Goal: Task Accomplishment & Management: Manage account settings

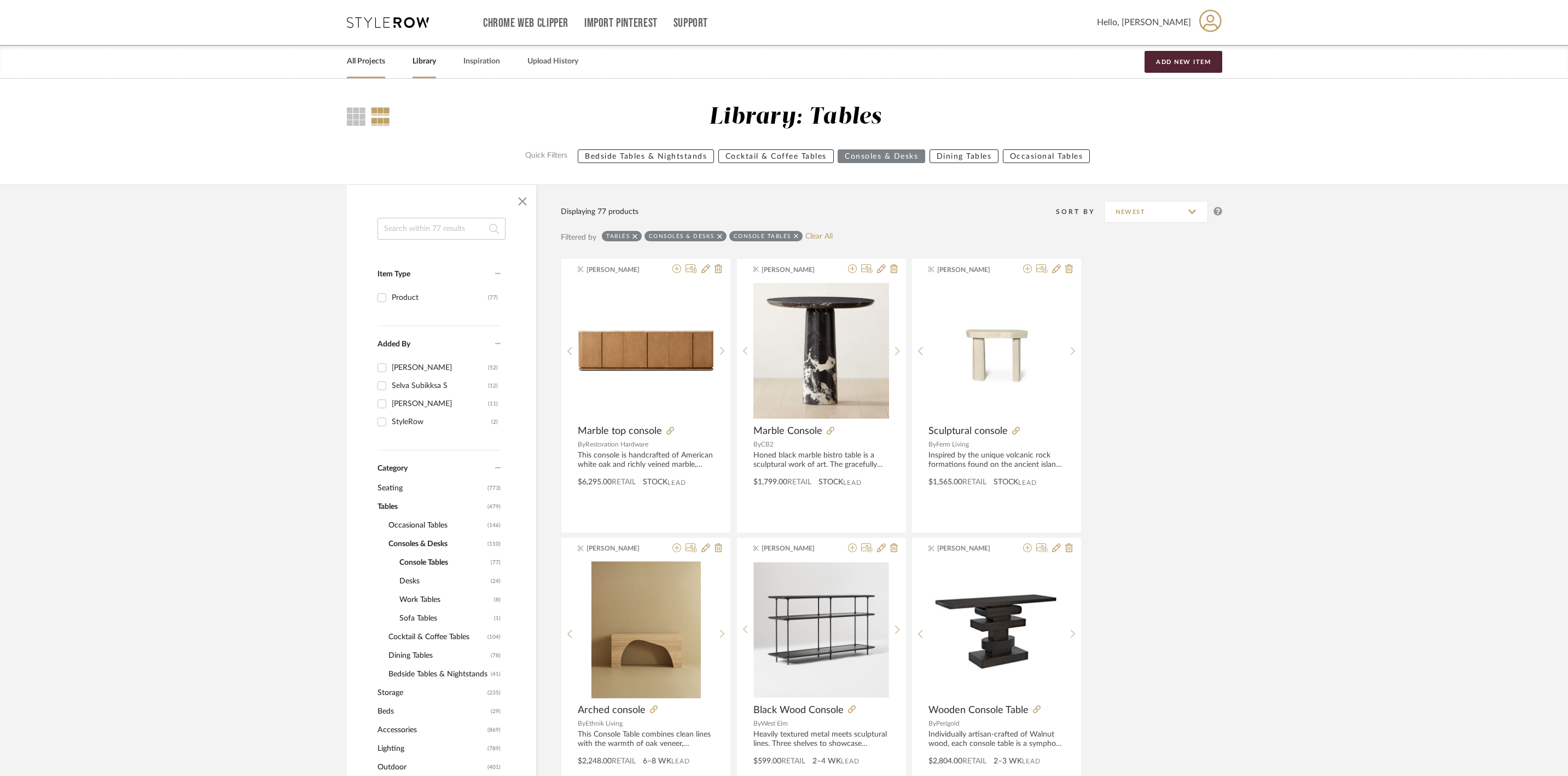
click at [382, 58] on link "All Projects" at bounding box center [366, 62] width 39 height 15
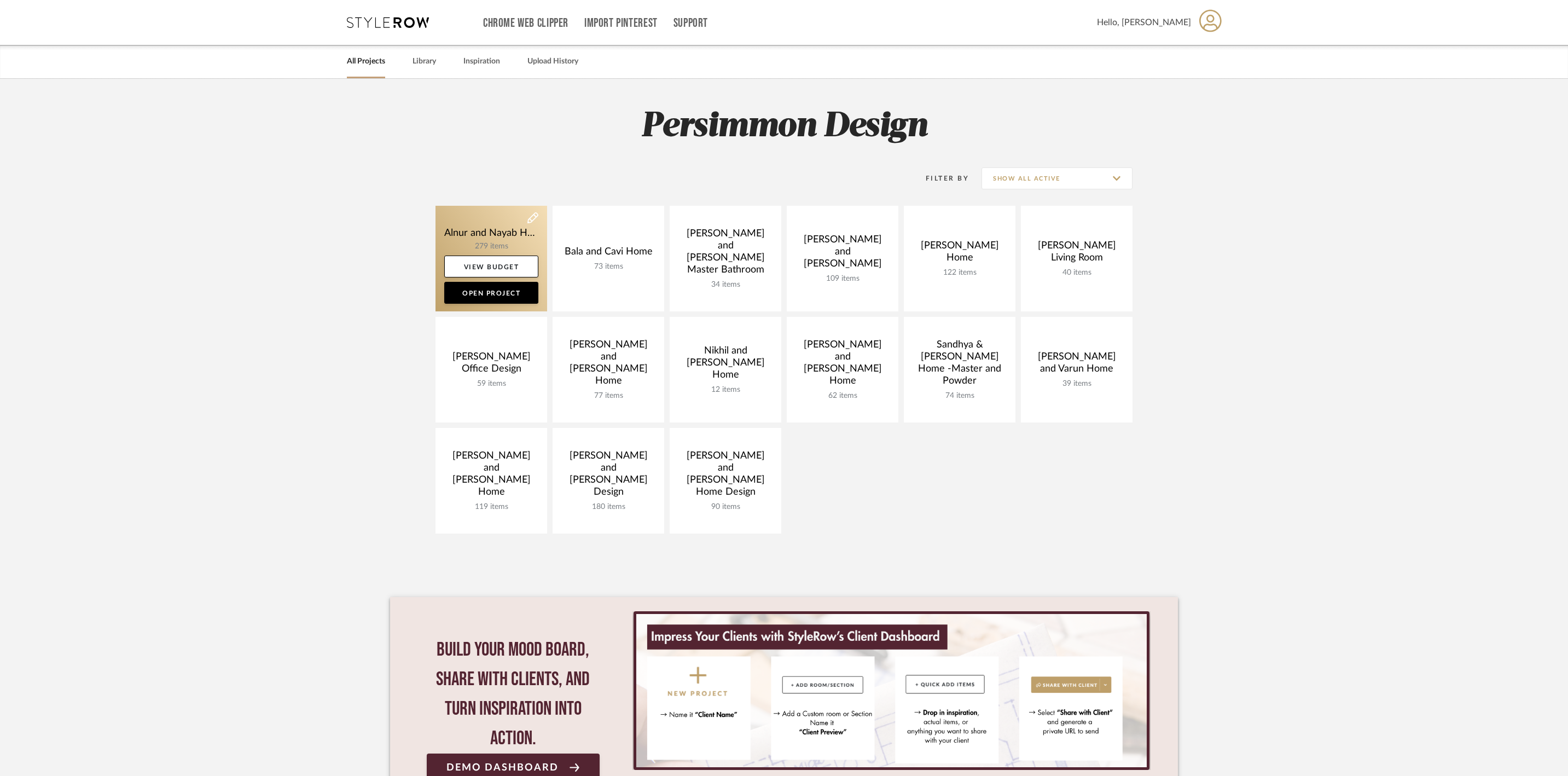
click at [466, 232] on link at bounding box center [491, 258] width 111 height 106
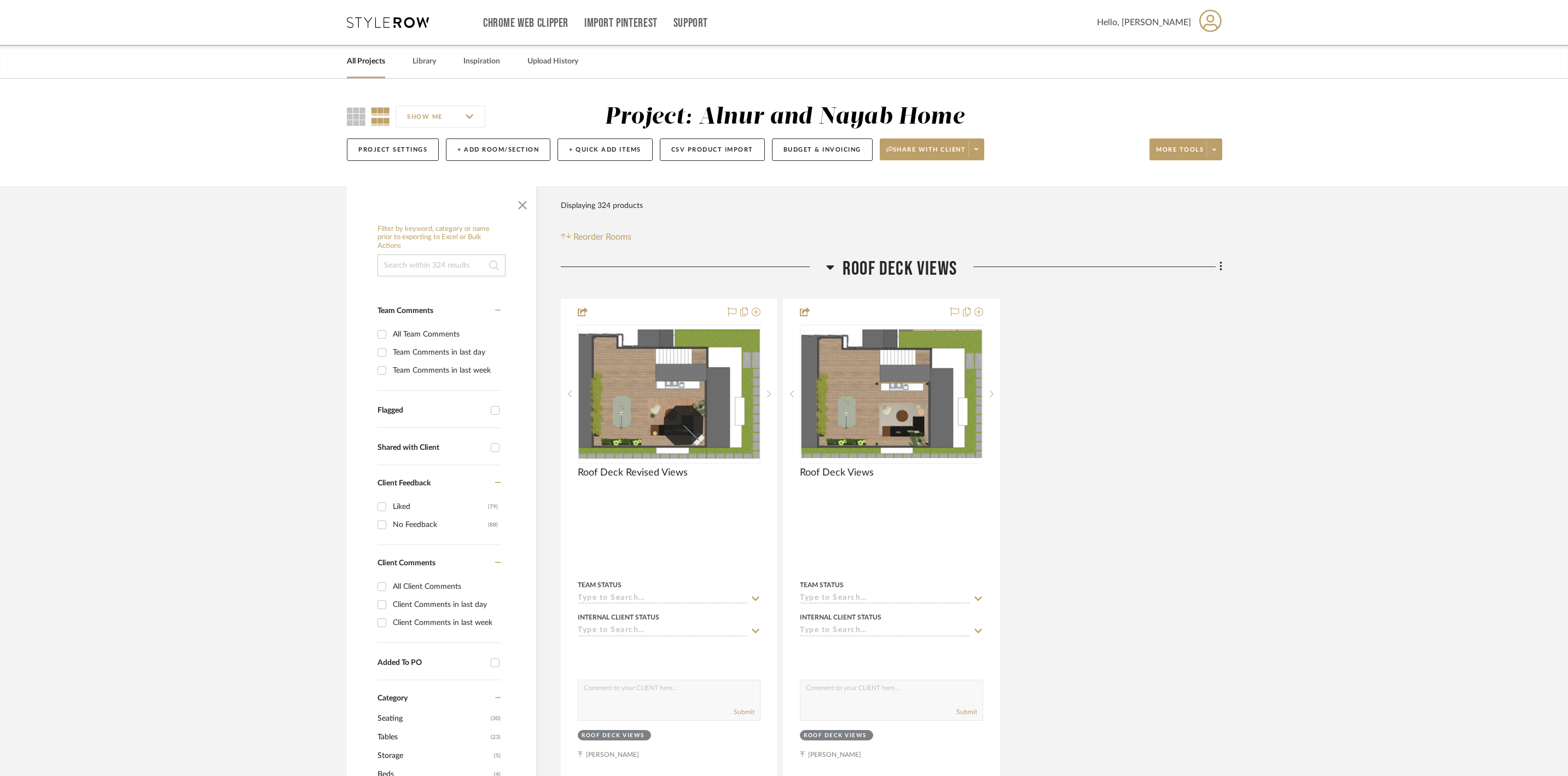
click at [828, 274] on icon at bounding box center [830, 267] width 8 height 13
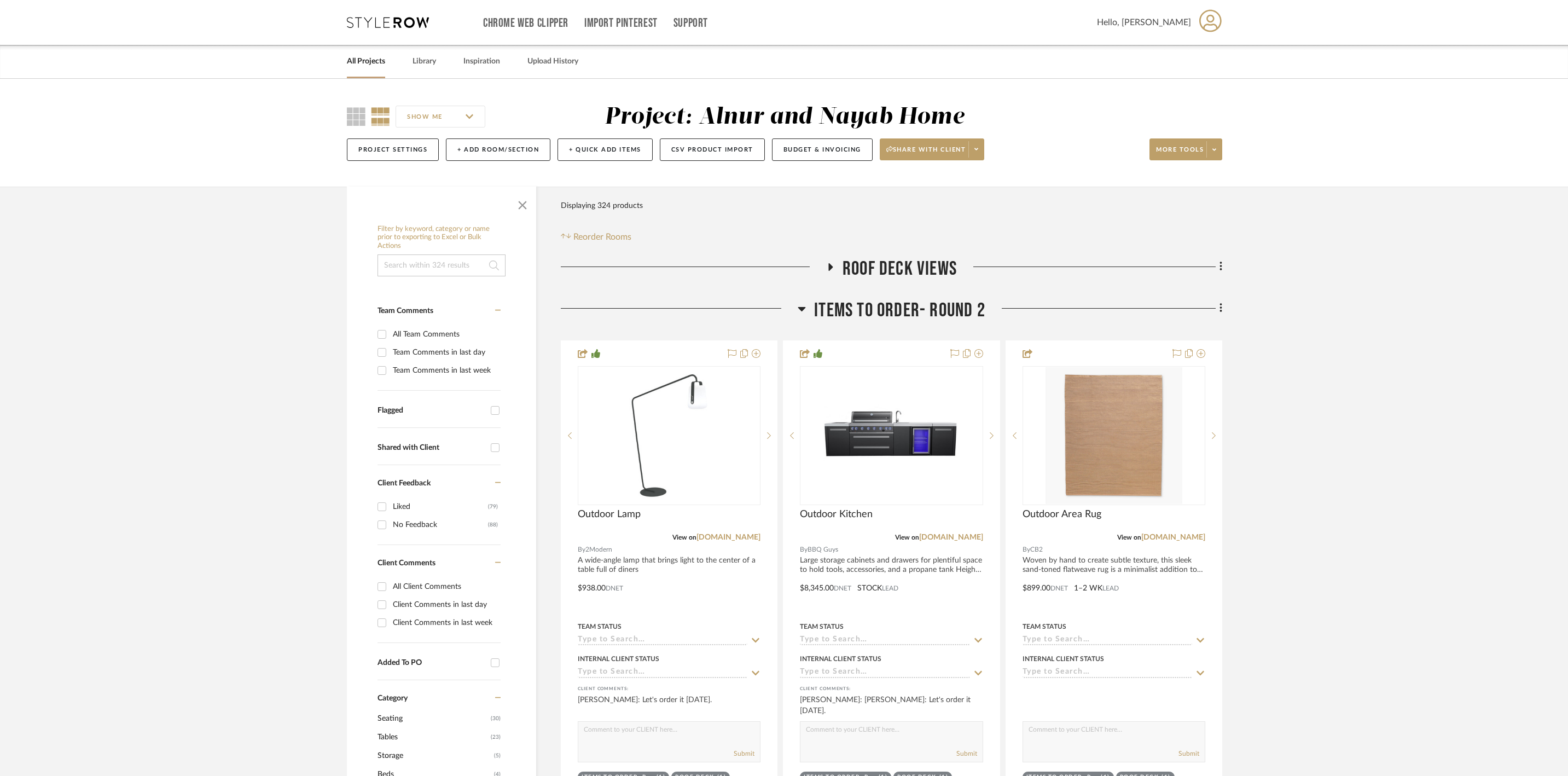
click at [801, 315] on icon at bounding box center [801, 308] width 8 height 13
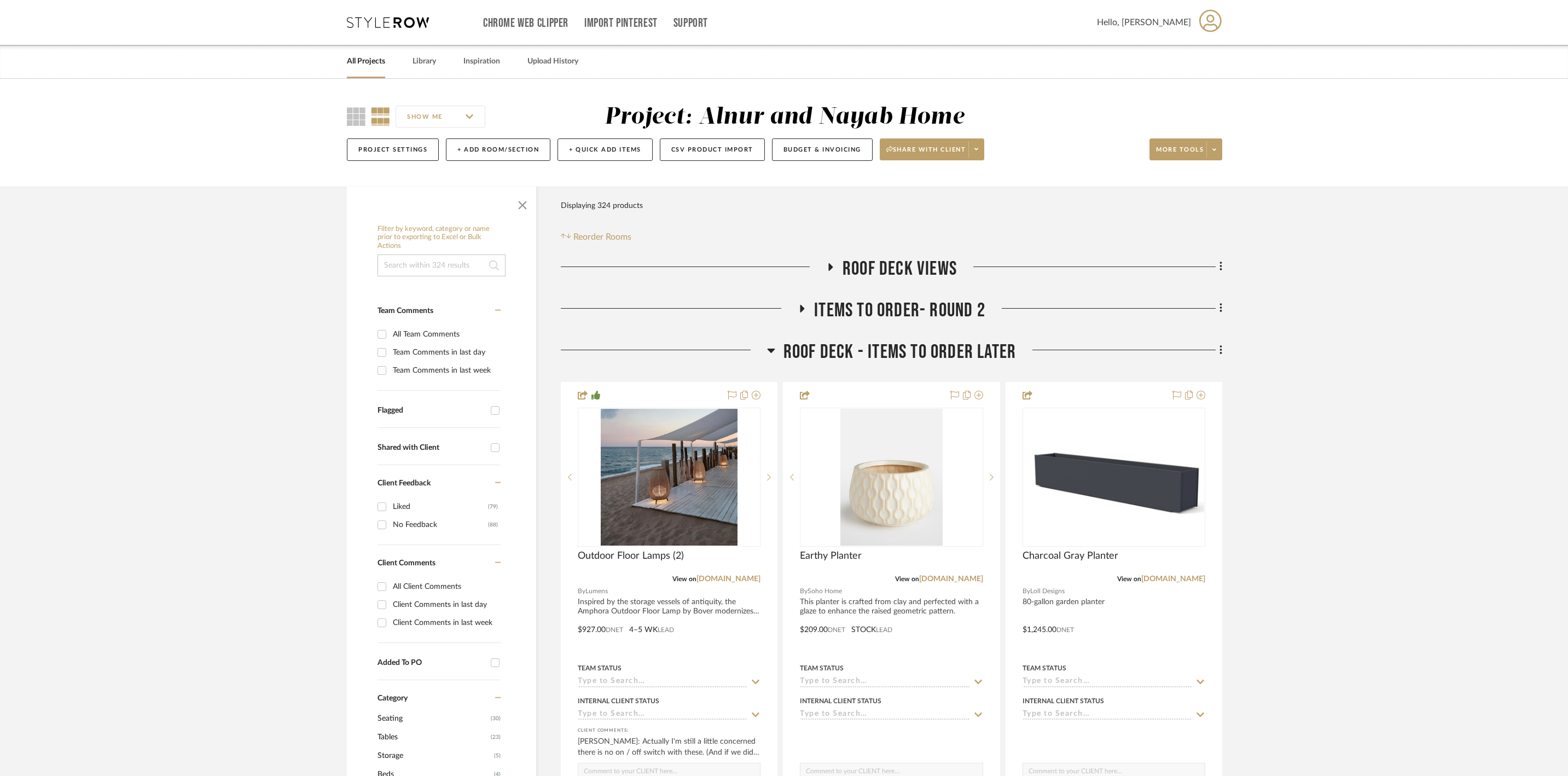
click at [775, 357] on icon at bounding box center [771, 350] width 8 height 13
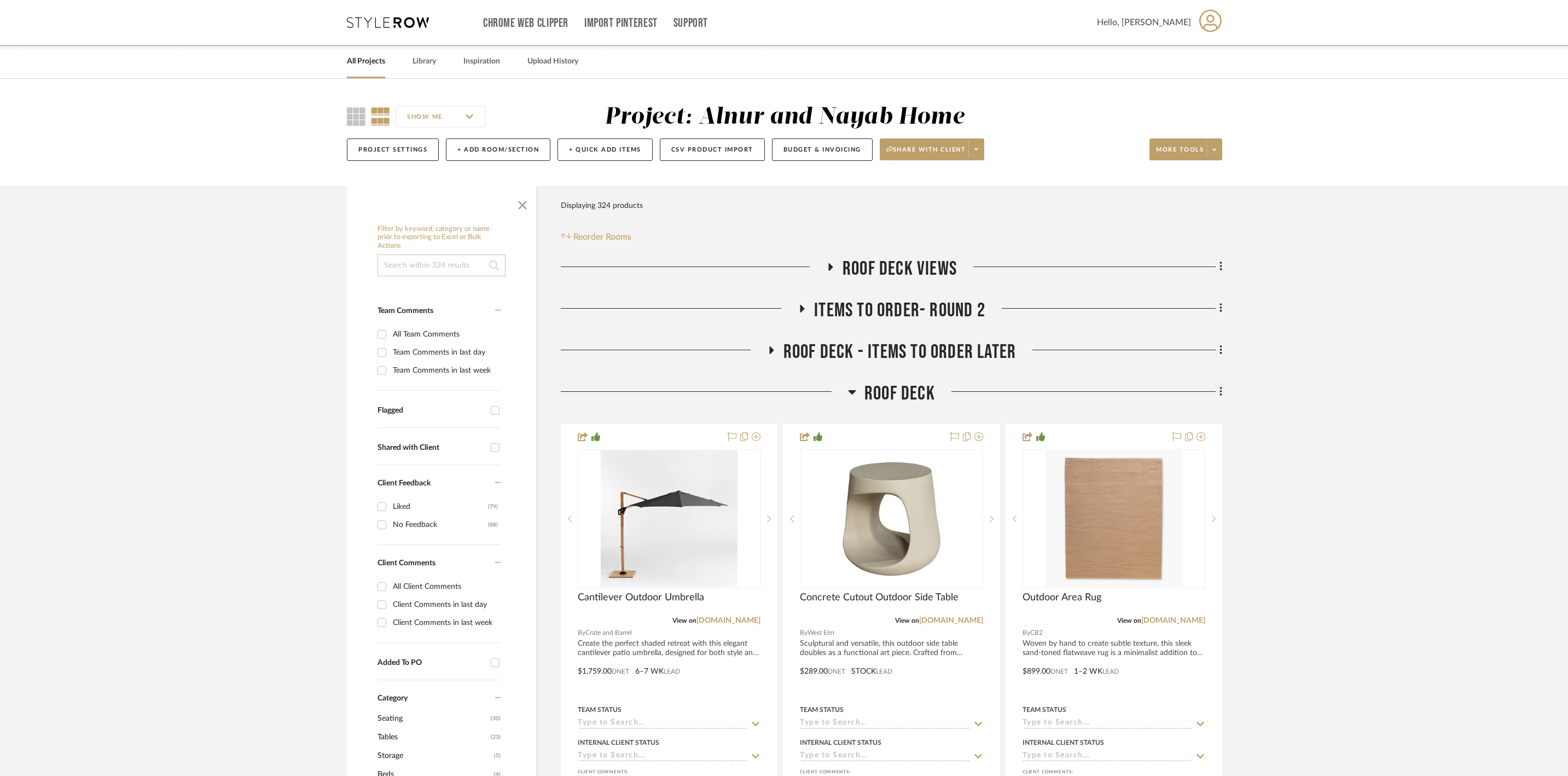
click at [858, 406] on h3 "Roof Deck" at bounding box center [891, 394] width 87 height 23
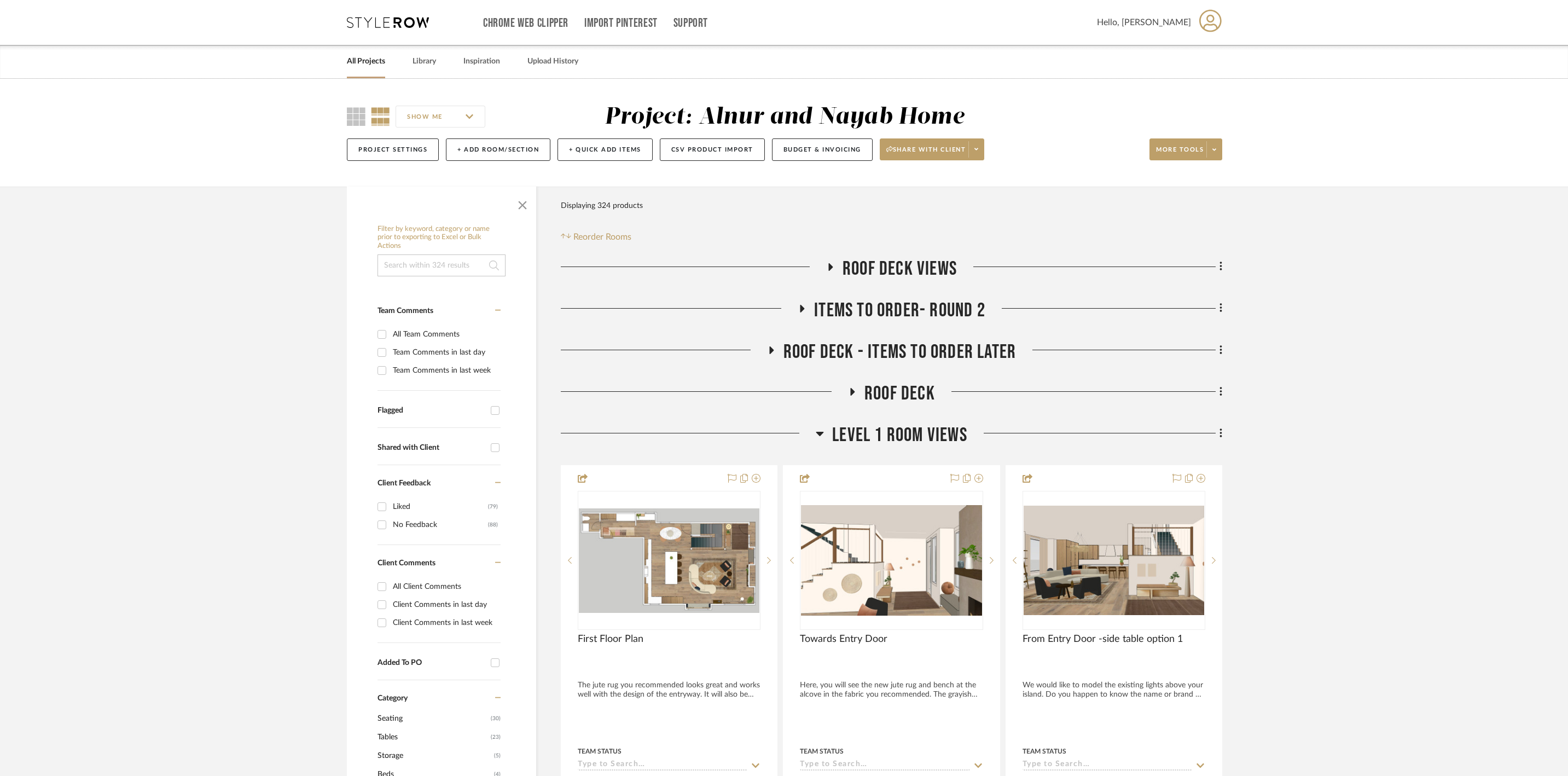
click at [817, 440] on icon at bounding box center [820, 433] width 8 height 13
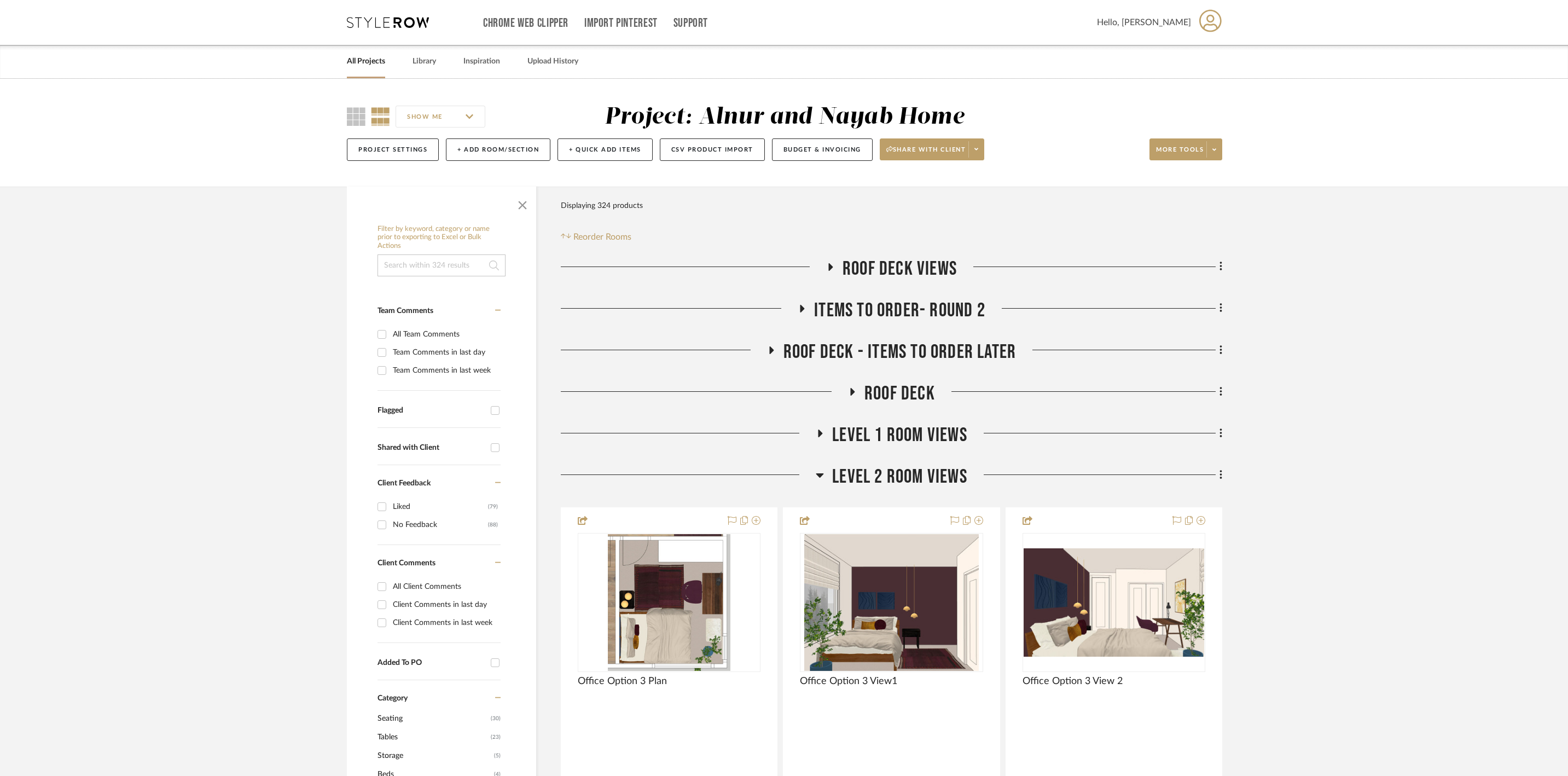
click at [823, 482] on icon at bounding box center [820, 475] width 8 height 13
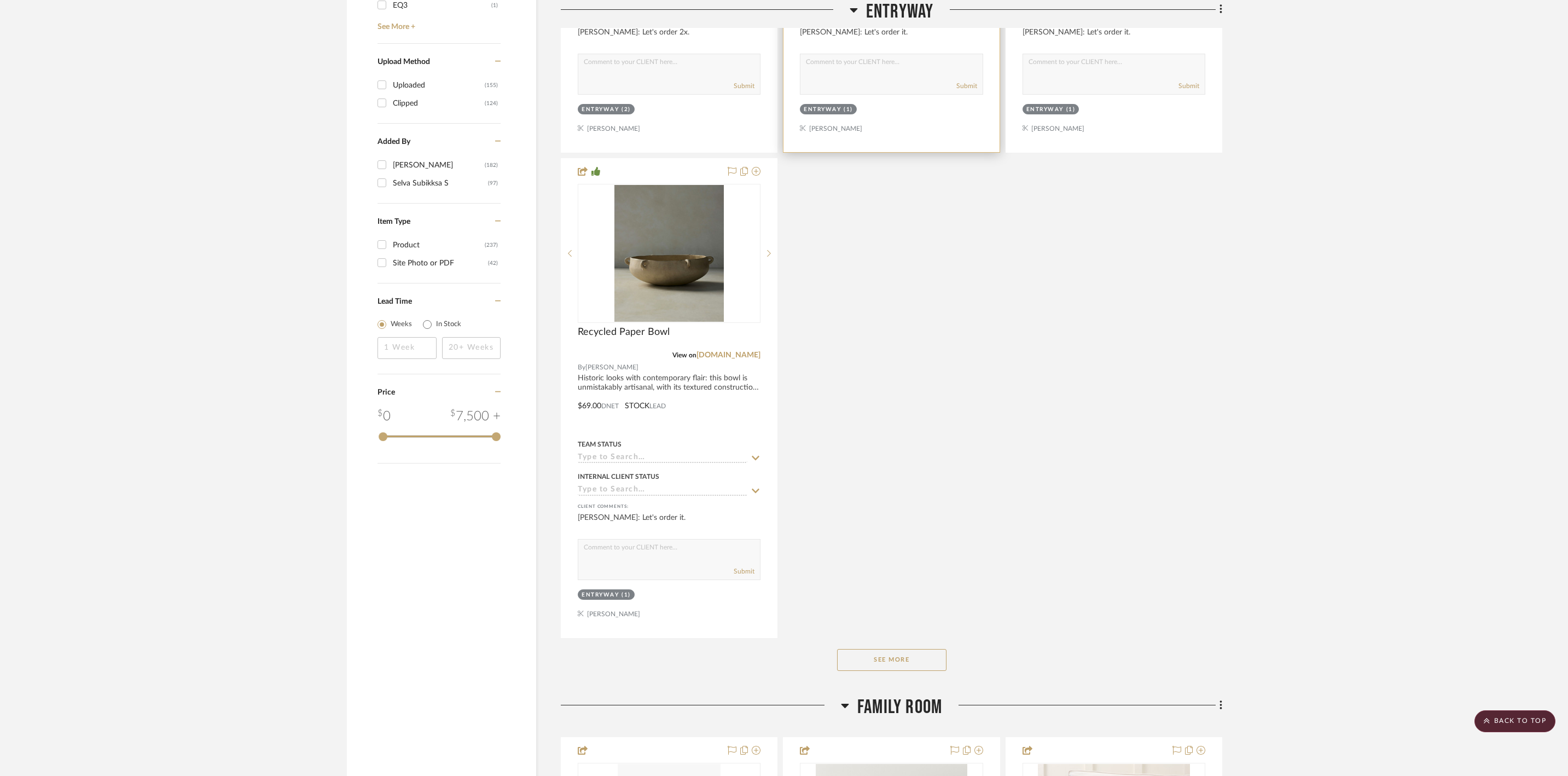
scroll to position [1564, 0]
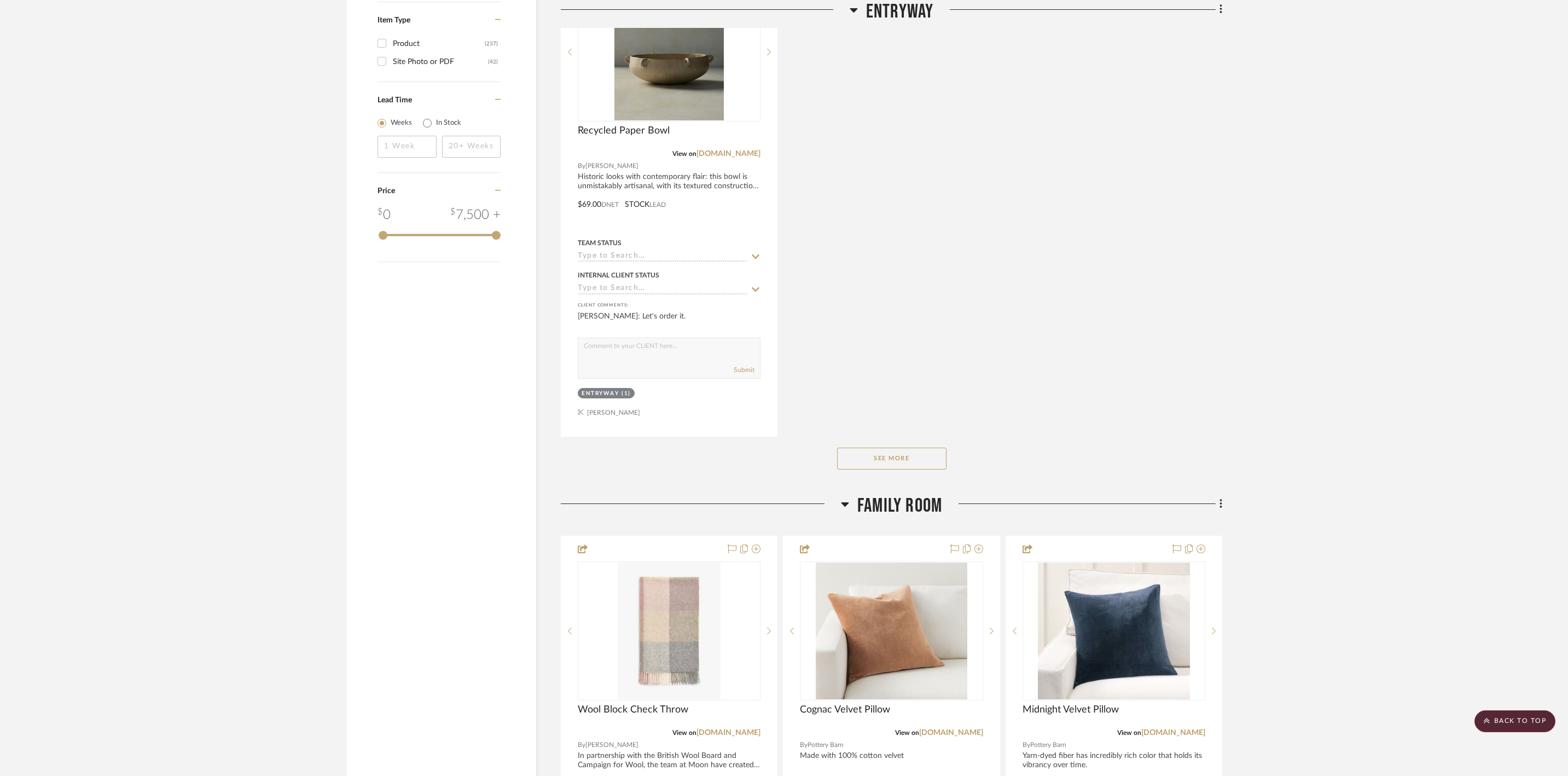
click at [905, 469] on button "See More" at bounding box center [891, 459] width 110 height 22
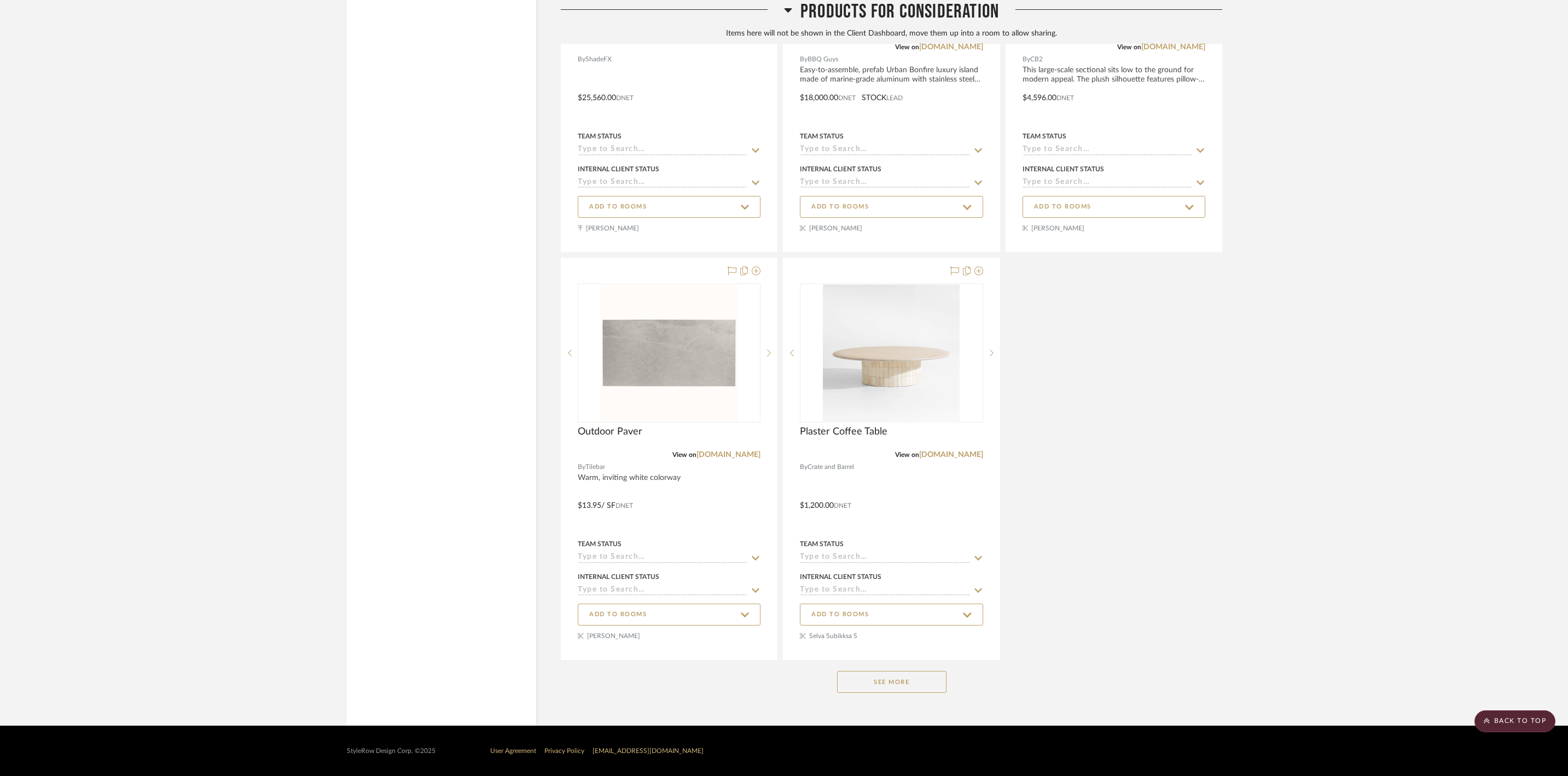
scroll to position [33583, 0]
click at [908, 685] on button "See More" at bounding box center [891, 682] width 110 height 22
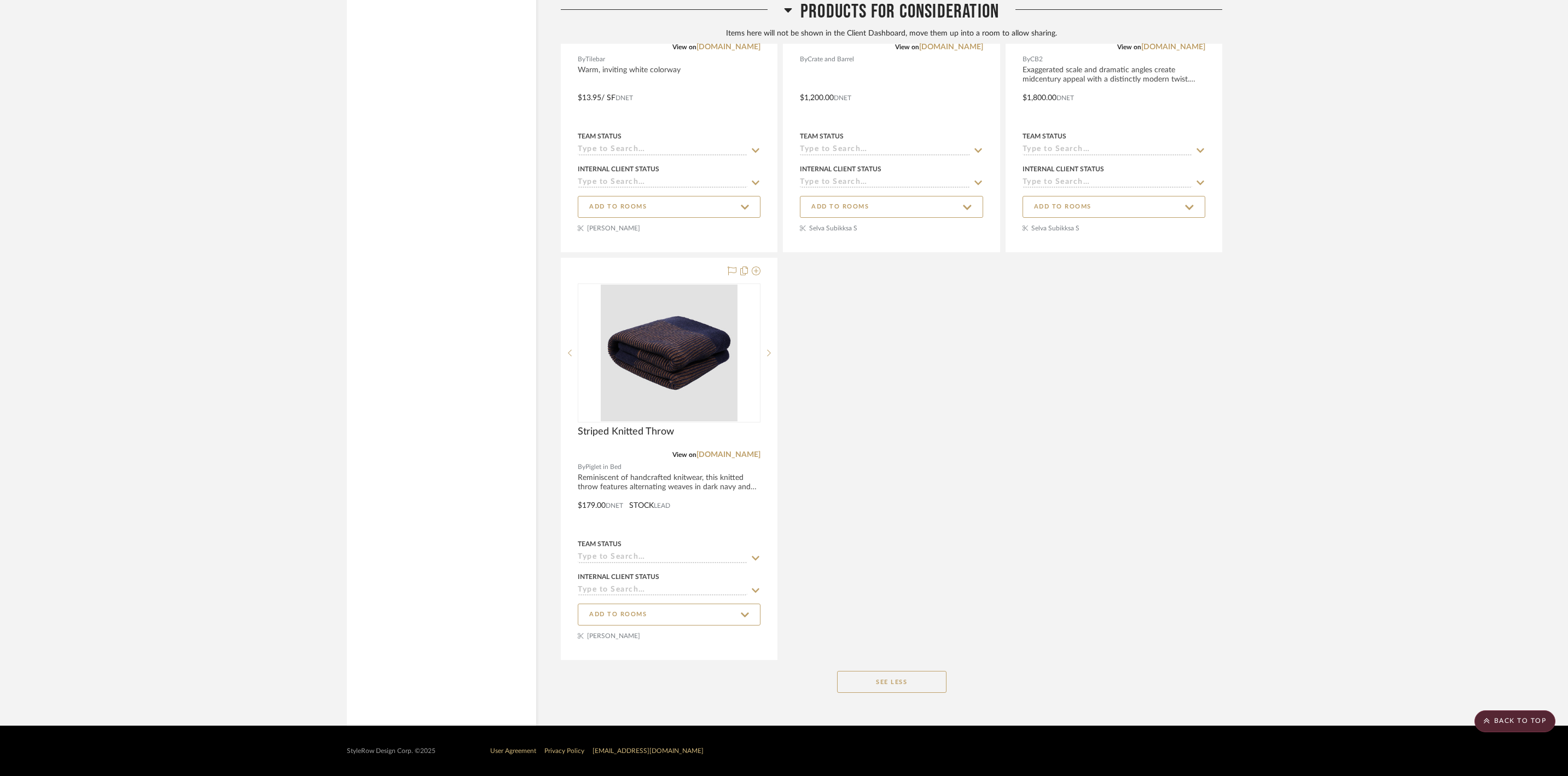
scroll to position [32844, 0]
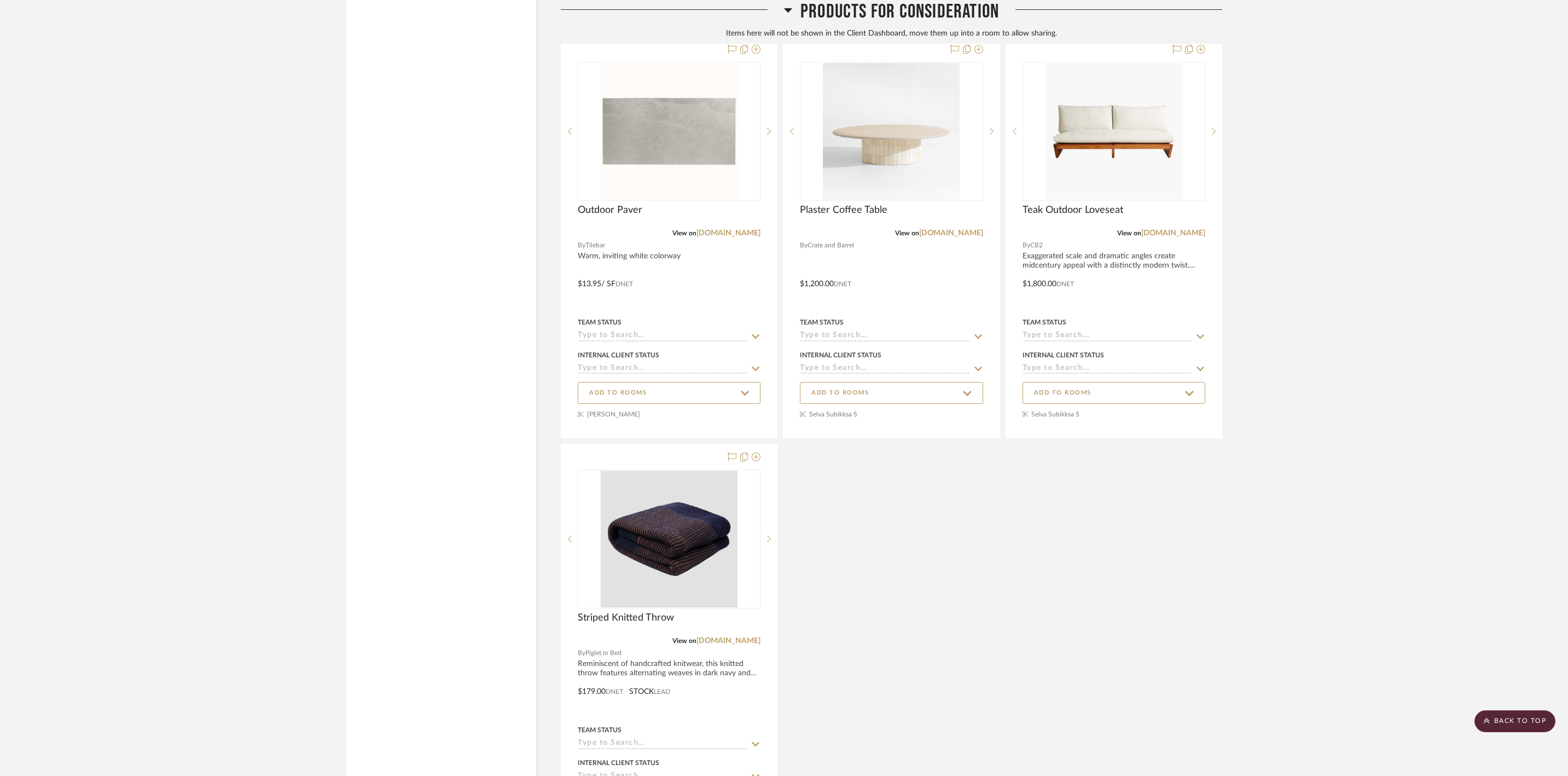
click at [787, 13] on icon at bounding box center [788, 10] width 8 height 4
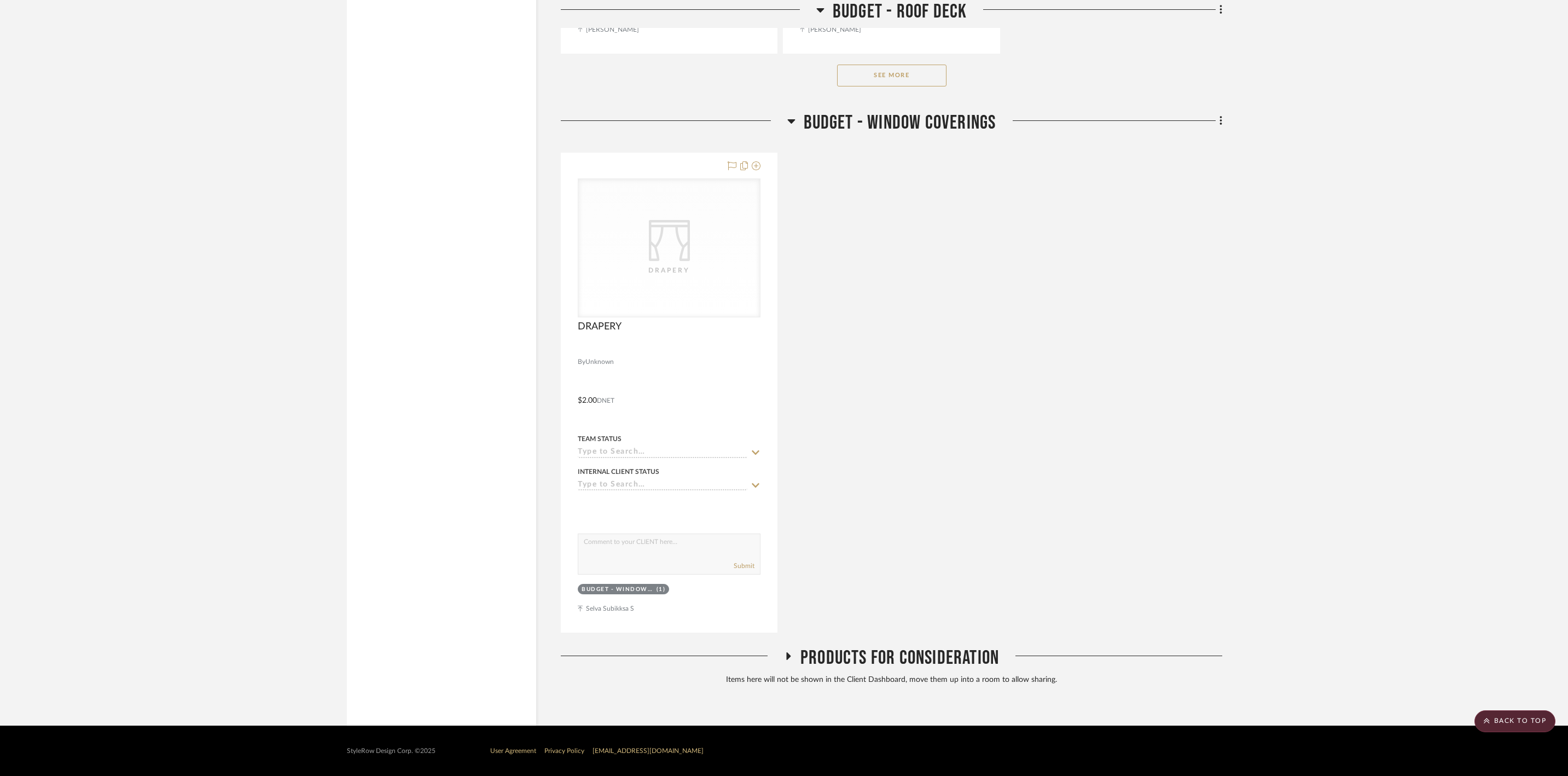
click at [795, 132] on fa-icon at bounding box center [791, 125] width 8 height 16
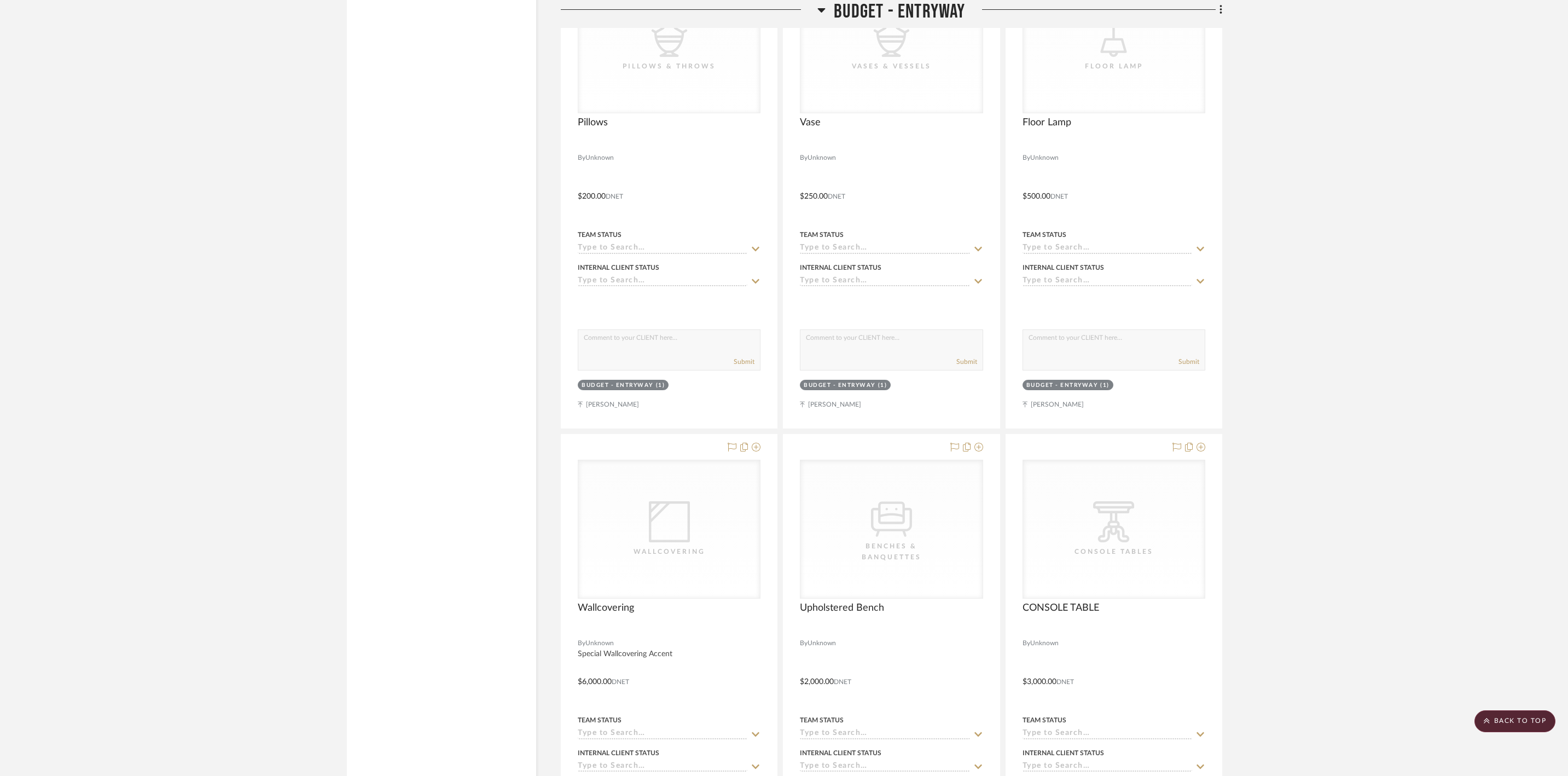
scroll to position [17185, 0]
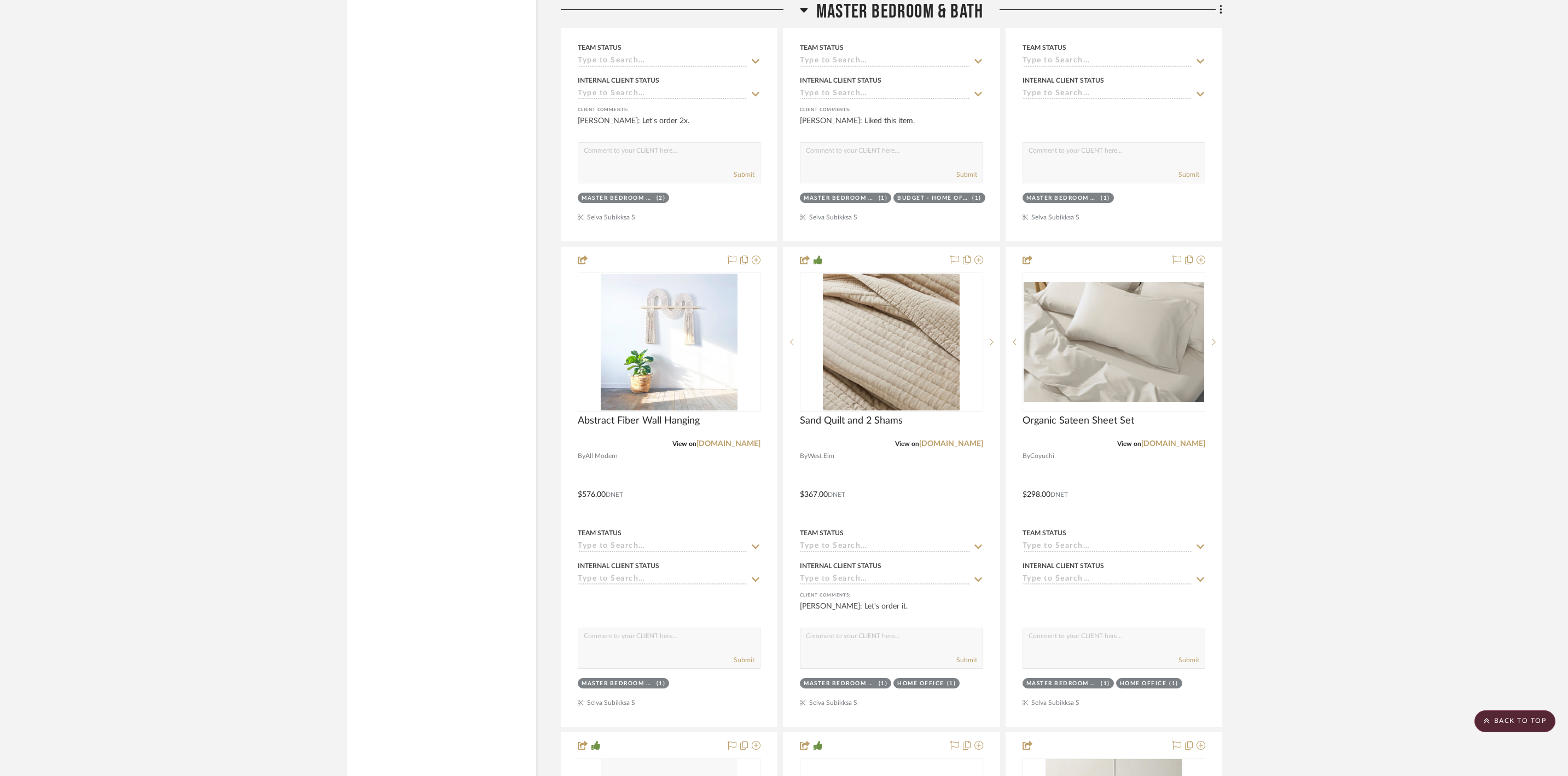
scroll to position [15557, 0]
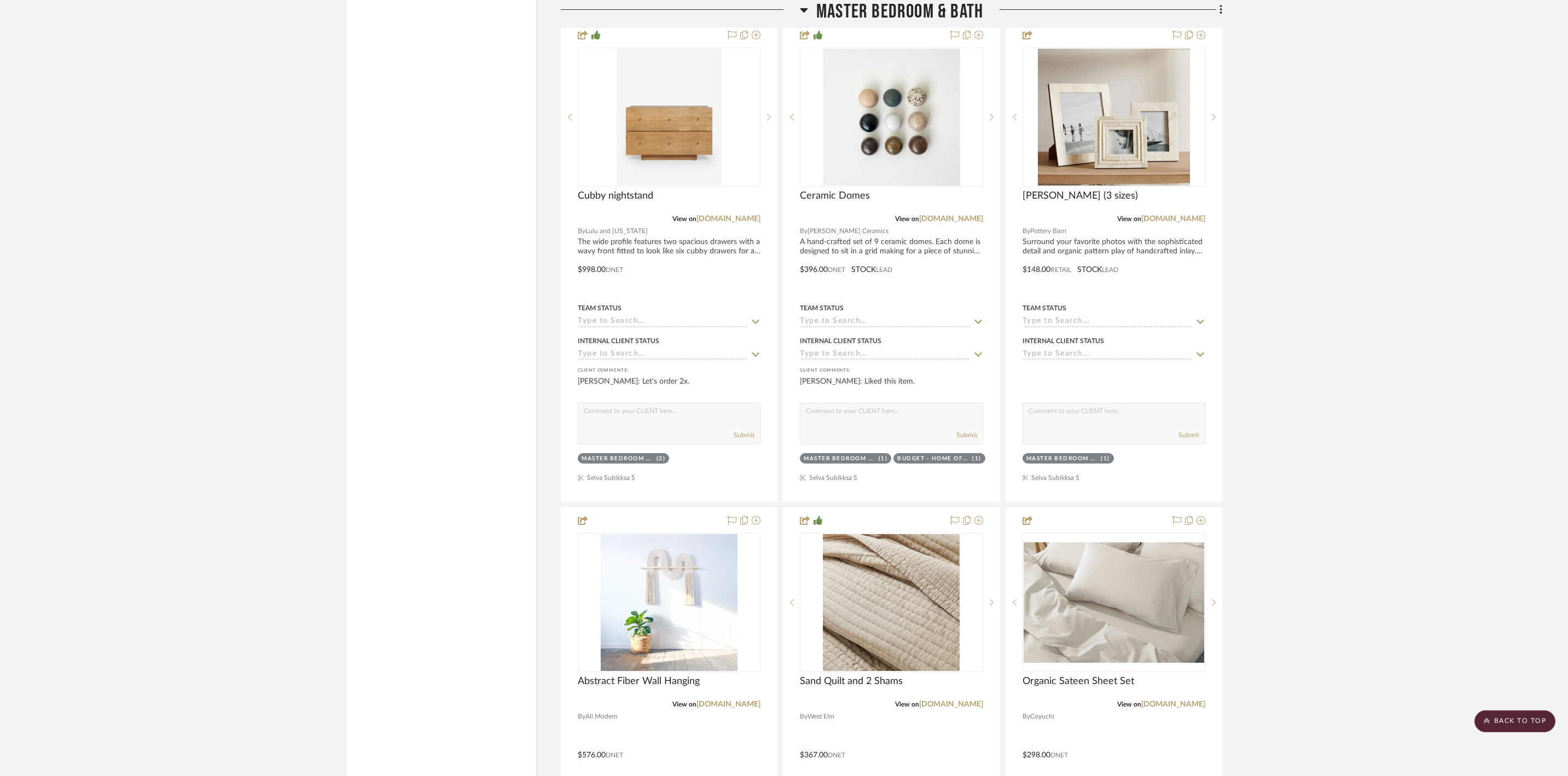
click at [802, 13] on icon at bounding box center [804, 10] width 8 height 4
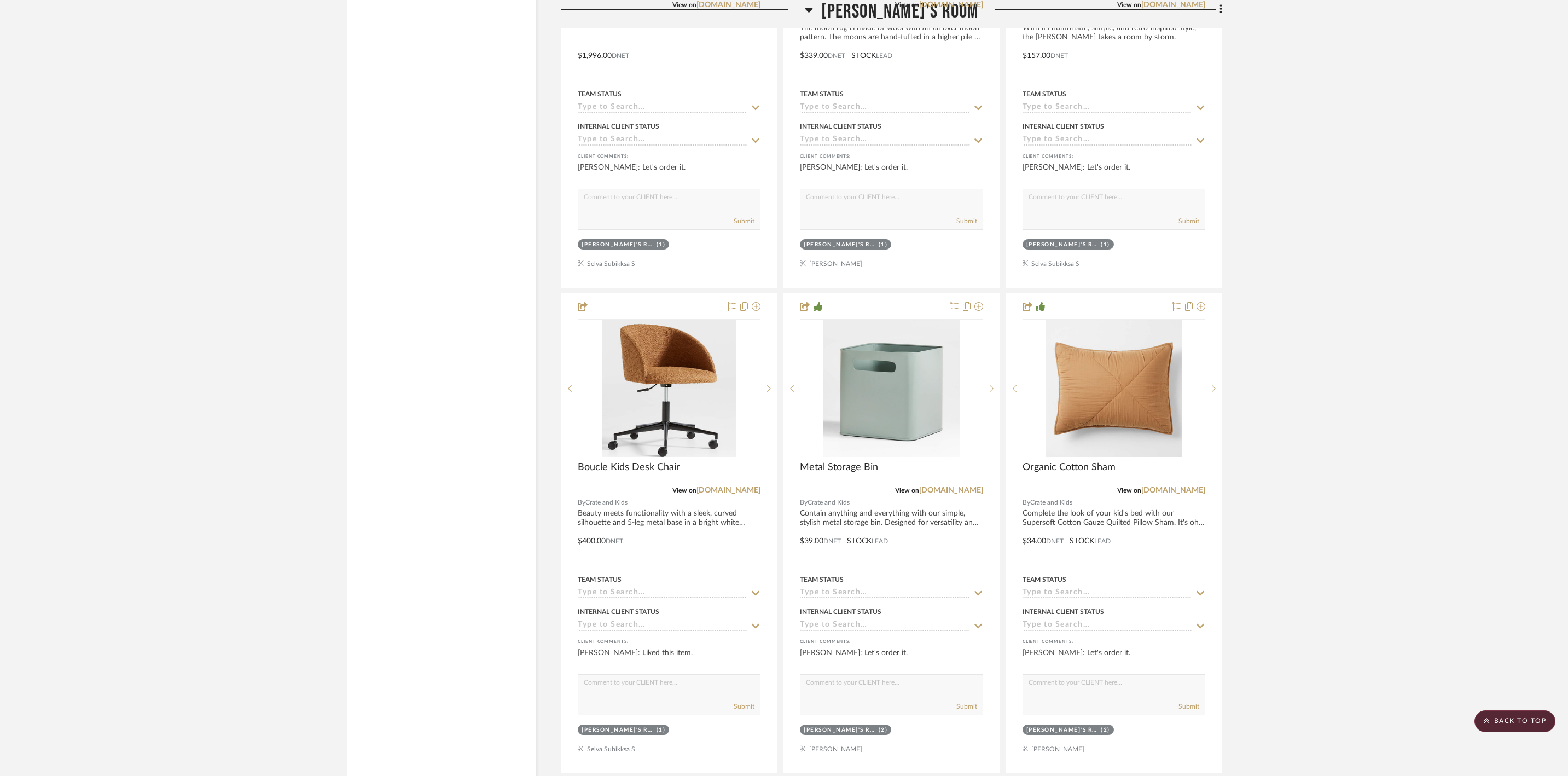
scroll to position [13985, 0]
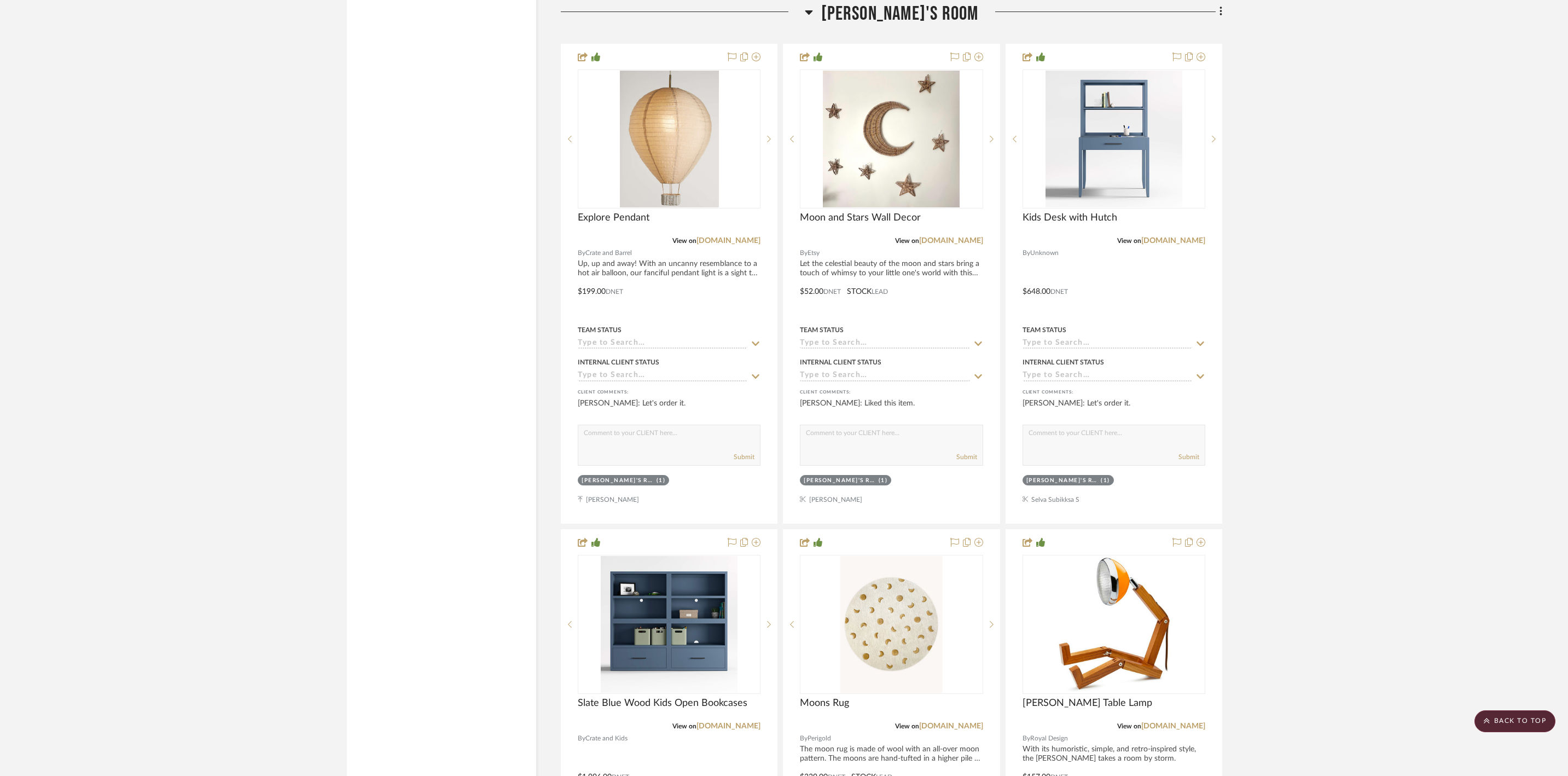
click at [813, 18] on icon at bounding box center [809, 12] width 8 height 13
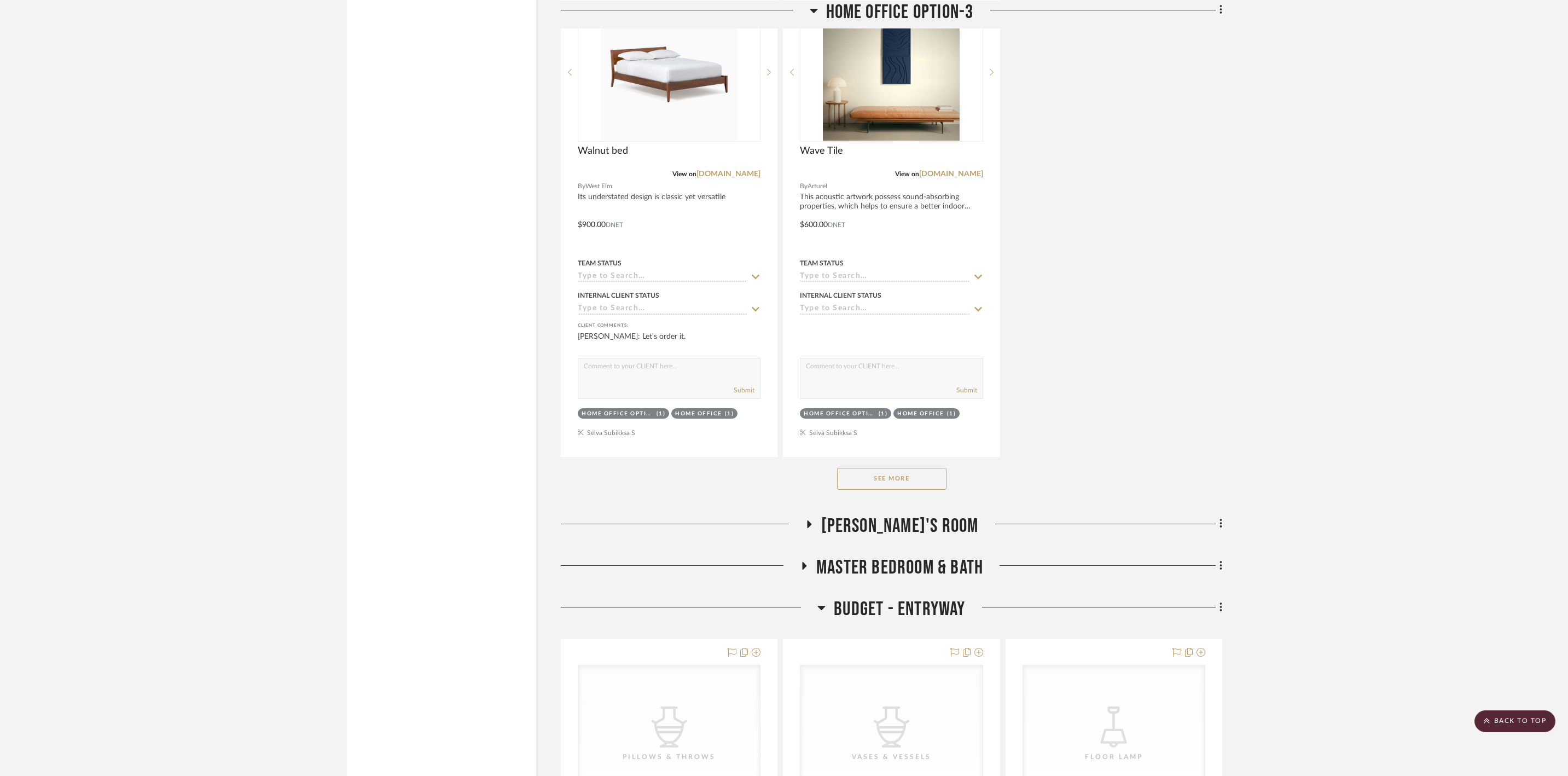
scroll to position [12808, 0]
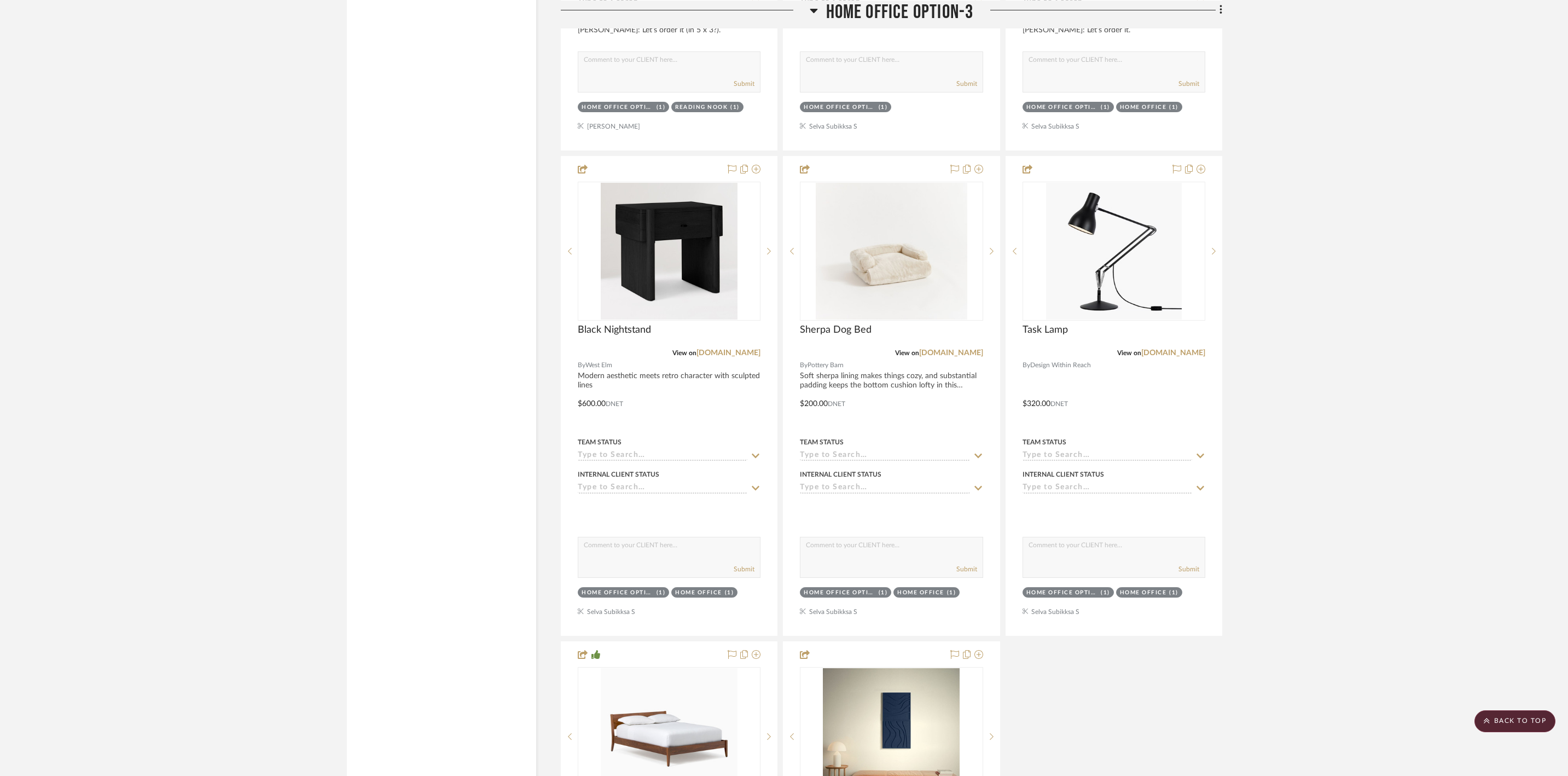
click at [817, 17] on icon at bounding box center [814, 9] width 8 height 13
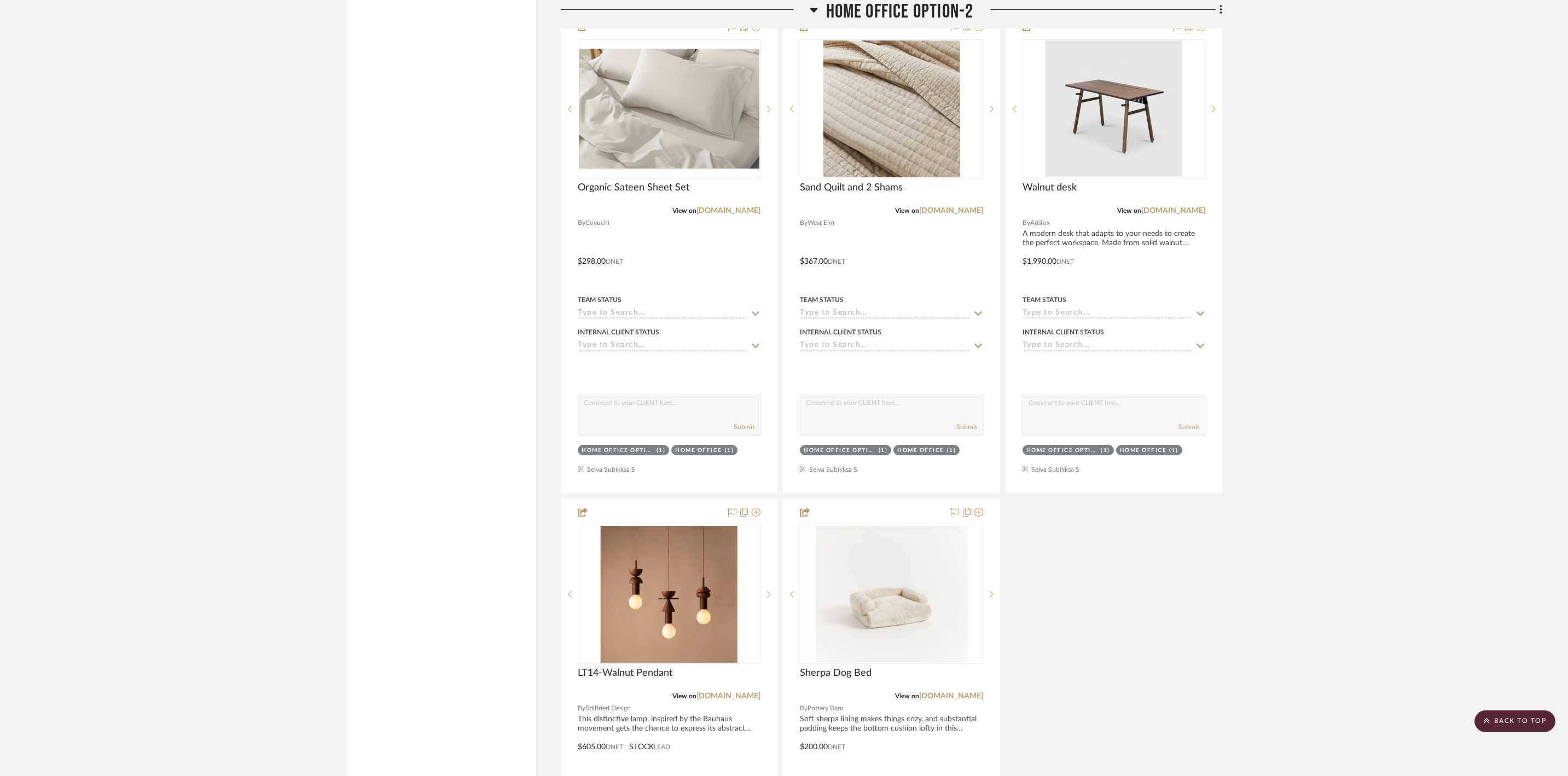
scroll to position [10955, 0]
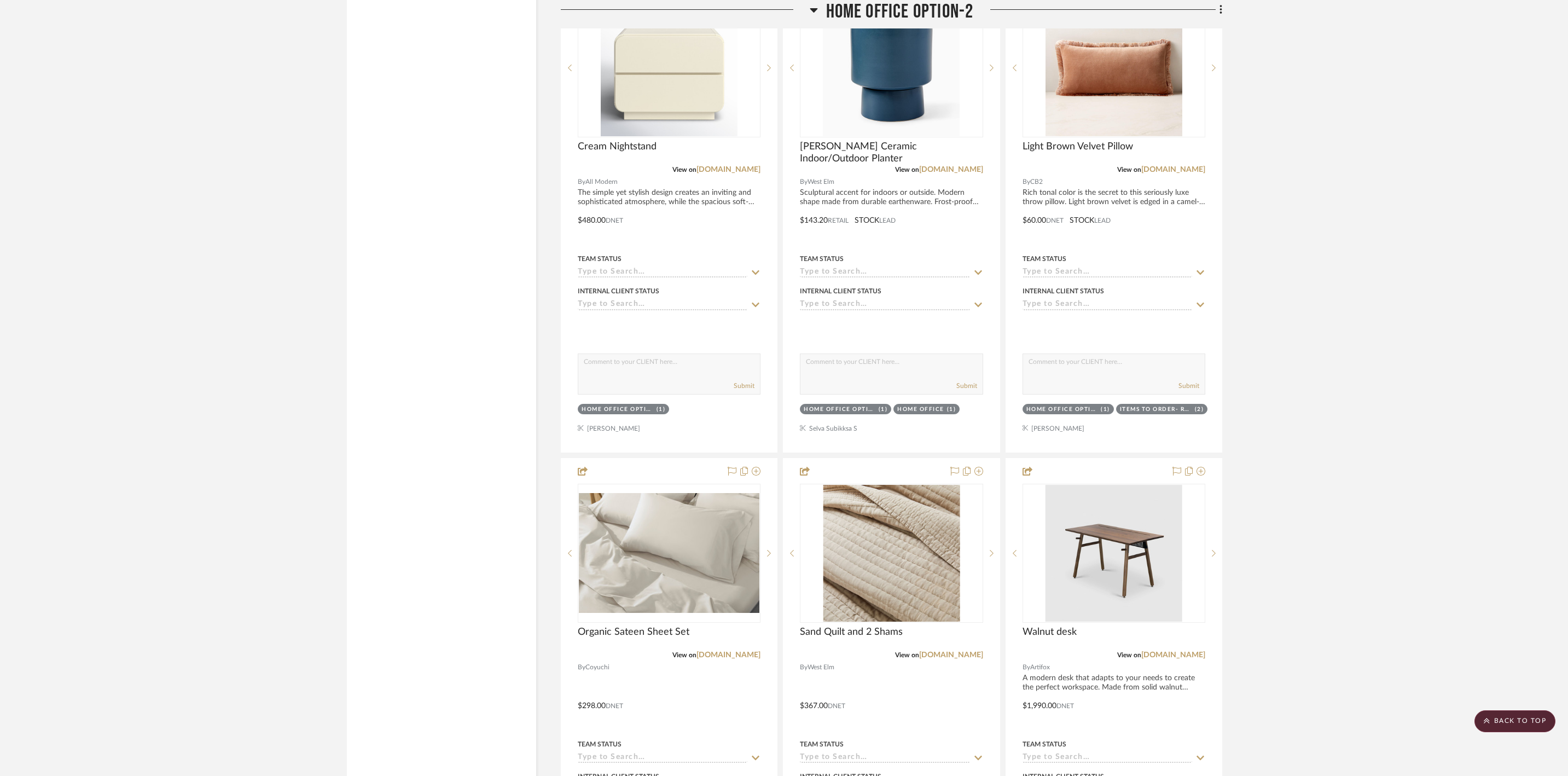
click at [810, 17] on icon at bounding box center [814, 9] width 8 height 13
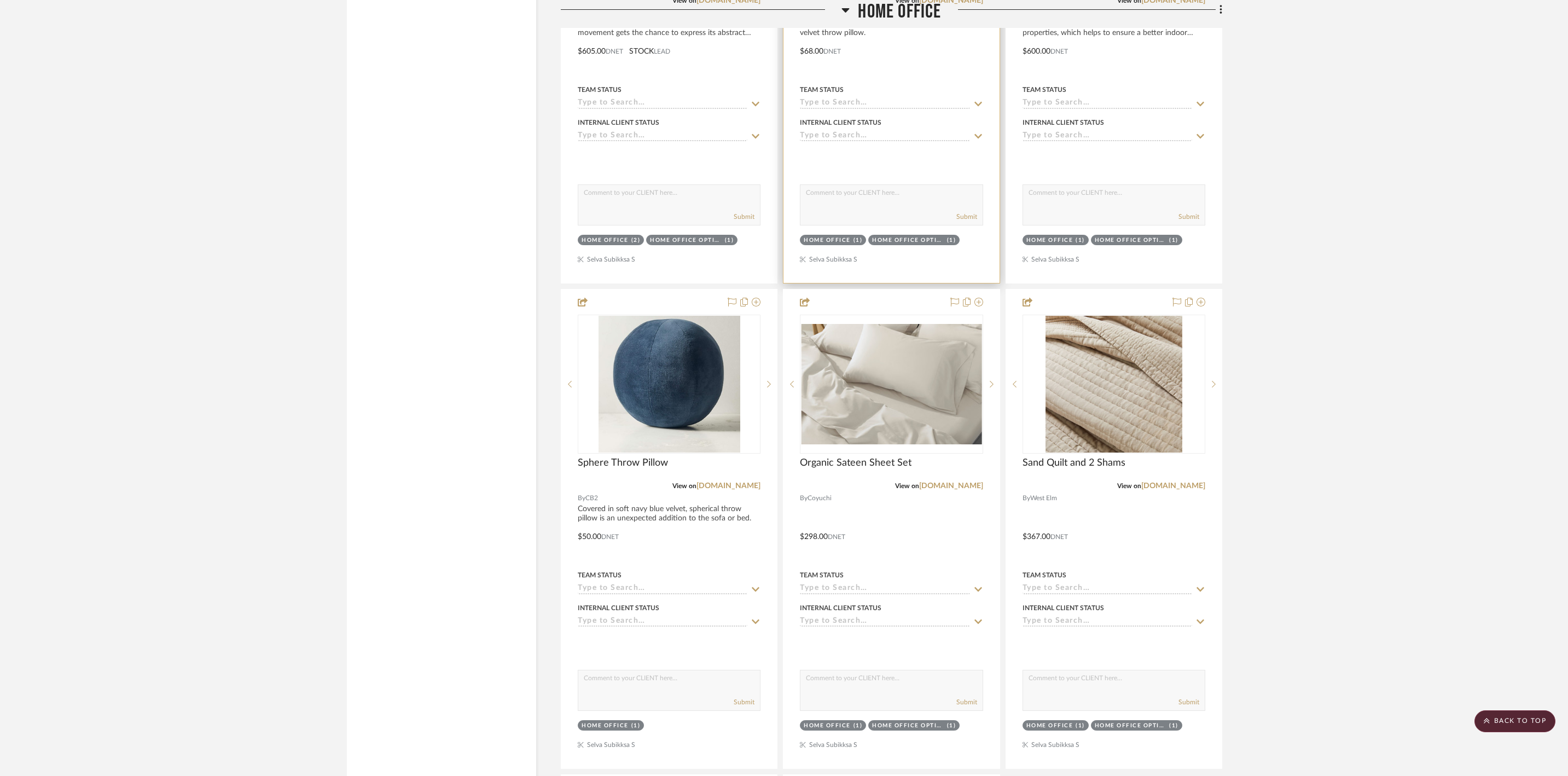
scroll to position [9394, 0]
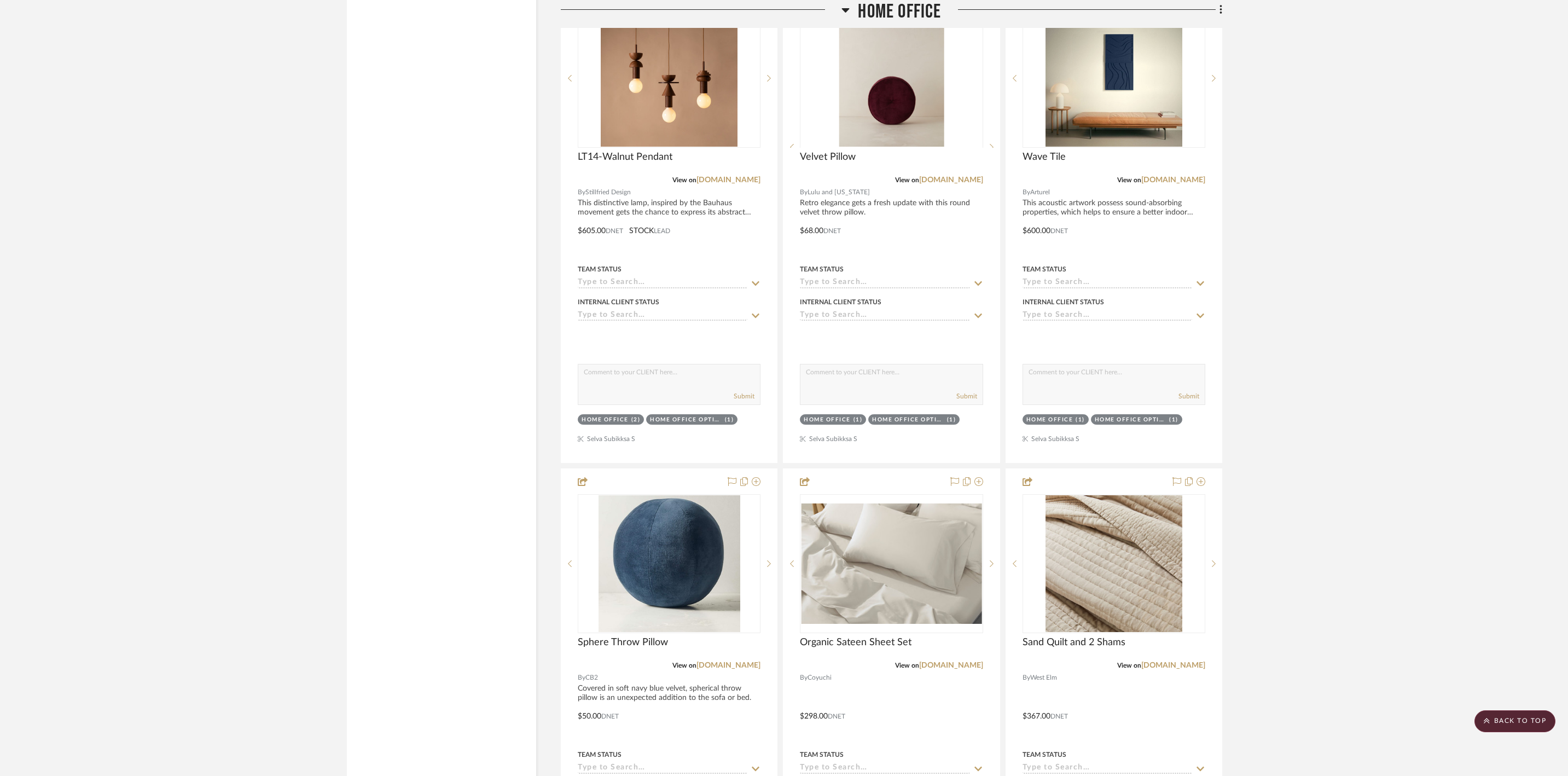
click at [846, 21] on fa-icon at bounding box center [845, 13] width 8 height 16
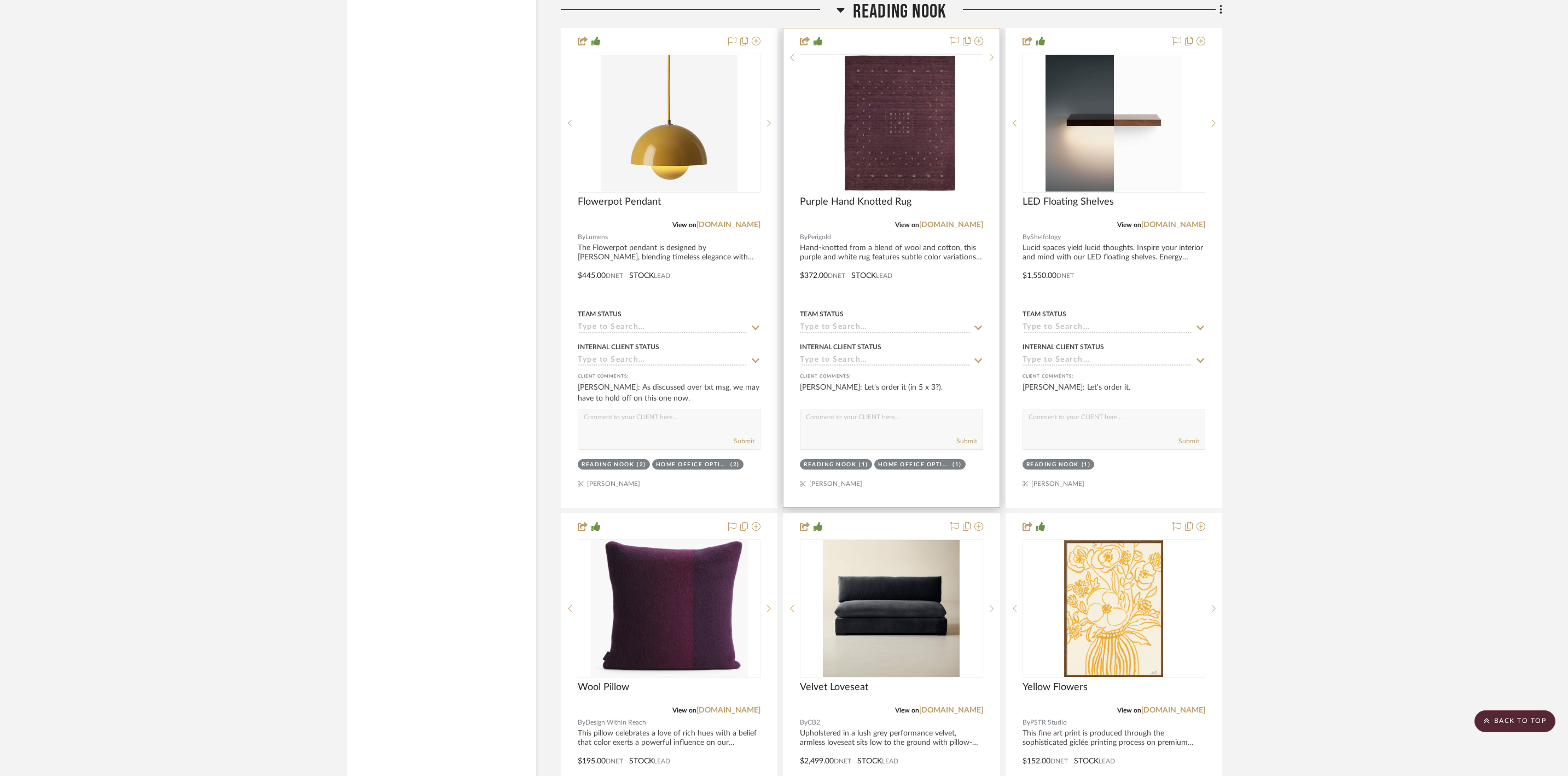
scroll to position [7762, 0]
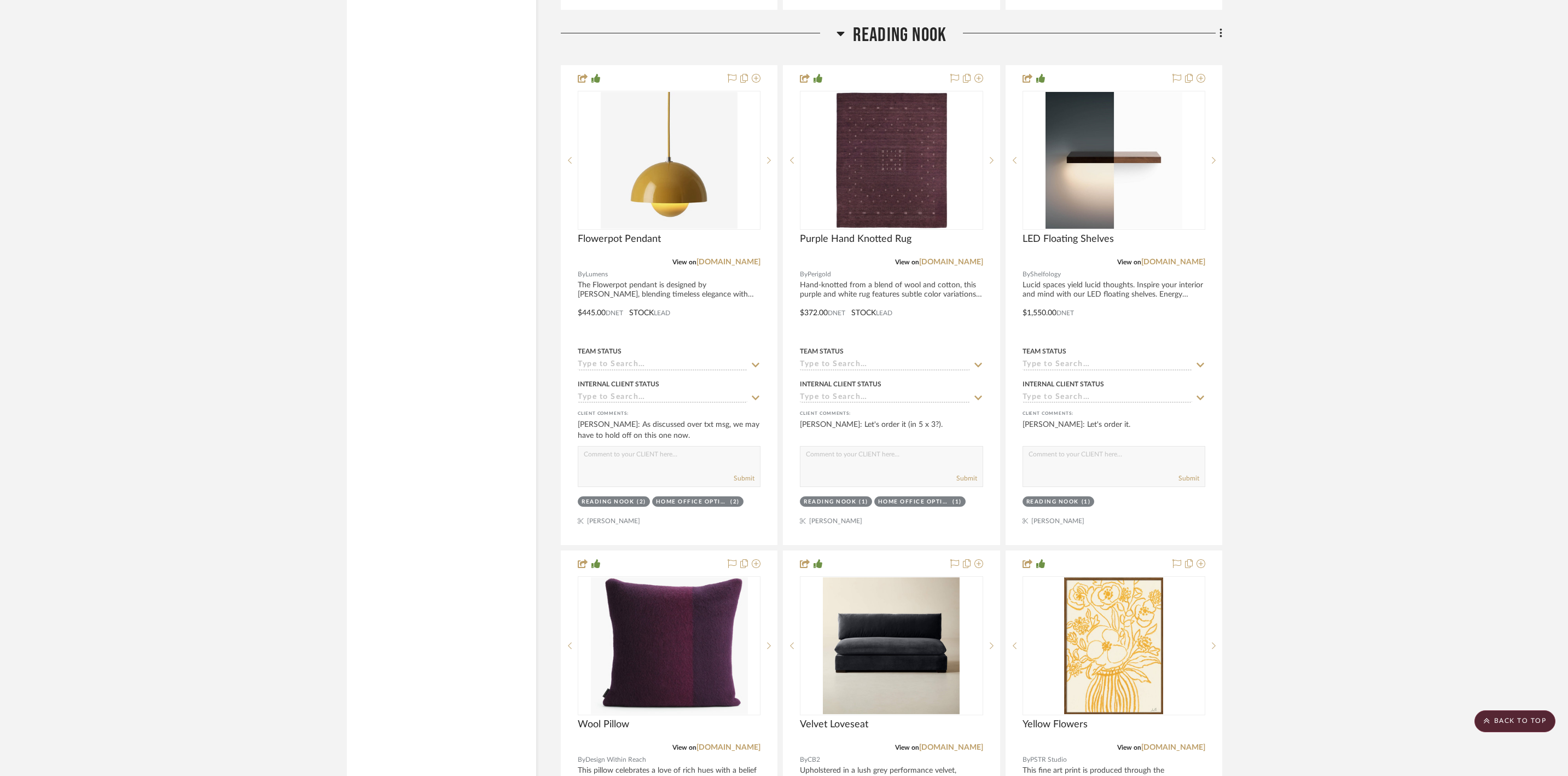
click at [839, 45] on fa-icon at bounding box center [841, 37] width 8 height 16
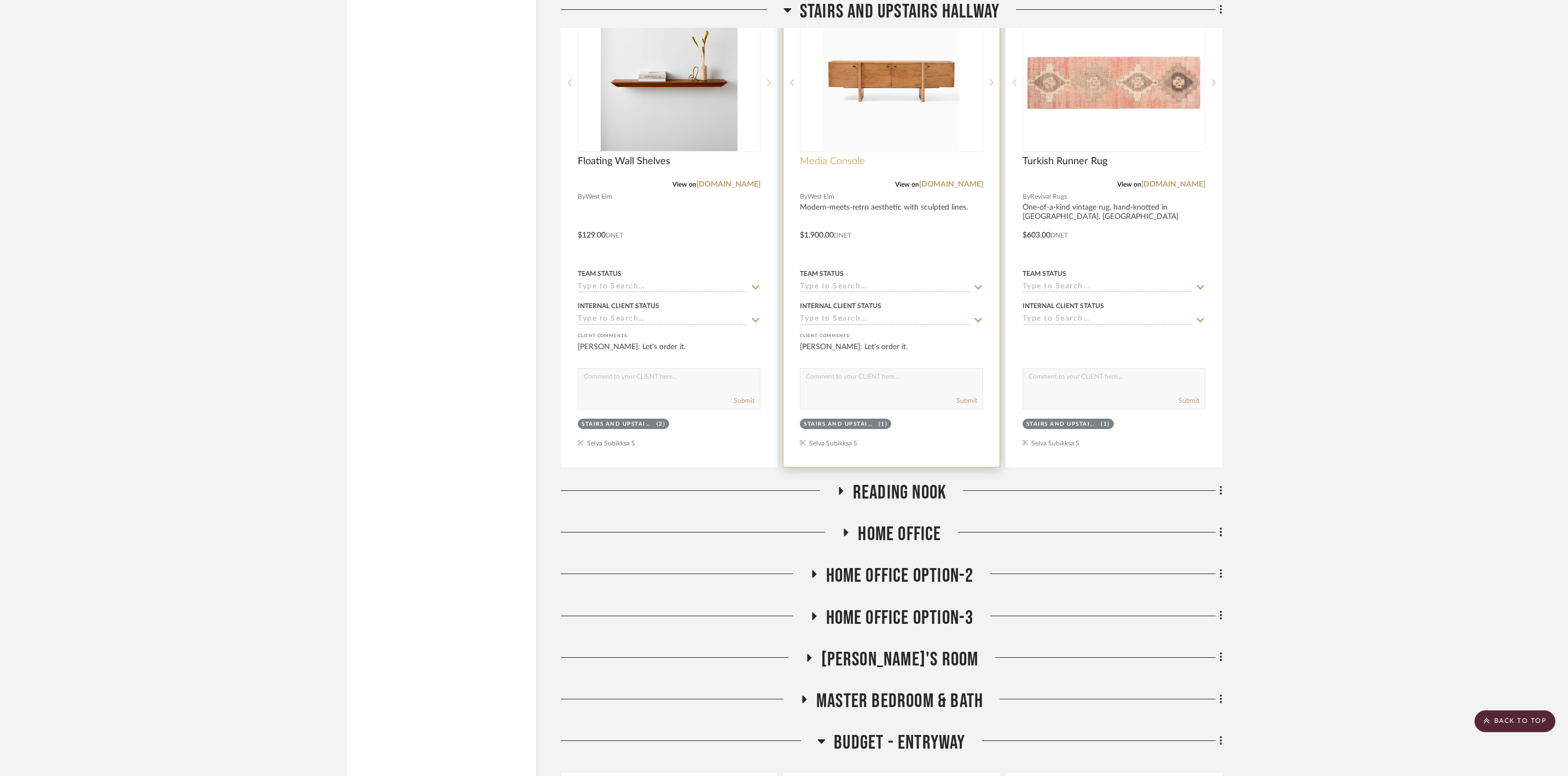
scroll to position [6595, 0]
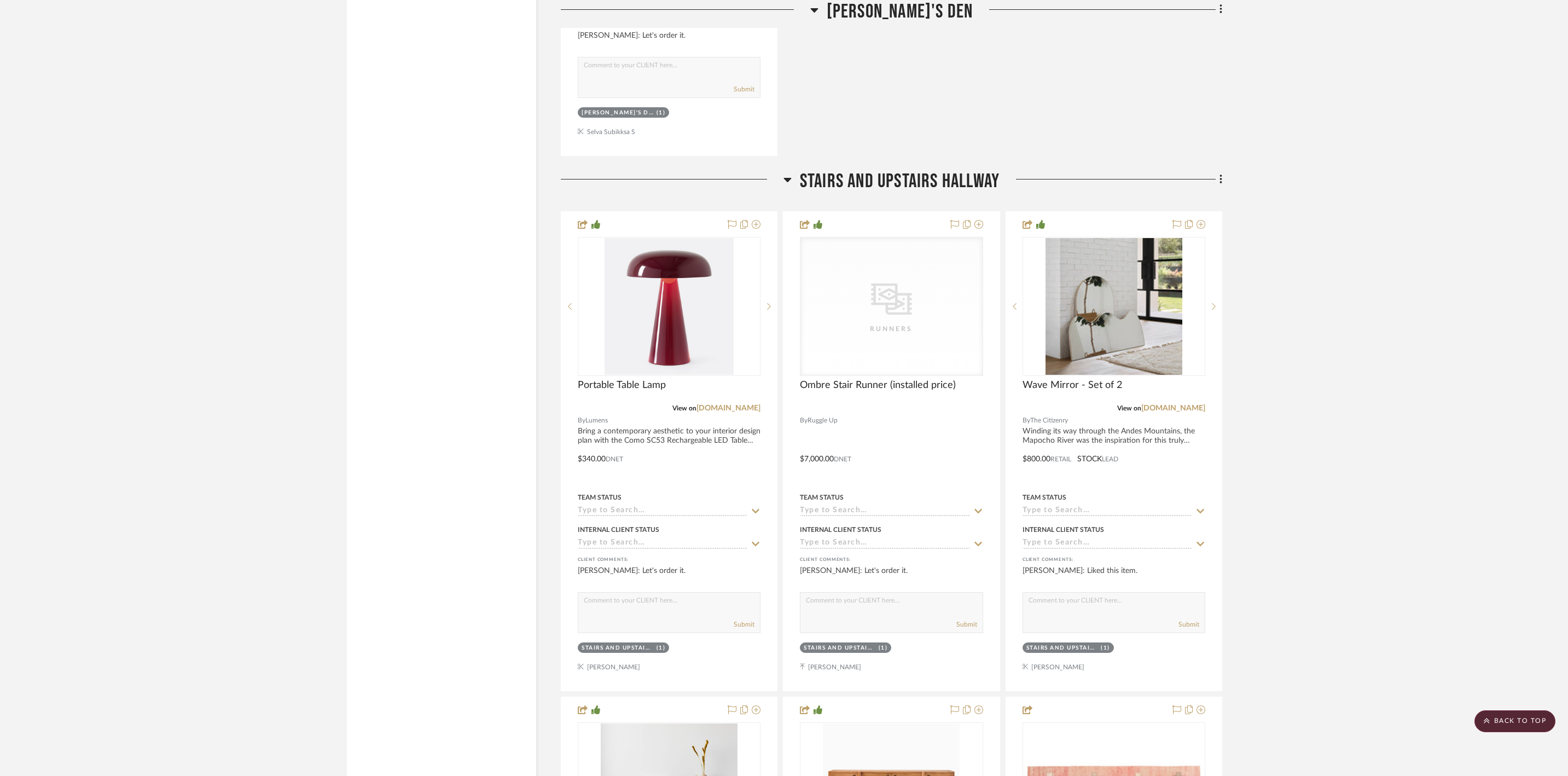
click at [787, 182] on icon at bounding box center [787, 180] width 8 height 4
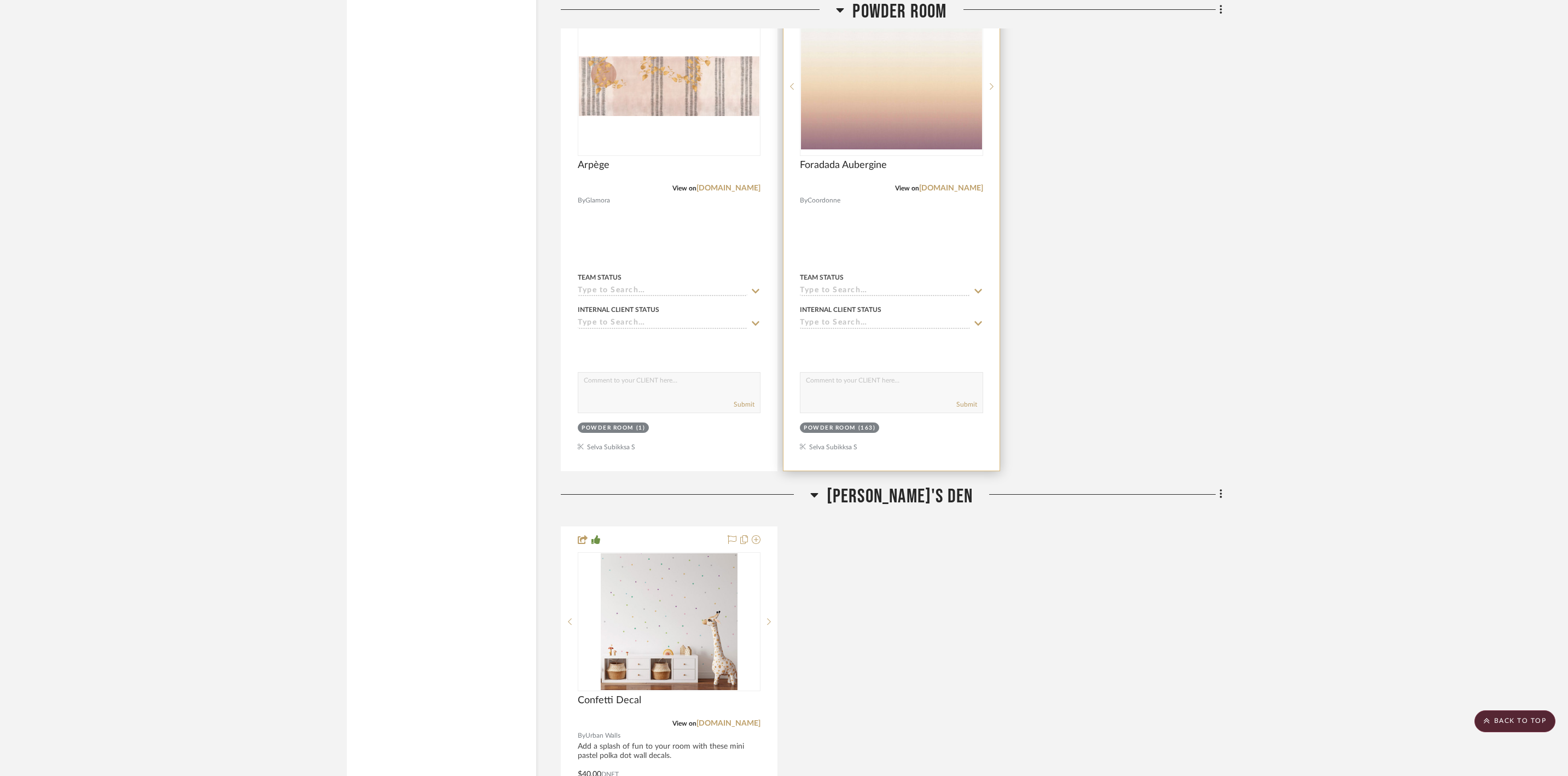
scroll to position [5425, 0]
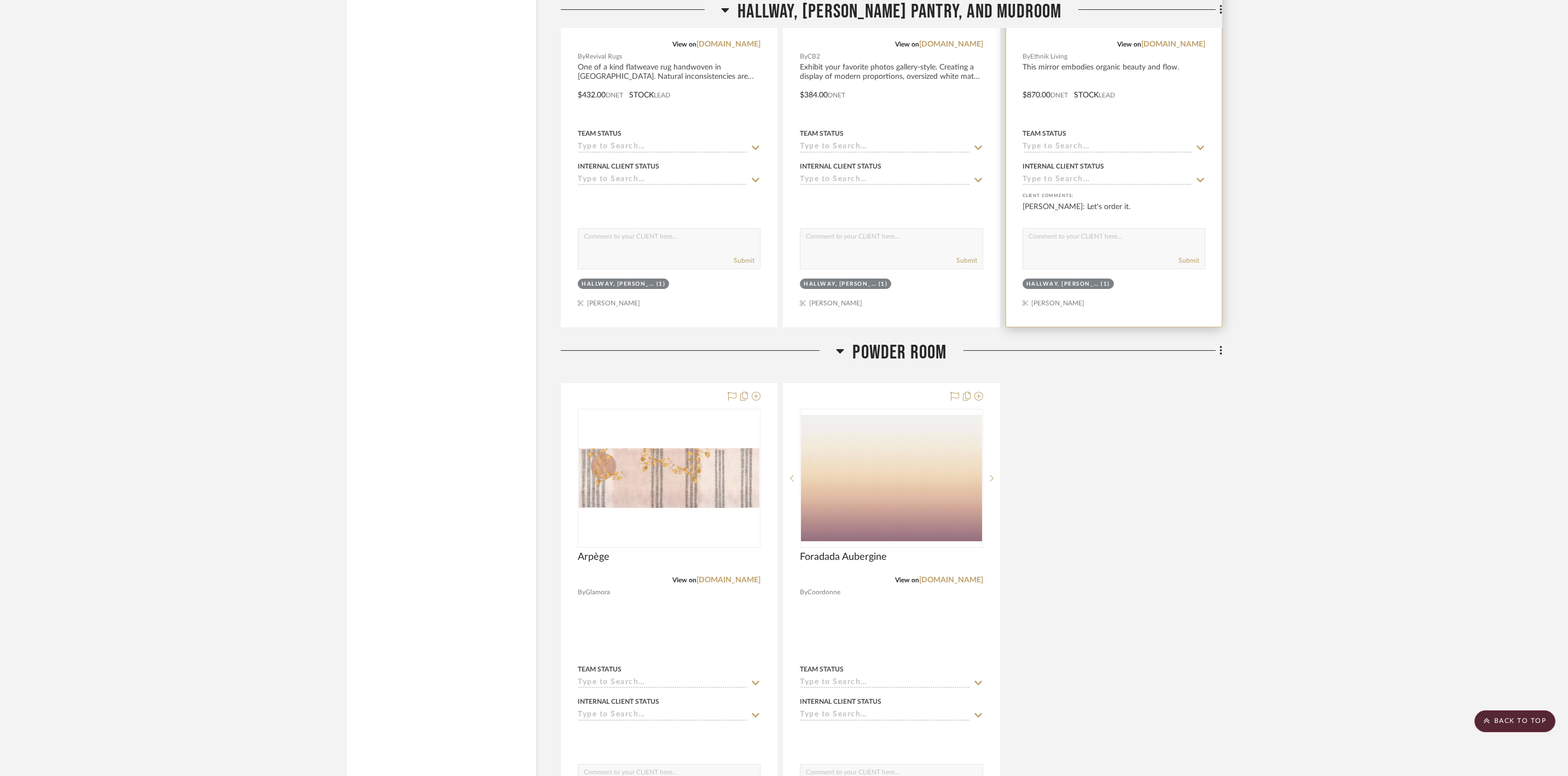
scroll to position [5223, 0]
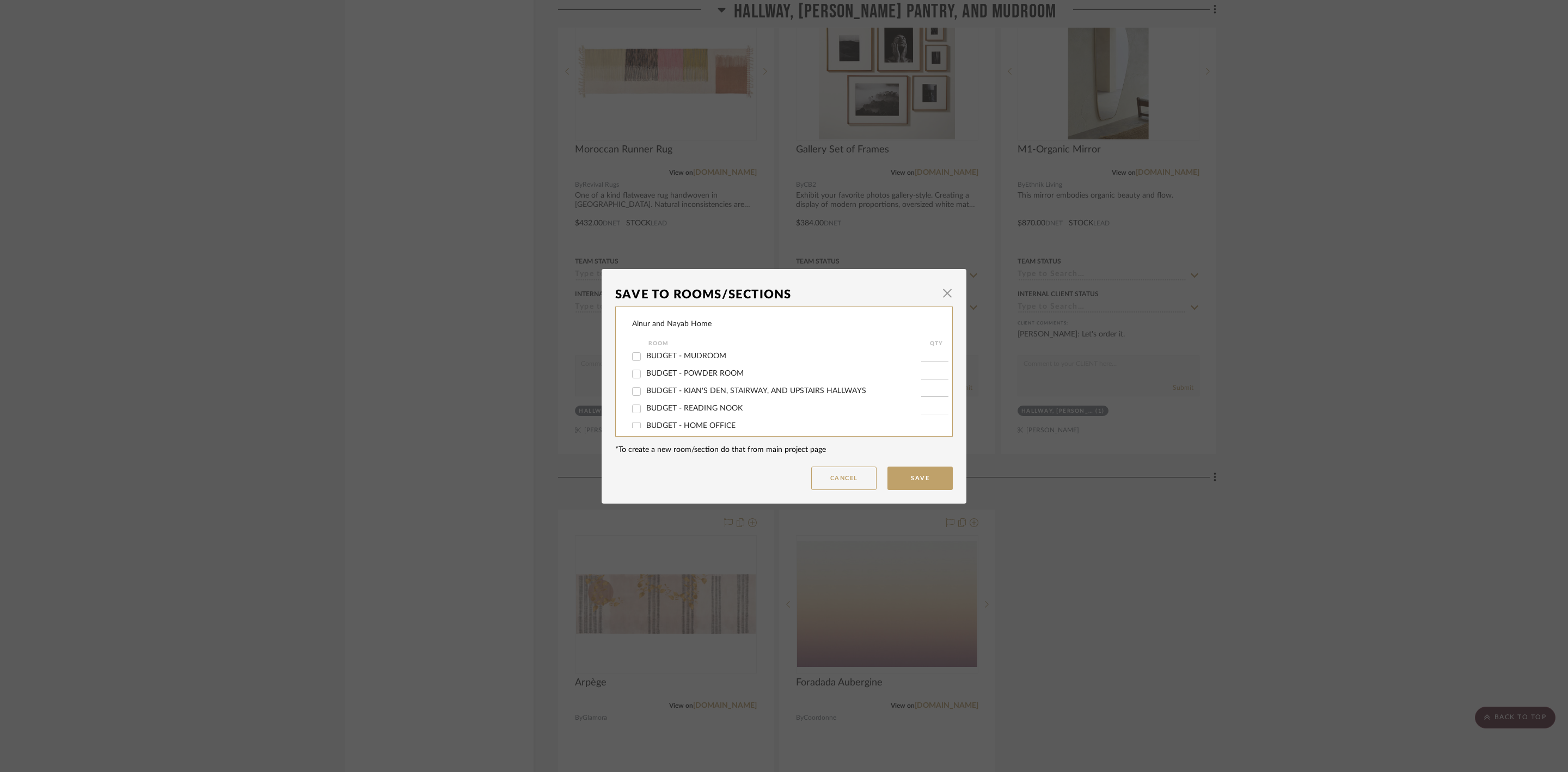
scroll to position [549, 0]
click at [942, 294] on span "button" at bounding box center [947, 293] width 22 height 22
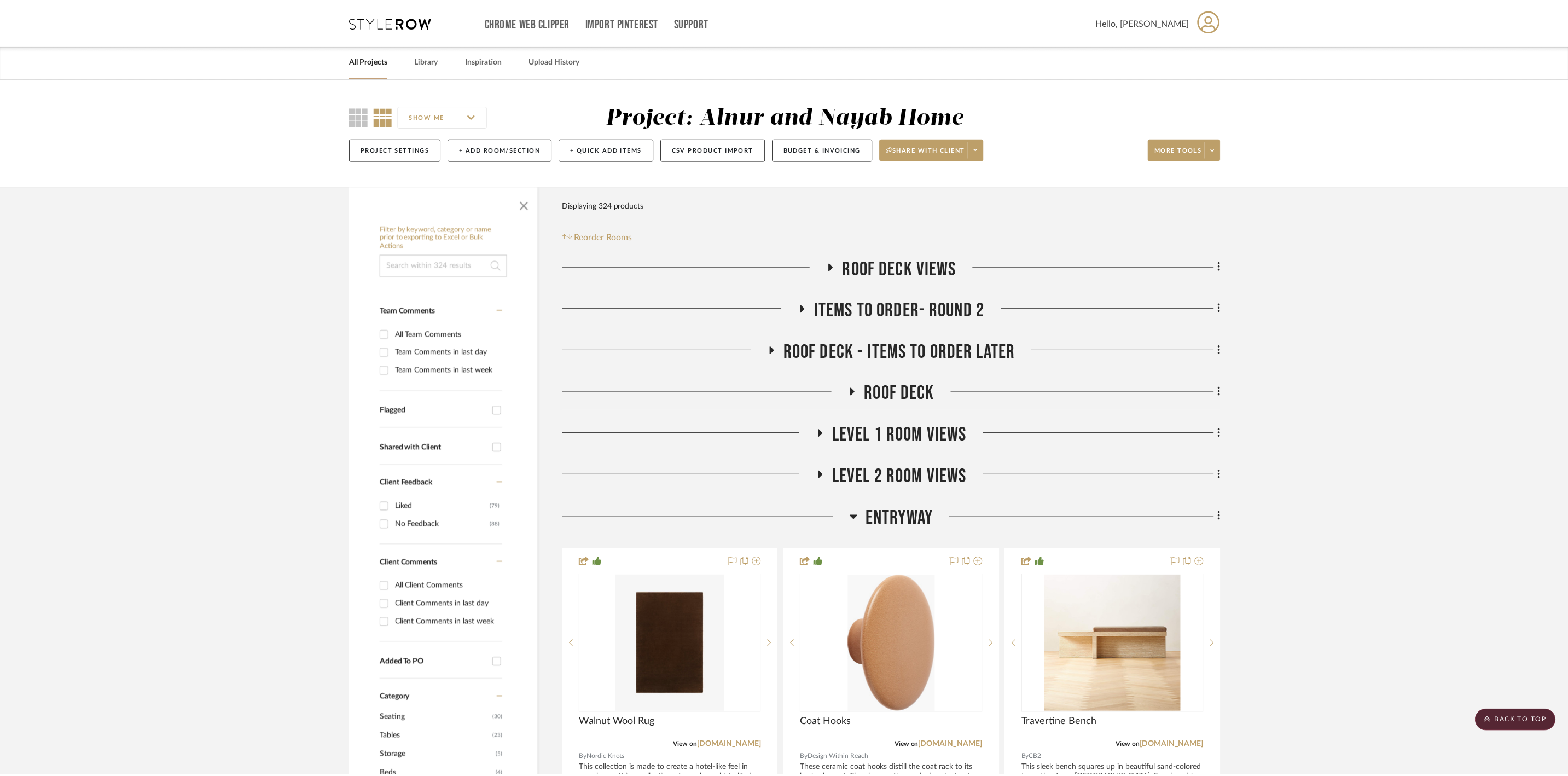
scroll to position [5223, 0]
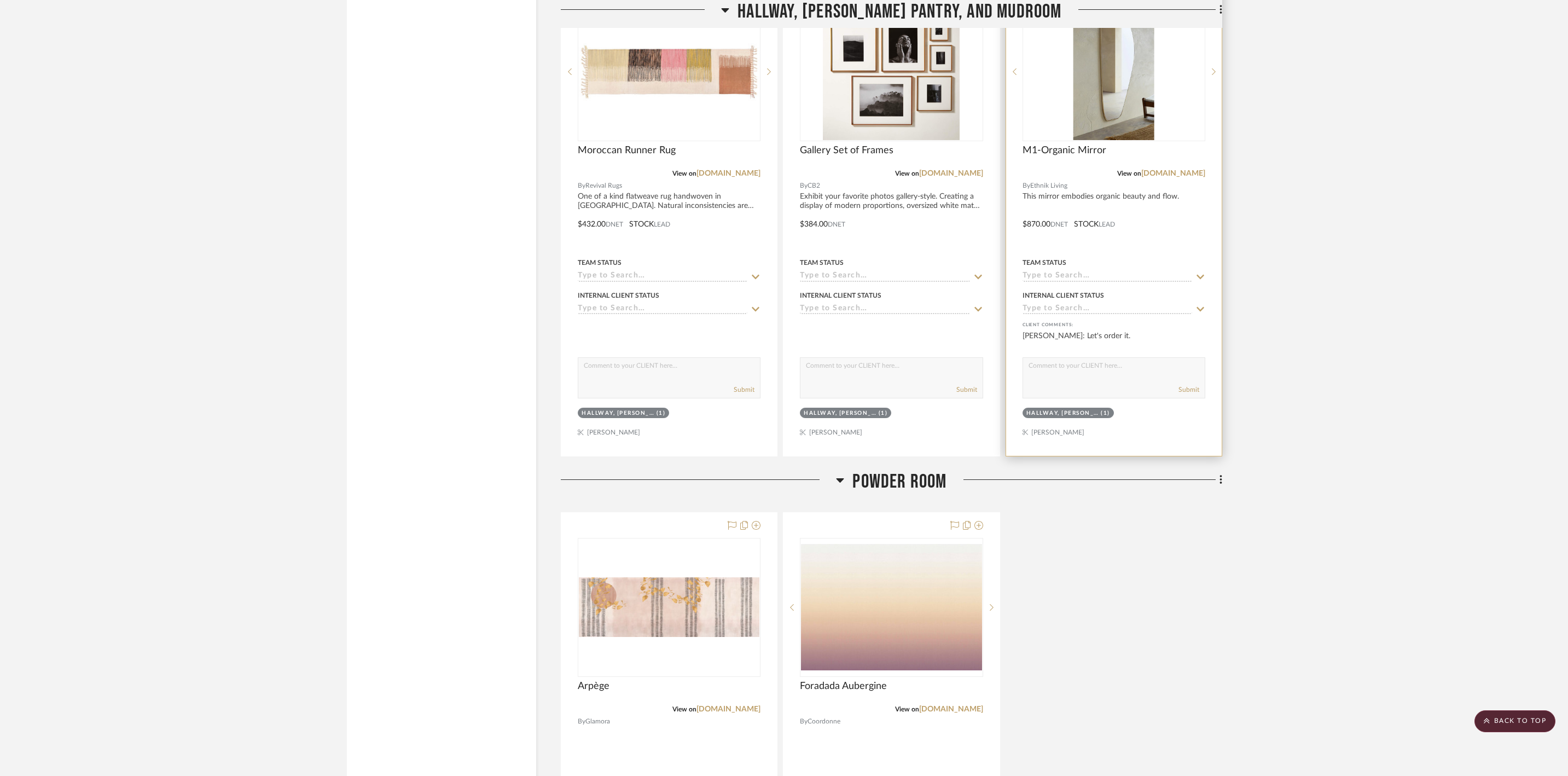
click at [1134, 140] on img "0" at bounding box center [1114, 72] width 81 height 137
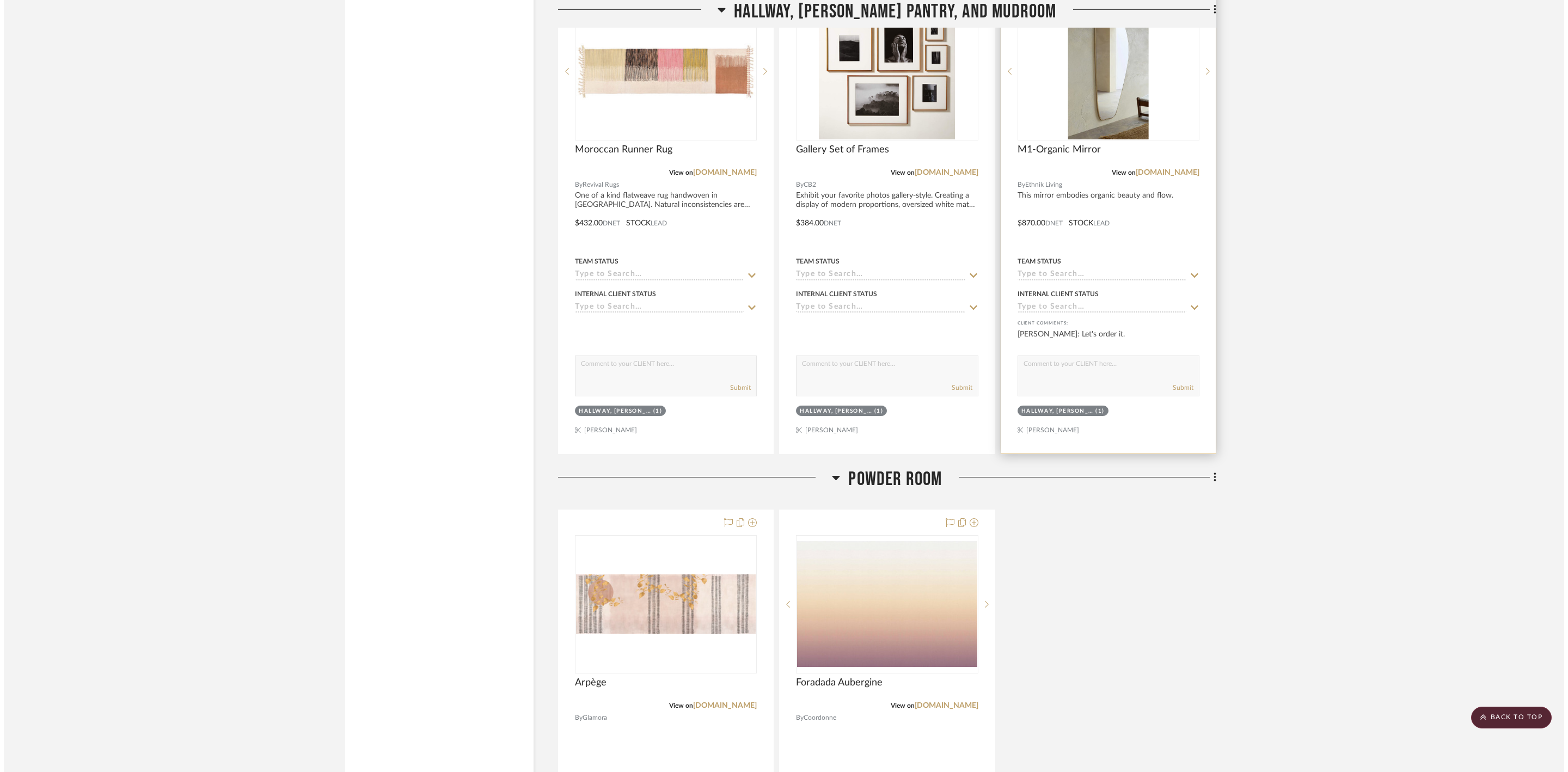
scroll to position [0, 0]
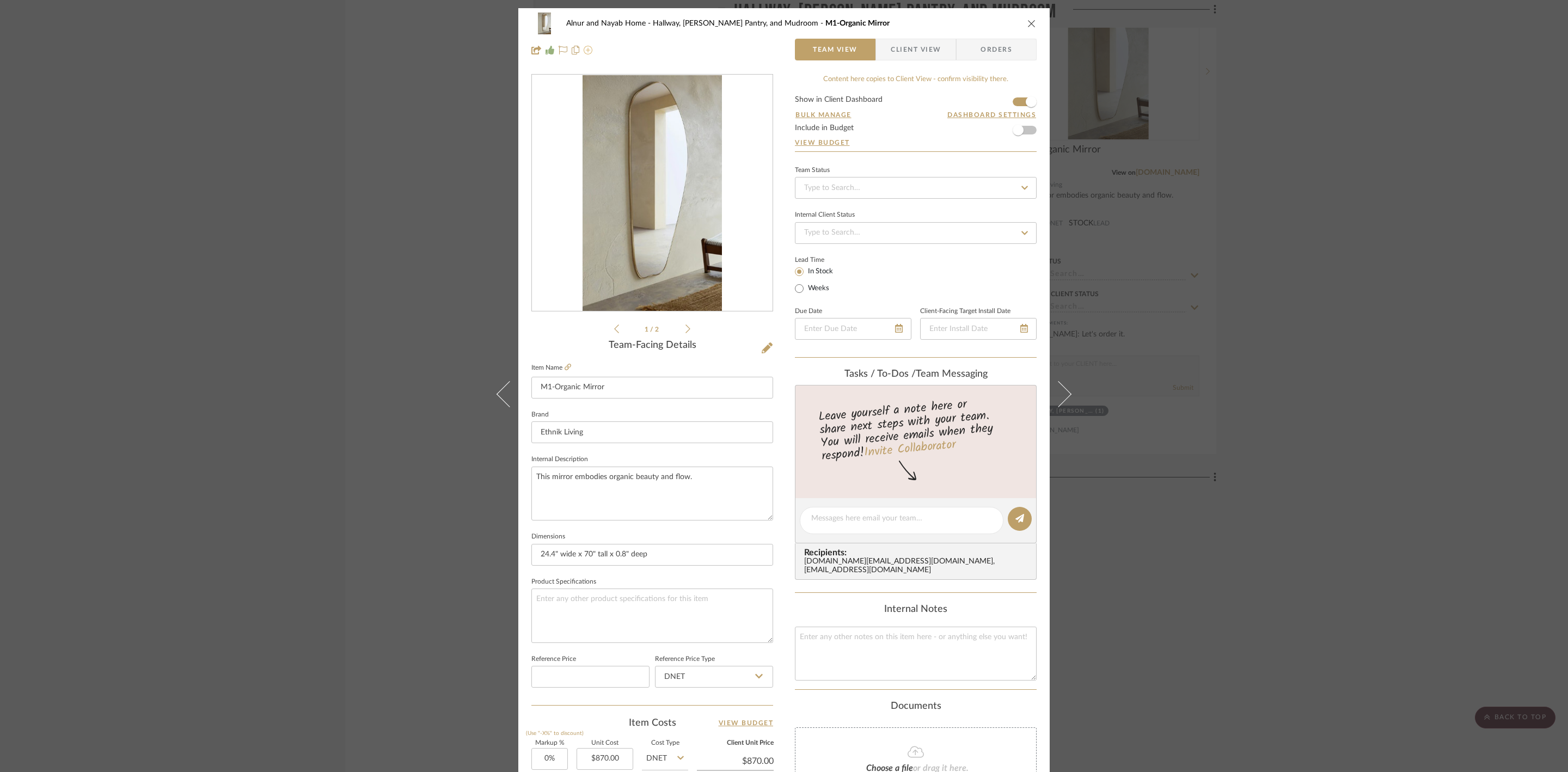
click at [587, 52] on icon at bounding box center [588, 50] width 9 height 9
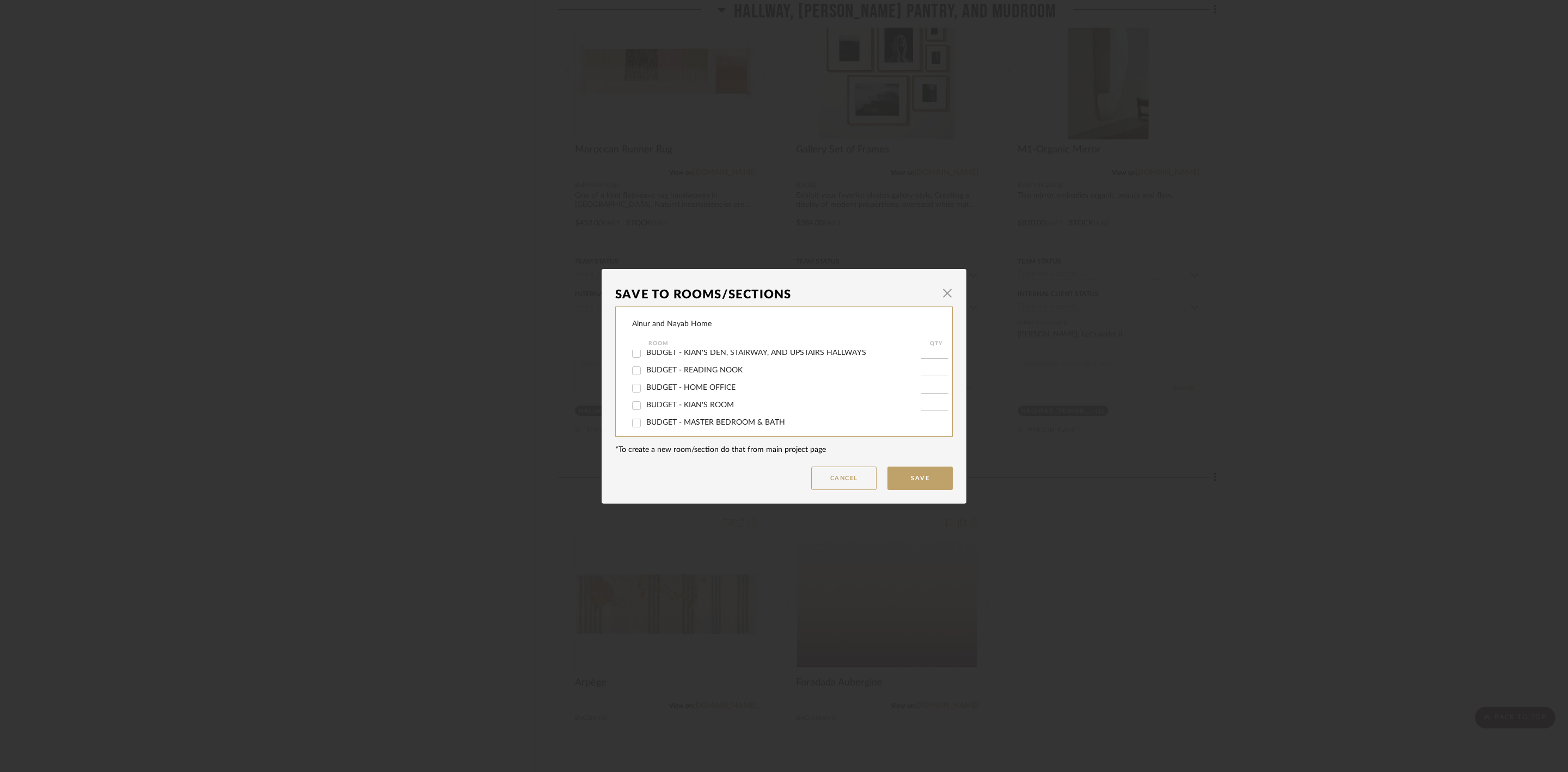
scroll to position [549, 0]
click at [943, 287] on span "button" at bounding box center [947, 293] width 22 height 22
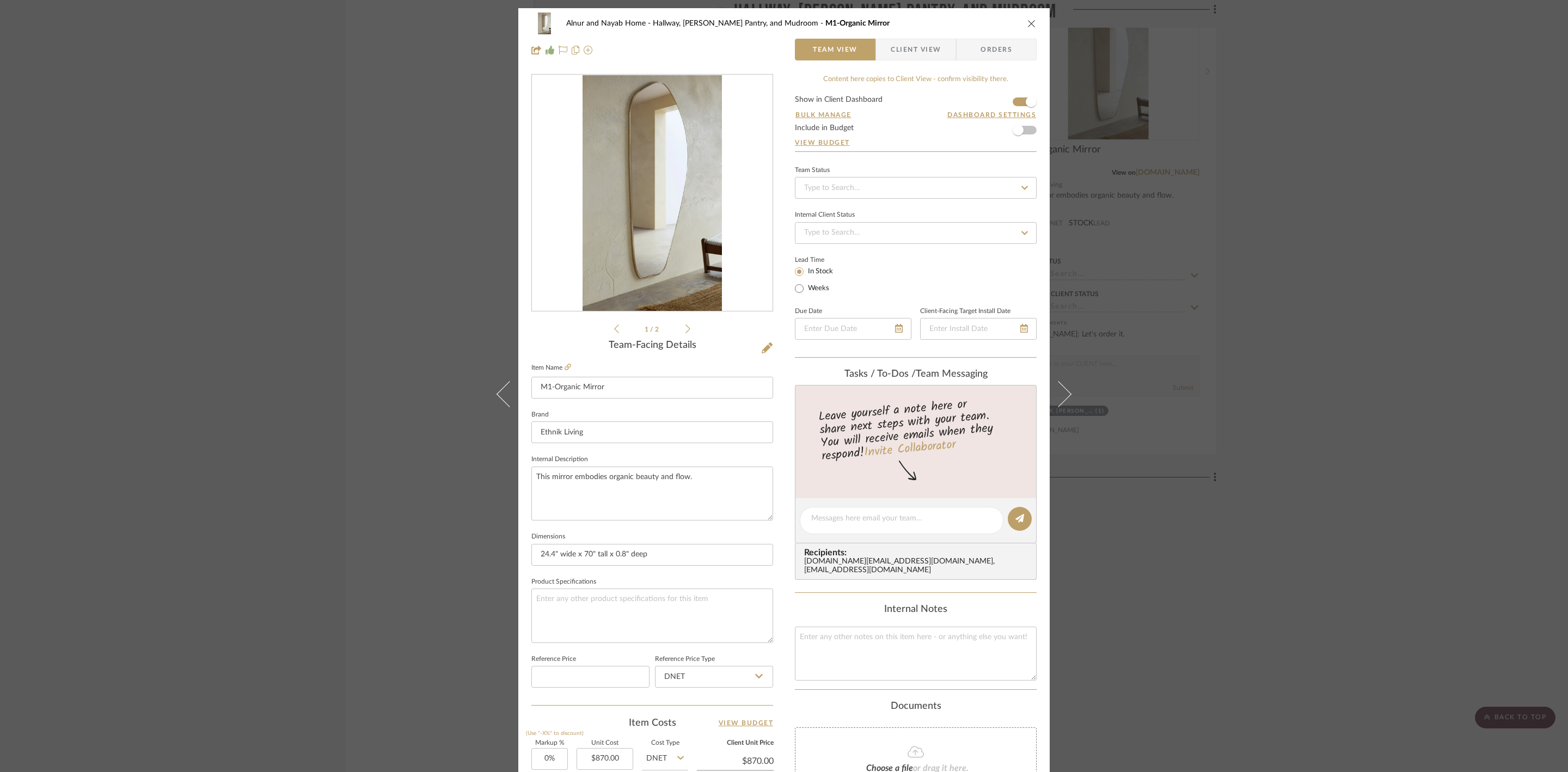
click at [1027, 19] on icon "close" at bounding box center [1032, 23] width 9 height 9
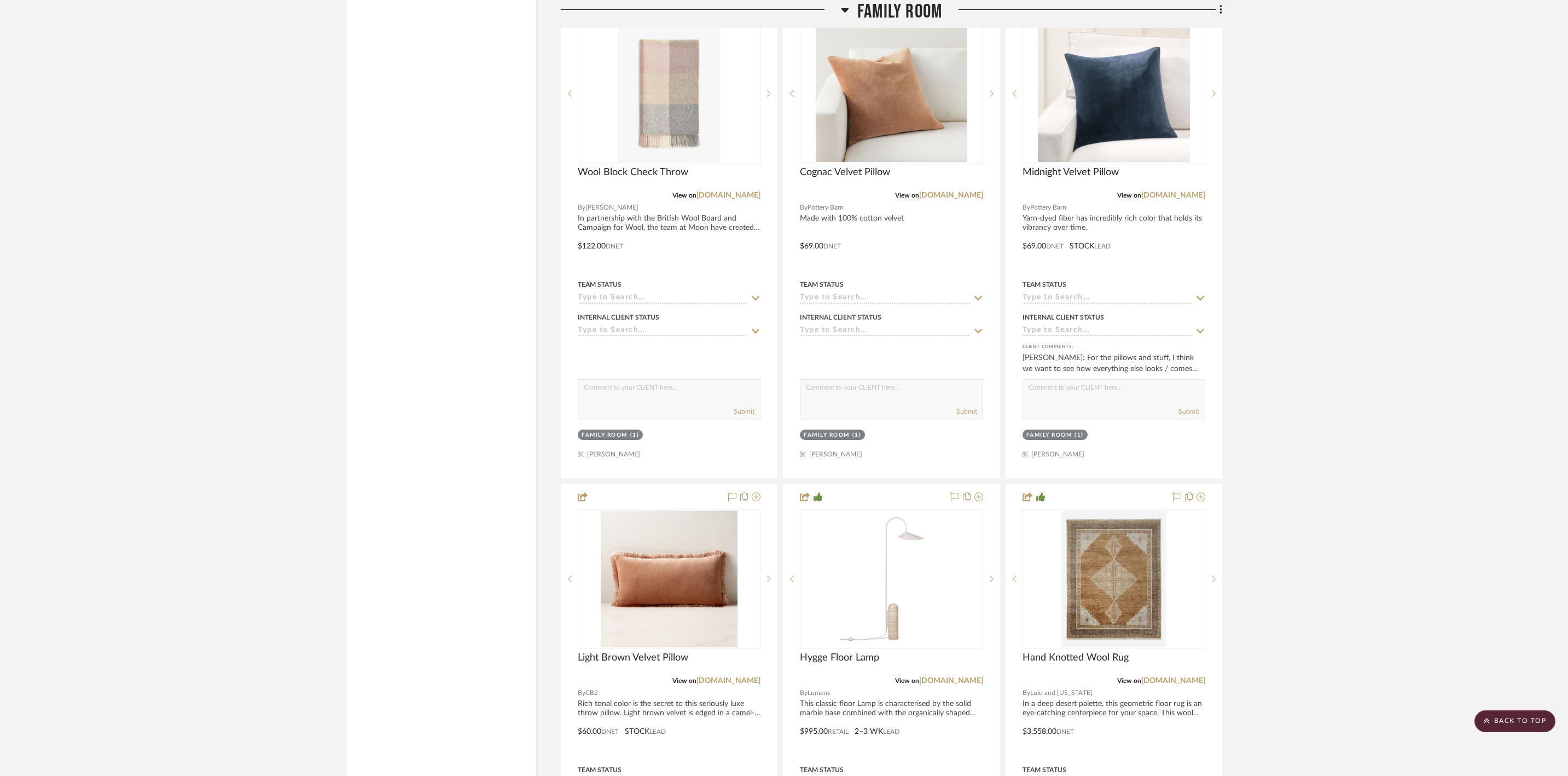
scroll to position [1720, 0]
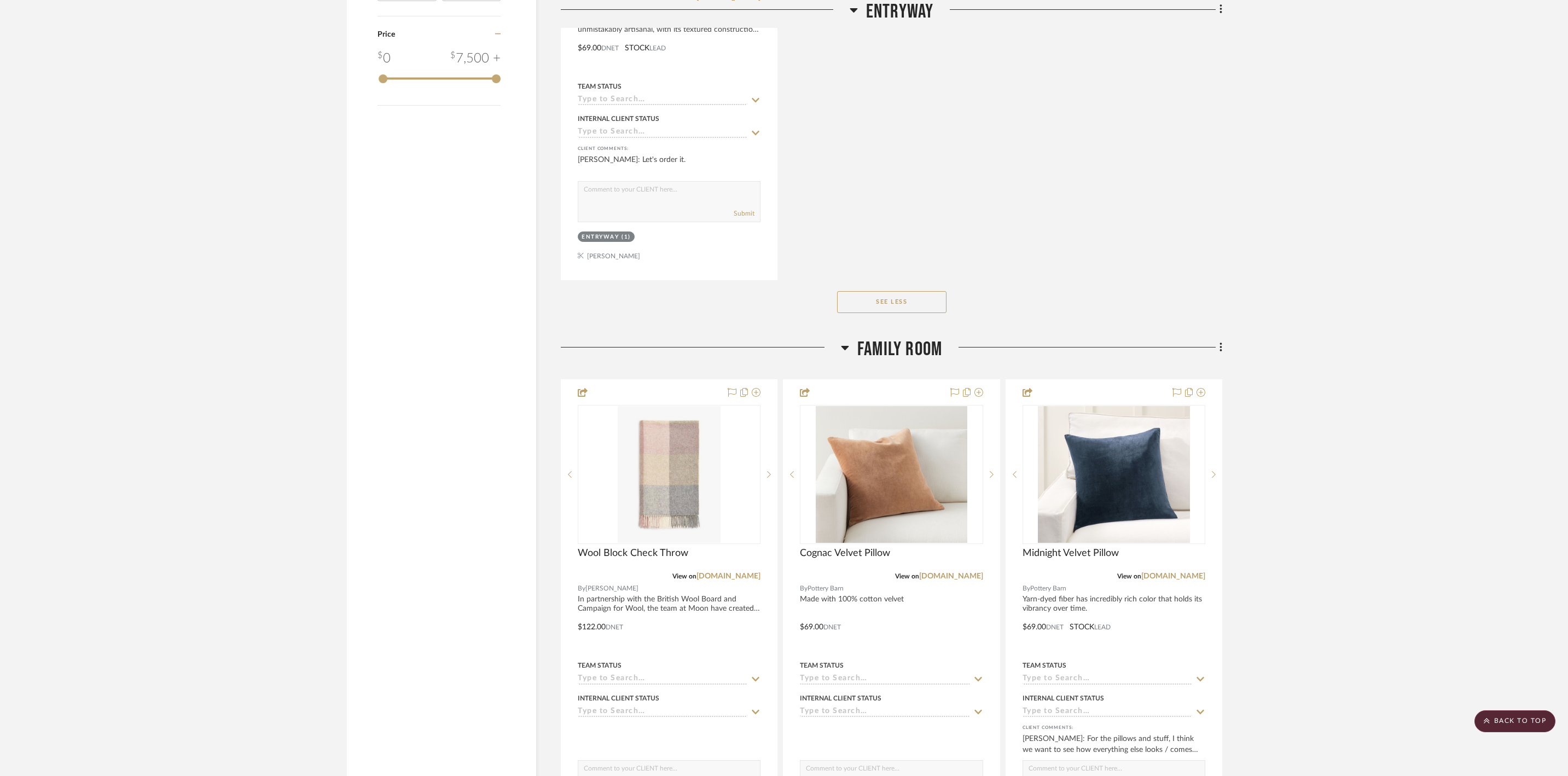
click at [897, 313] on button "See Less" at bounding box center [891, 302] width 110 height 22
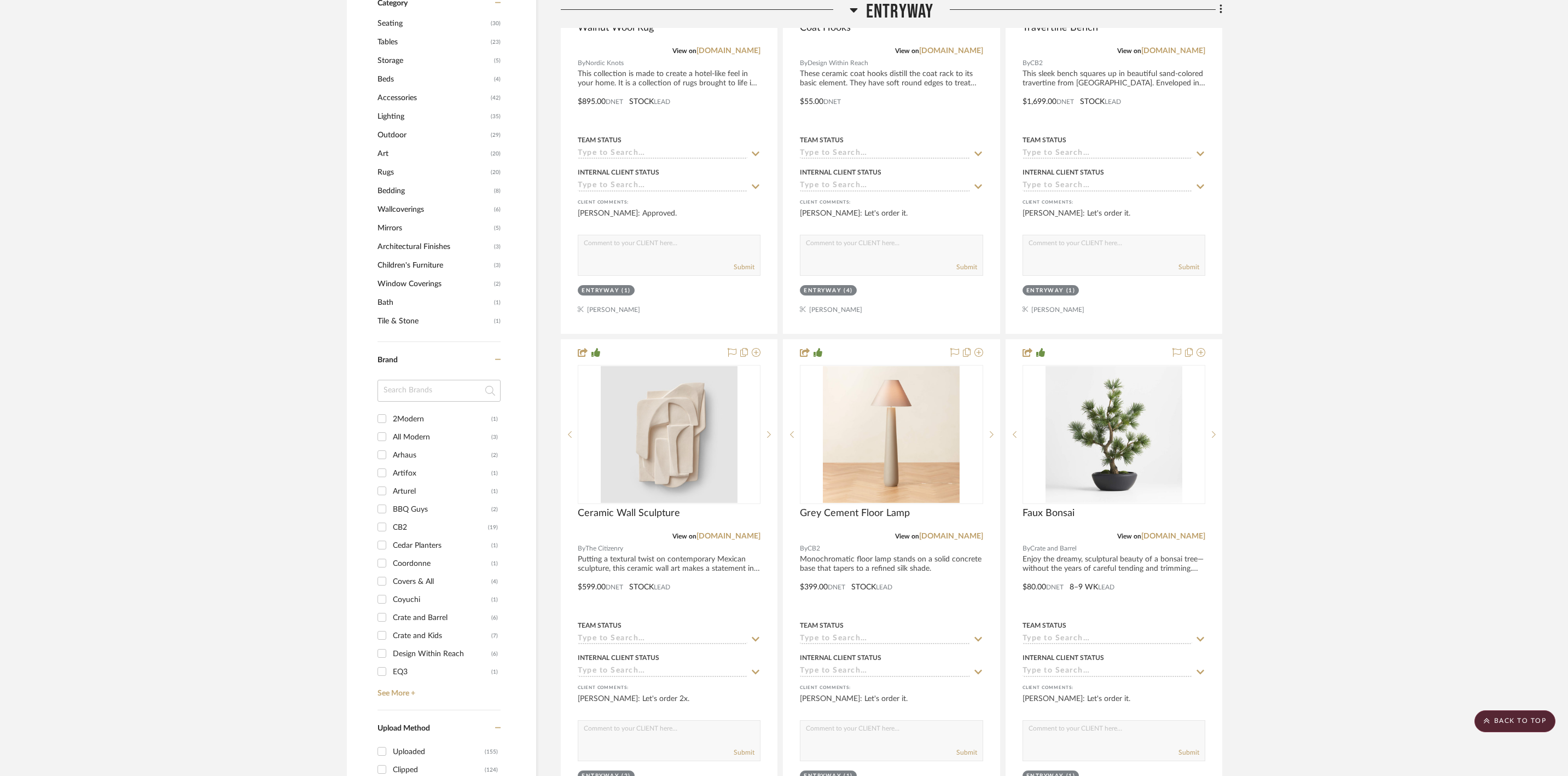
scroll to position [341, 0]
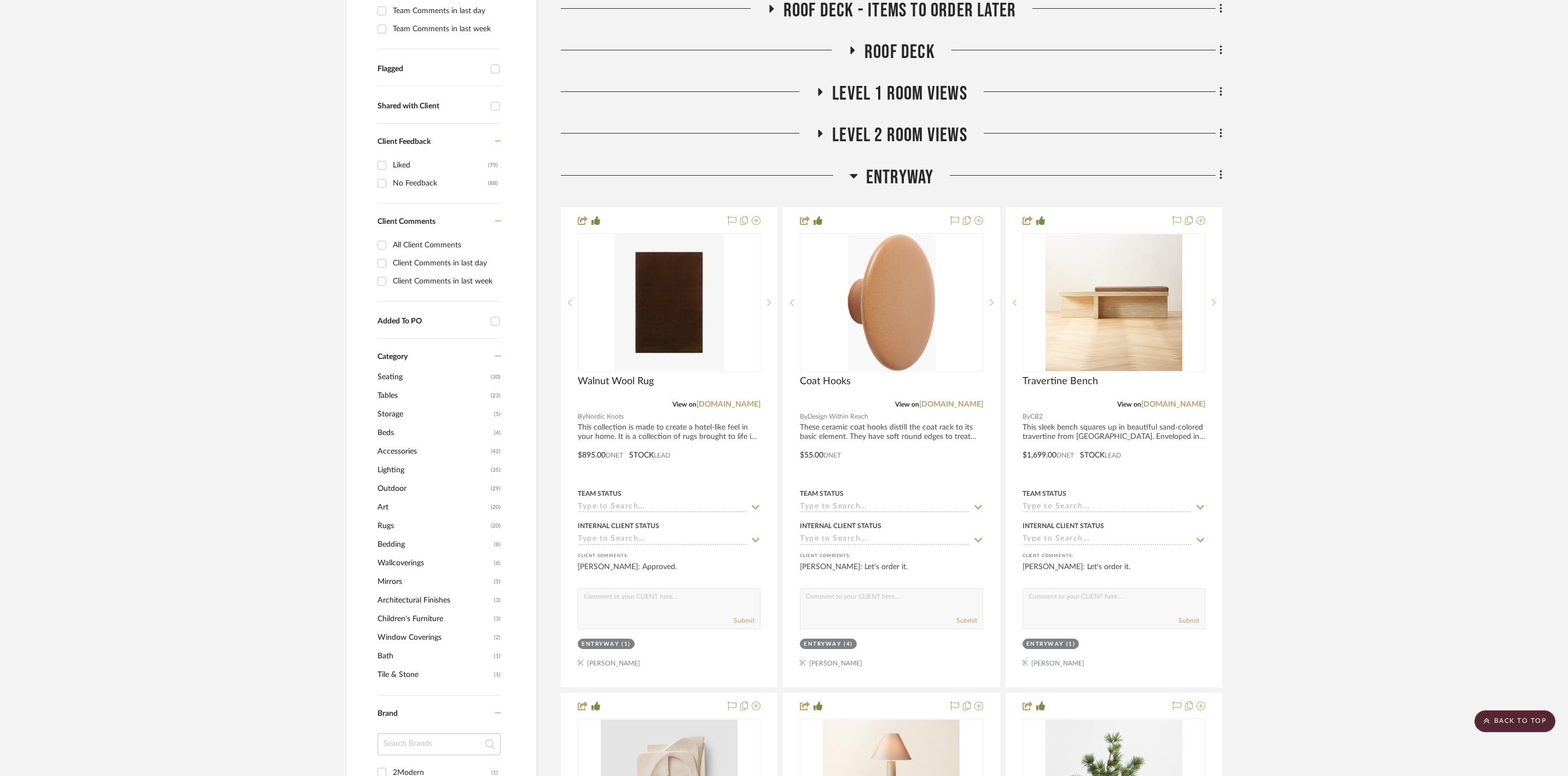
click at [853, 182] on icon at bounding box center [853, 175] width 8 height 13
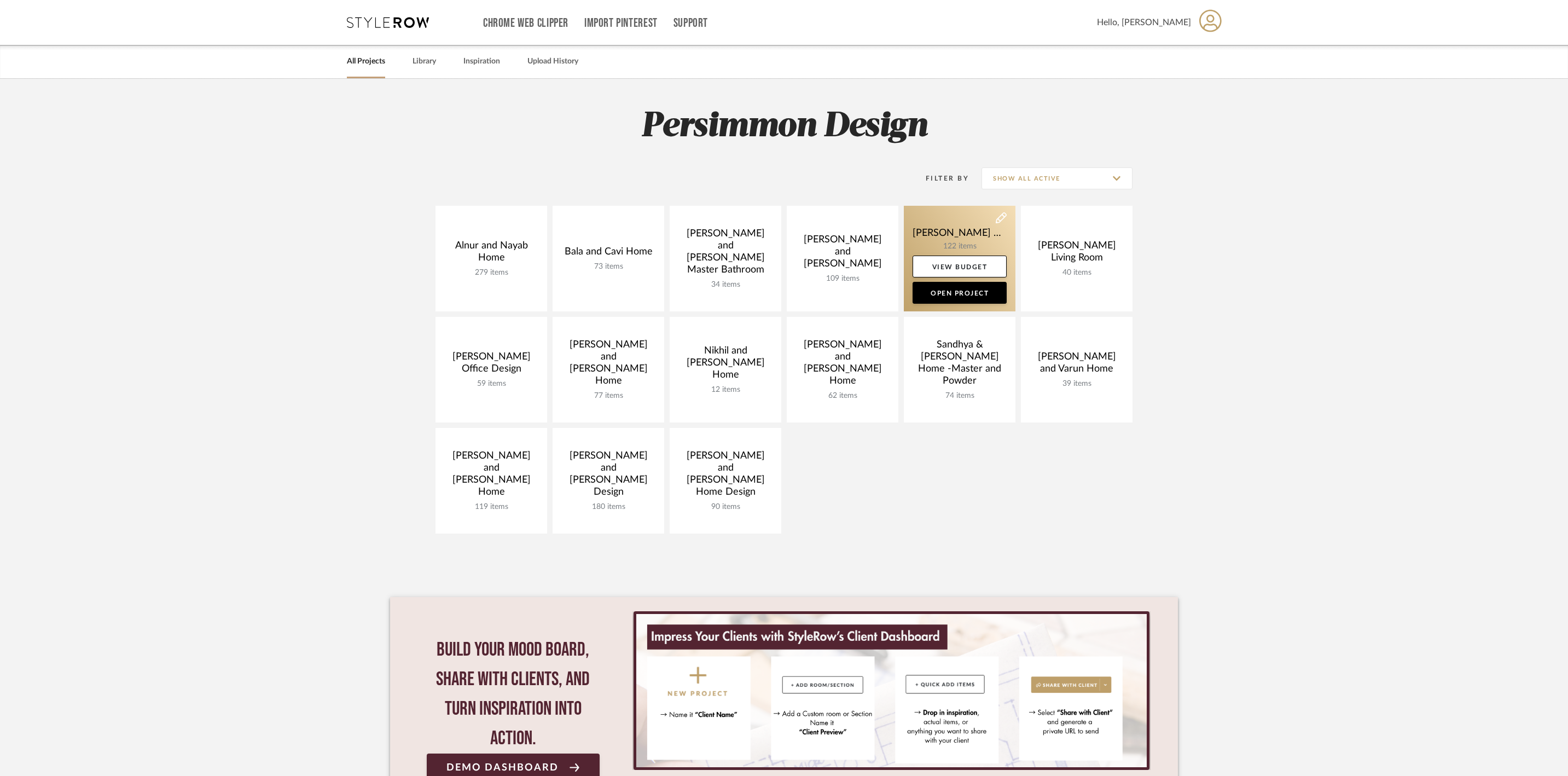
click at [936, 248] on link at bounding box center [960, 258] width 111 height 106
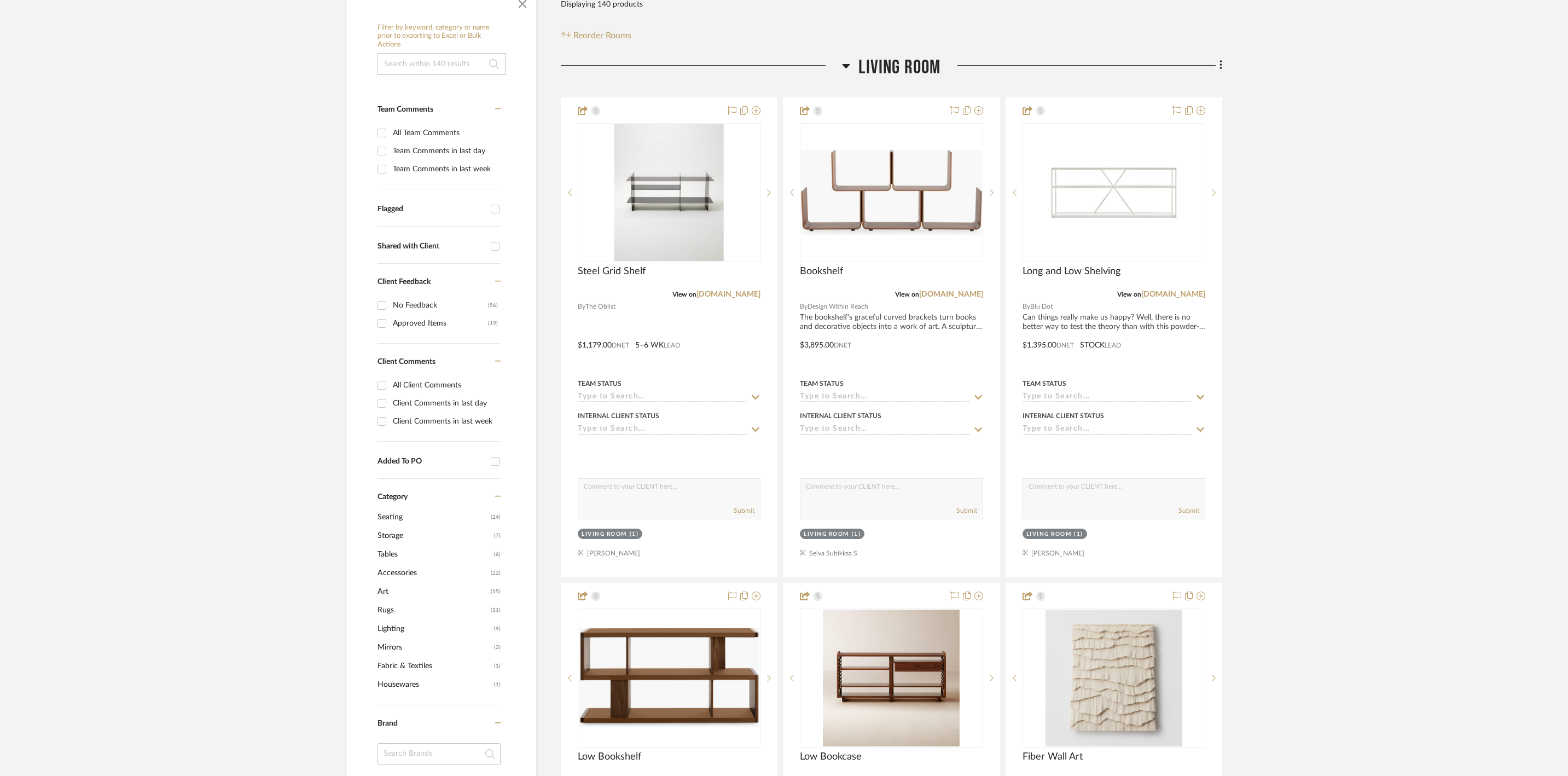
scroll to position [226, 0]
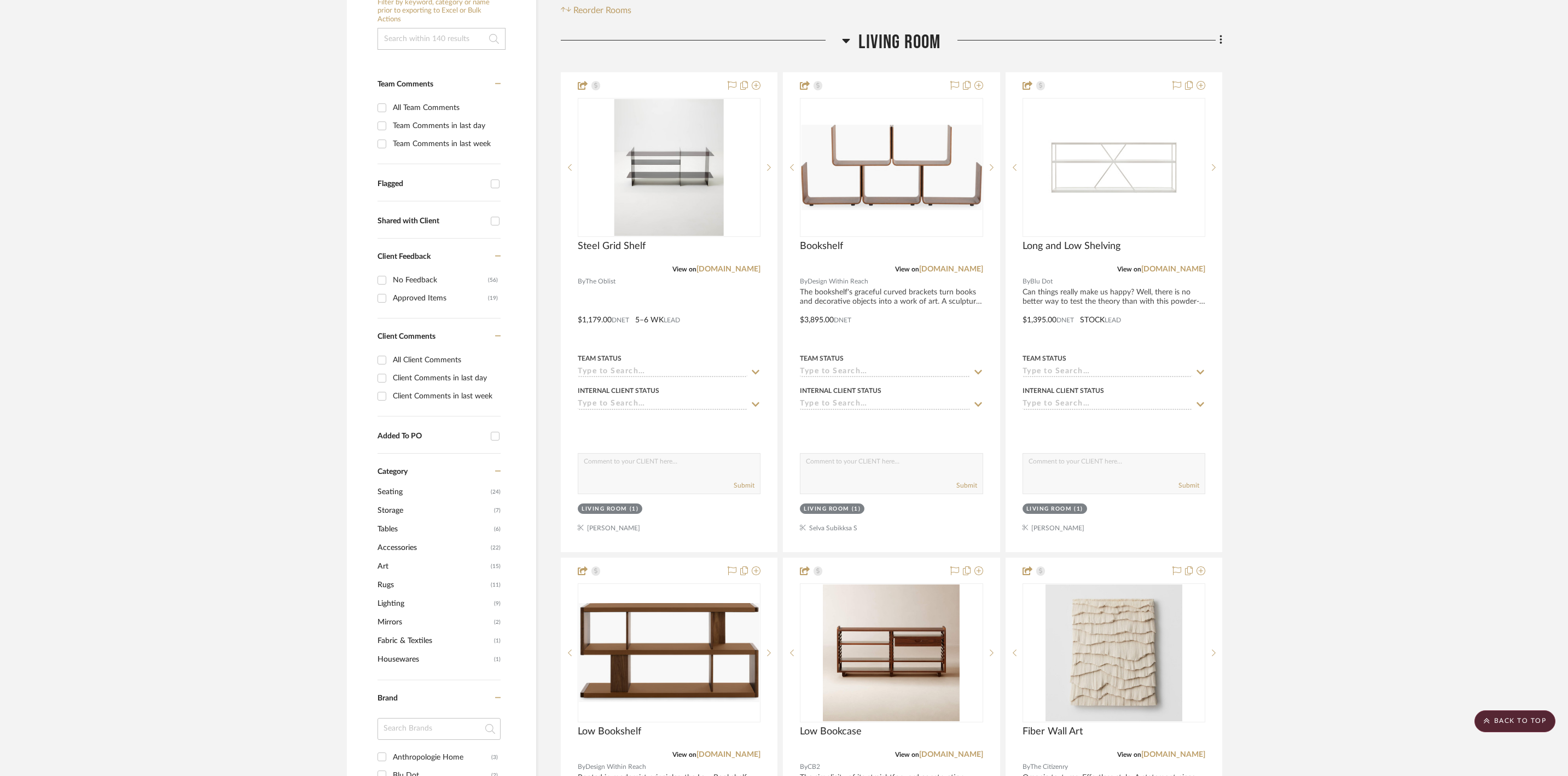
click at [401, 613] on span "Lighting" at bounding box center [434, 603] width 114 height 18
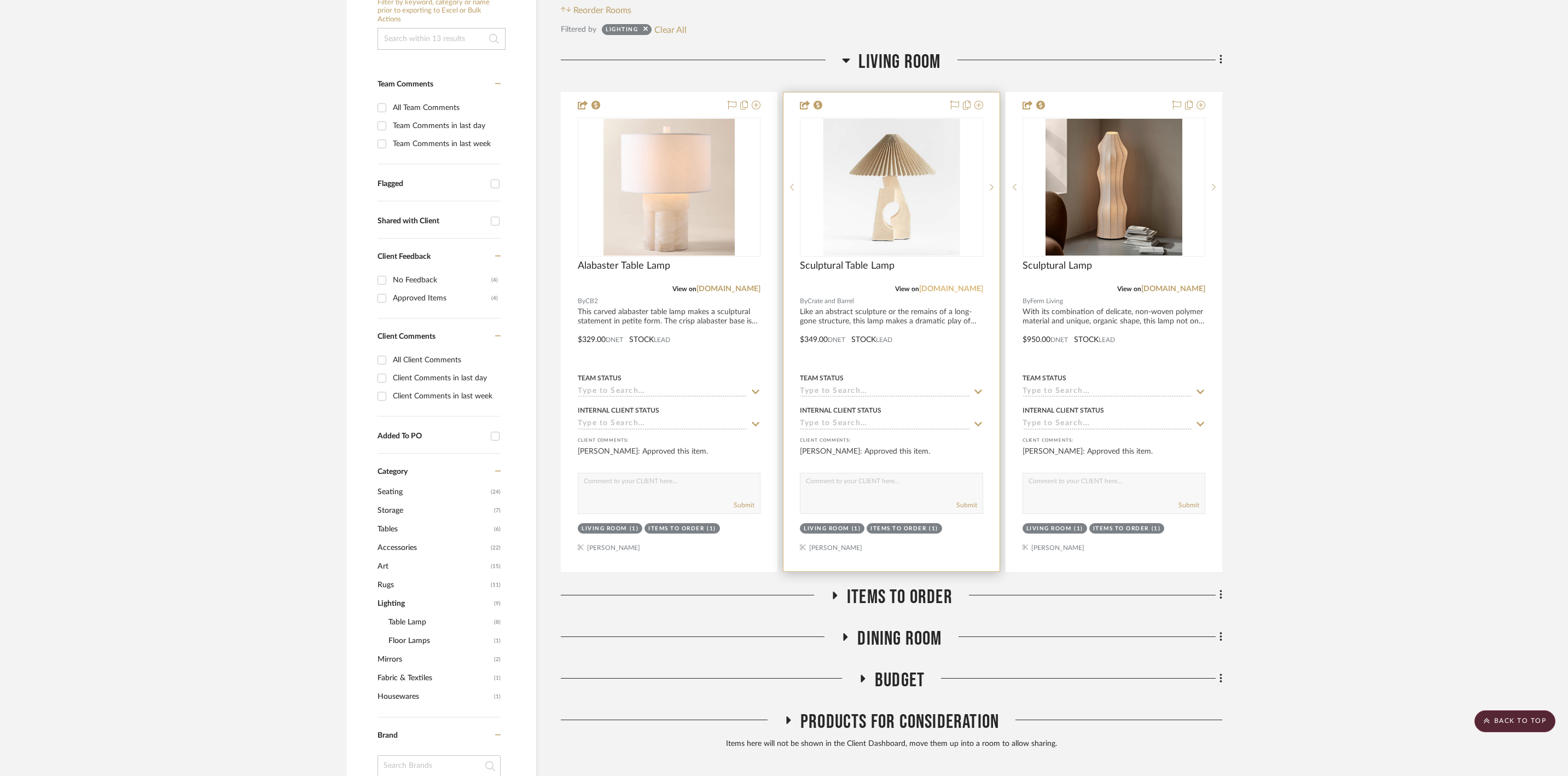
click at [953, 293] on link "[DOMAIN_NAME]" at bounding box center [951, 289] width 64 height 8
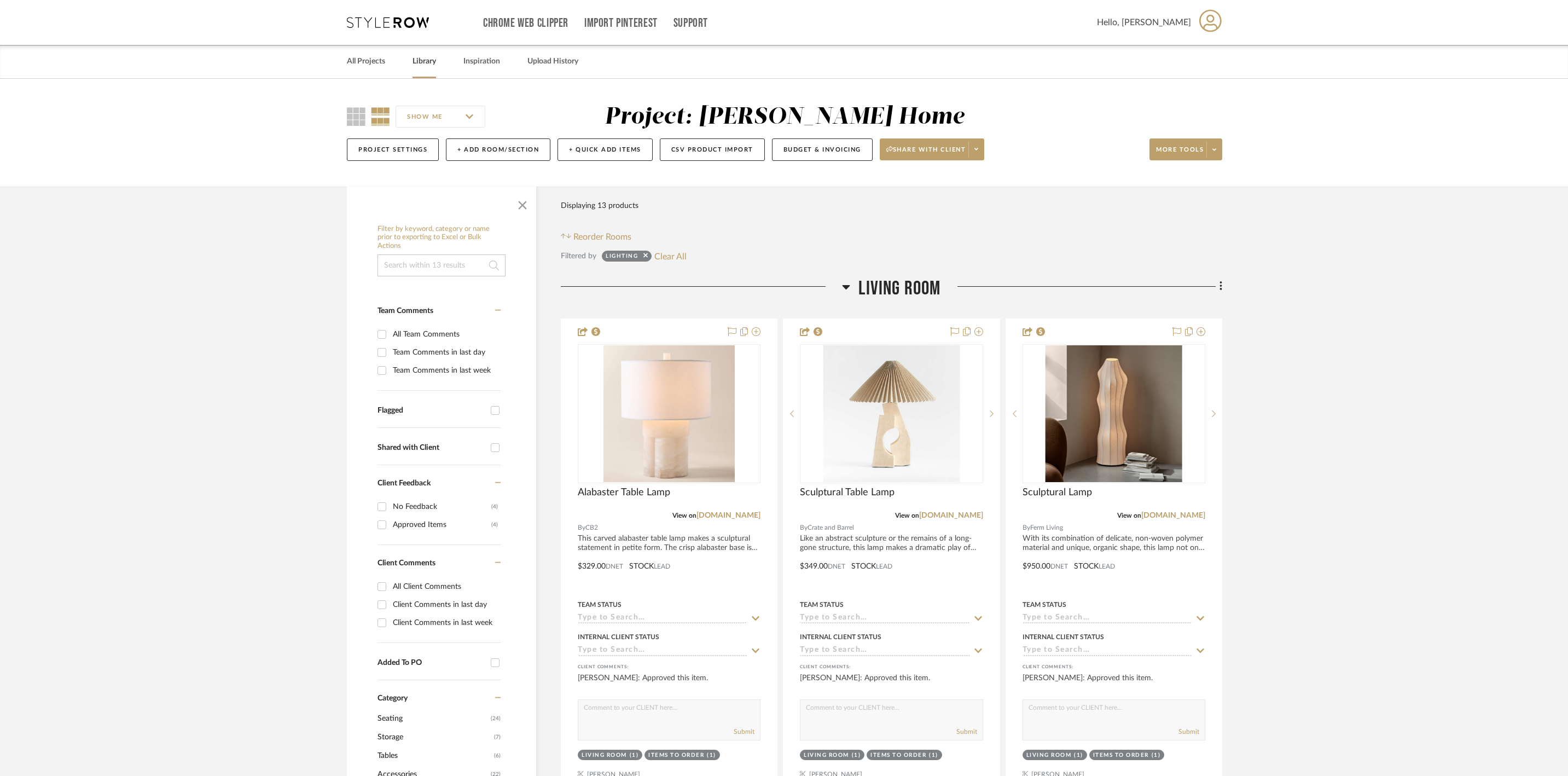
click at [436, 53] on div "Library" at bounding box center [424, 61] width 23 height 34
click at [436, 60] on link "Library" at bounding box center [424, 62] width 23 height 15
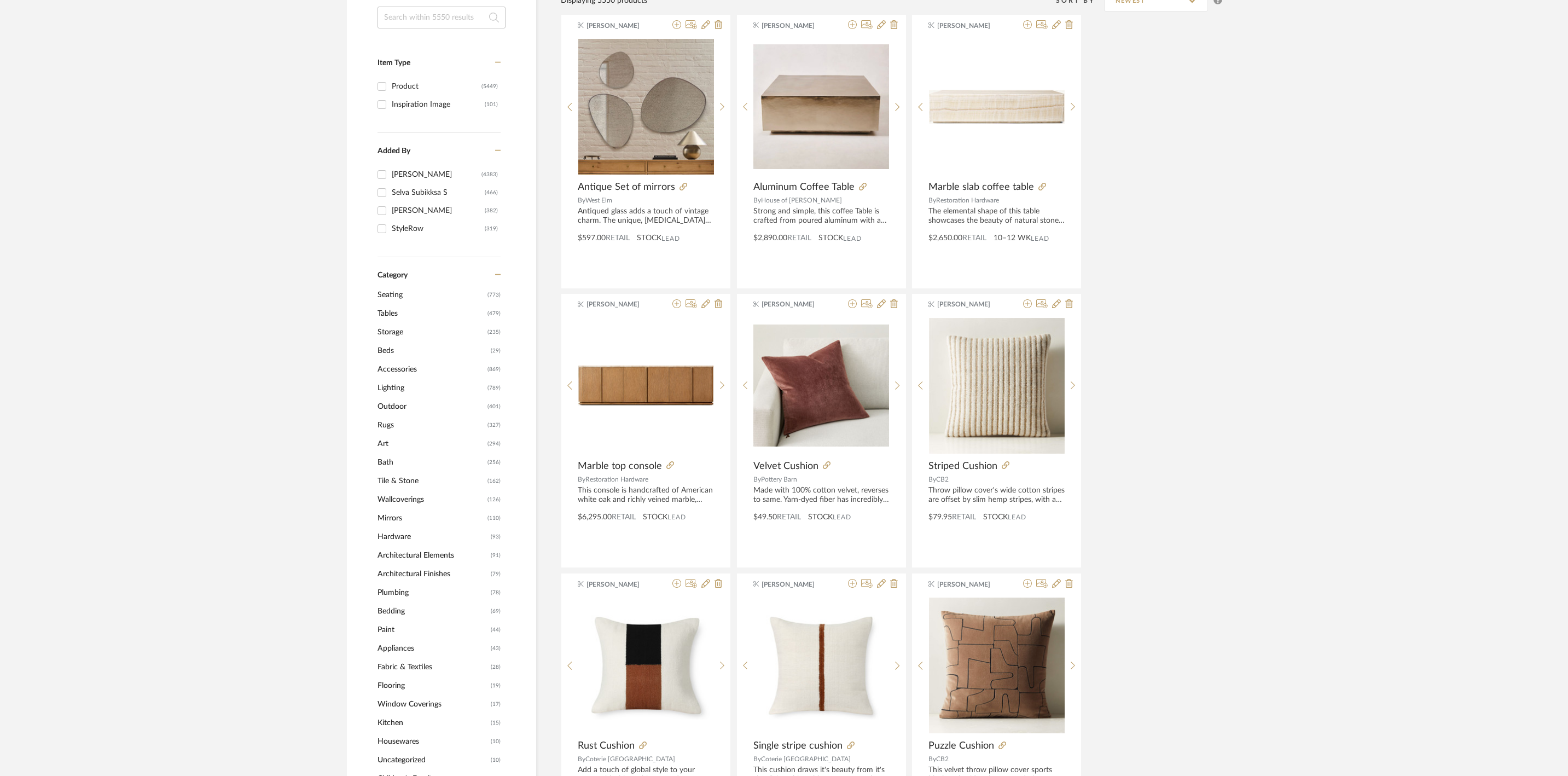
scroll to position [197, 0]
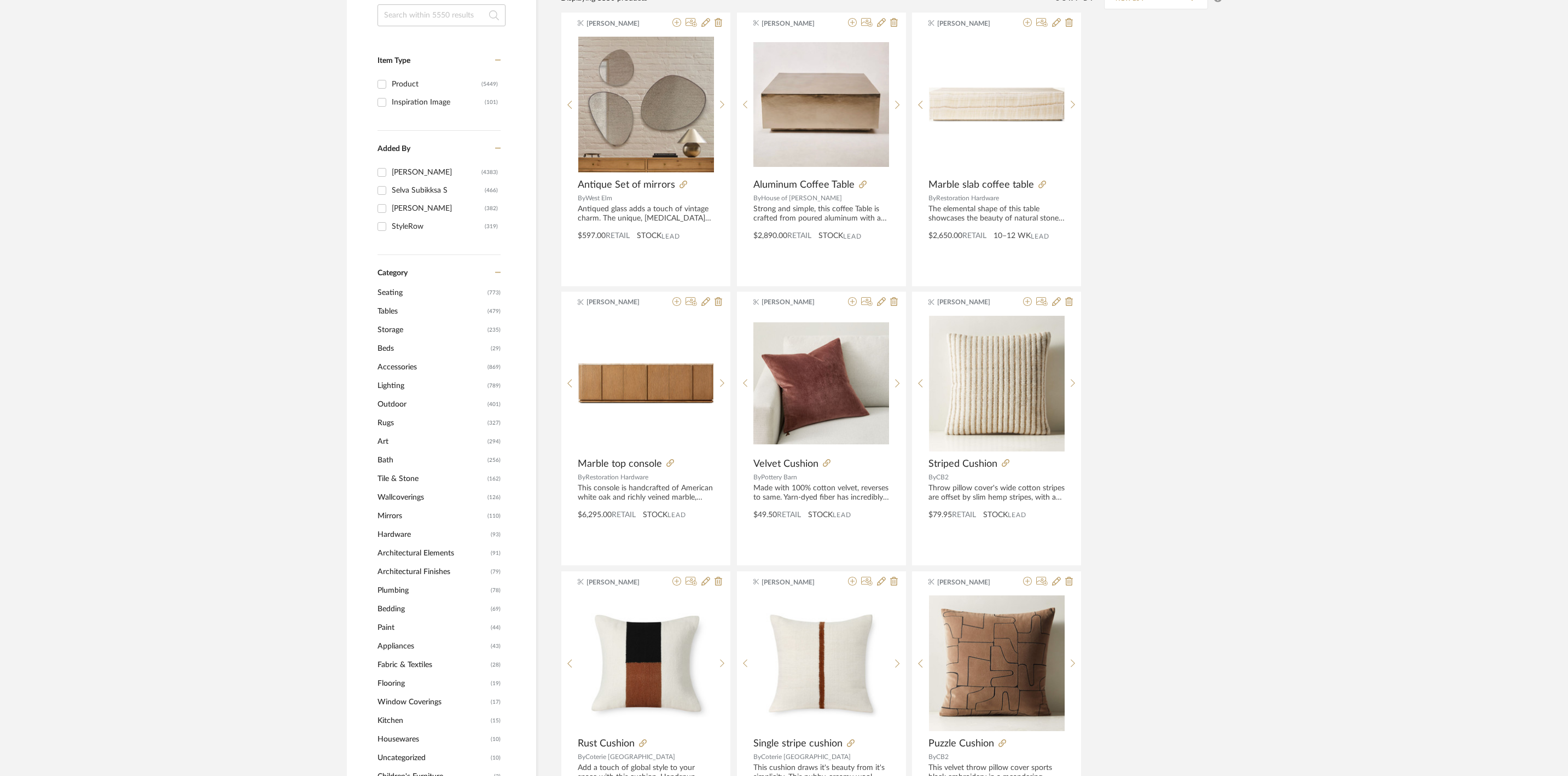
click at [393, 392] on span "Lighting" at bounding box center [431, 386] width 107 height 18
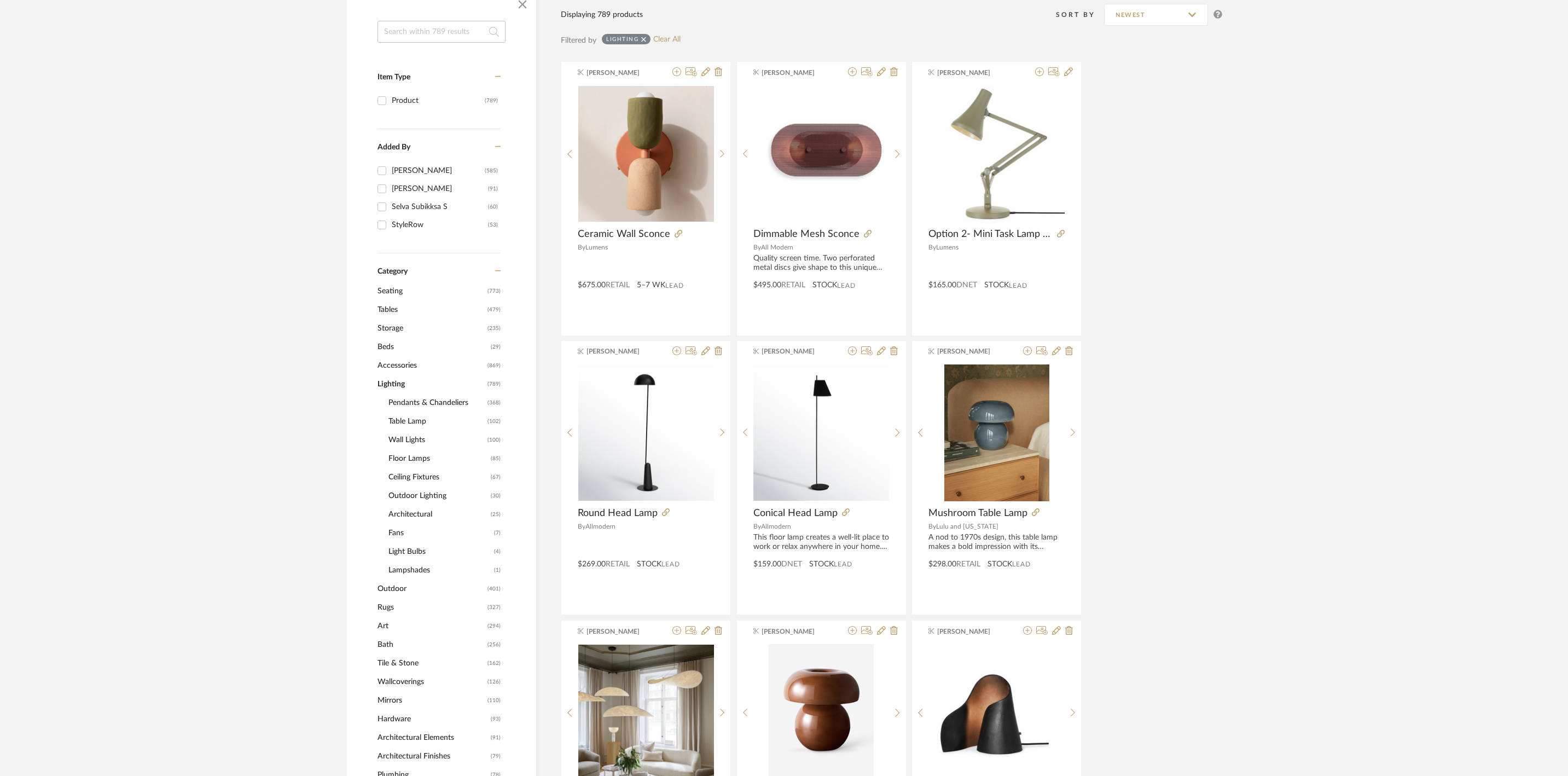
click at [429, 431] on span "Table Lamp" at bounding box center [436, 422] width 96 height 18
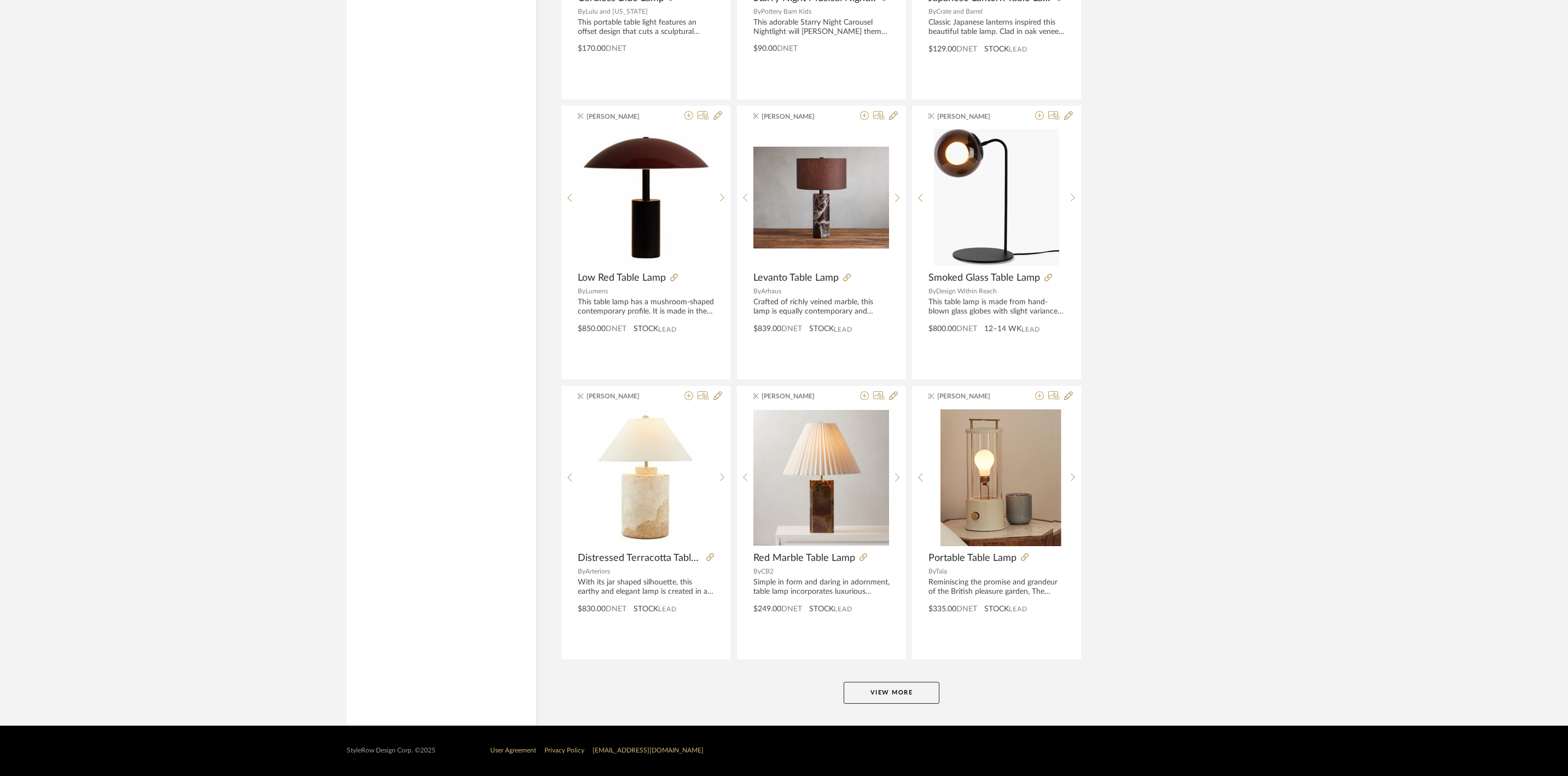
scroll to position [2982, 0]
click at [871, 698] on button "View More" at bounding box center [891, 693] width 96 height 22
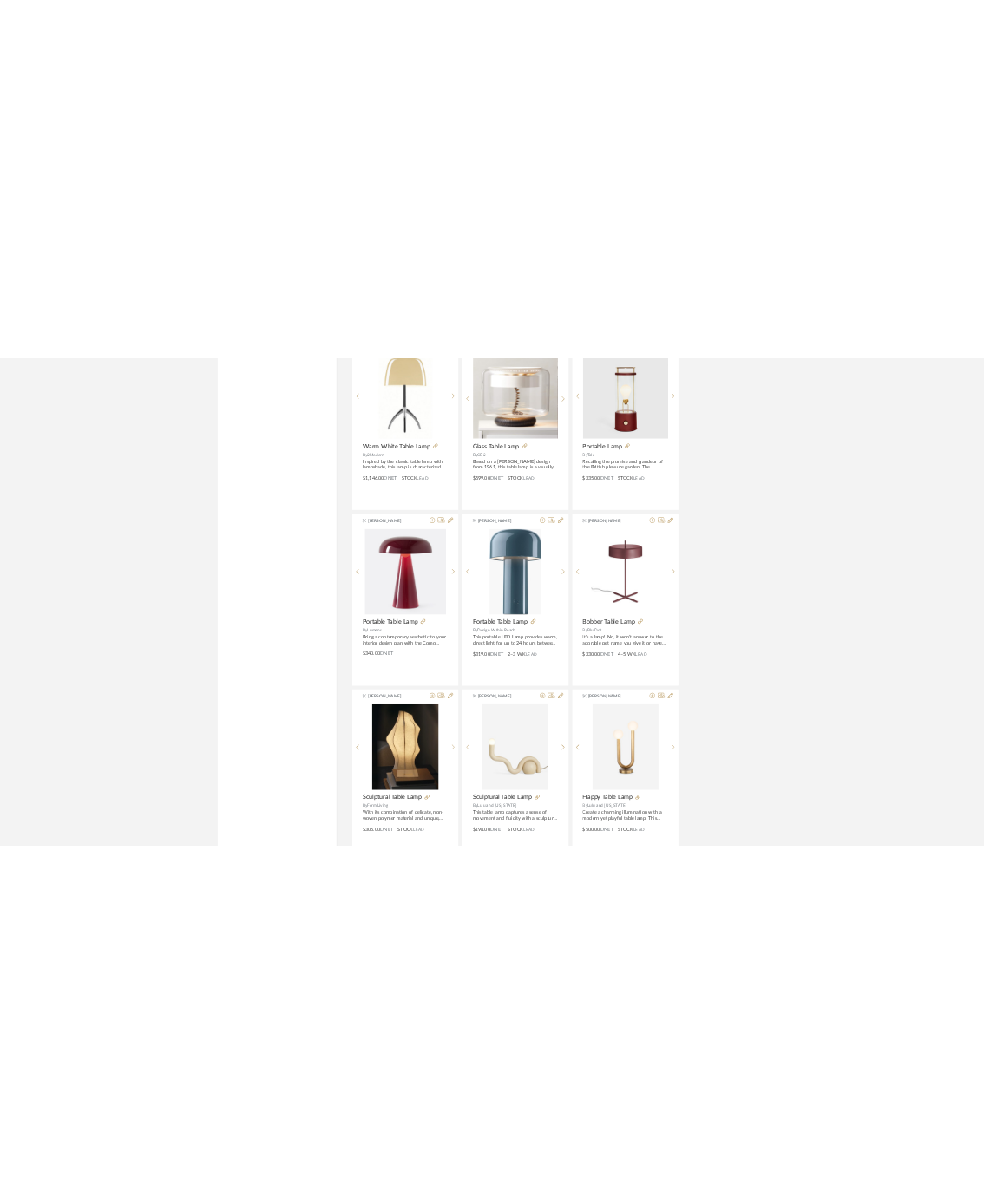
scroll to position [5790, 0]
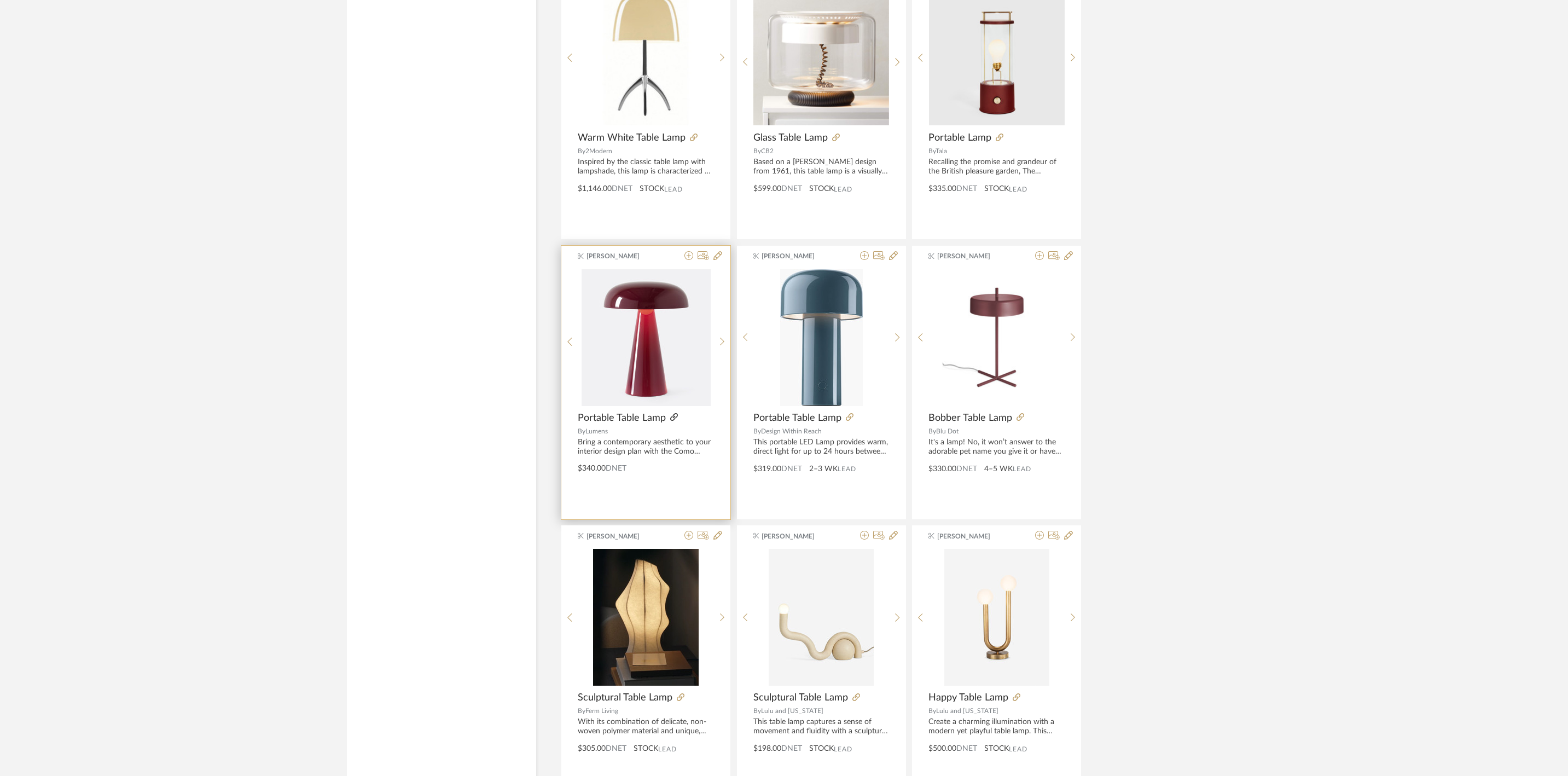
click at [674, 421] on icon at bounding box center [674, 417] width 8 height 8
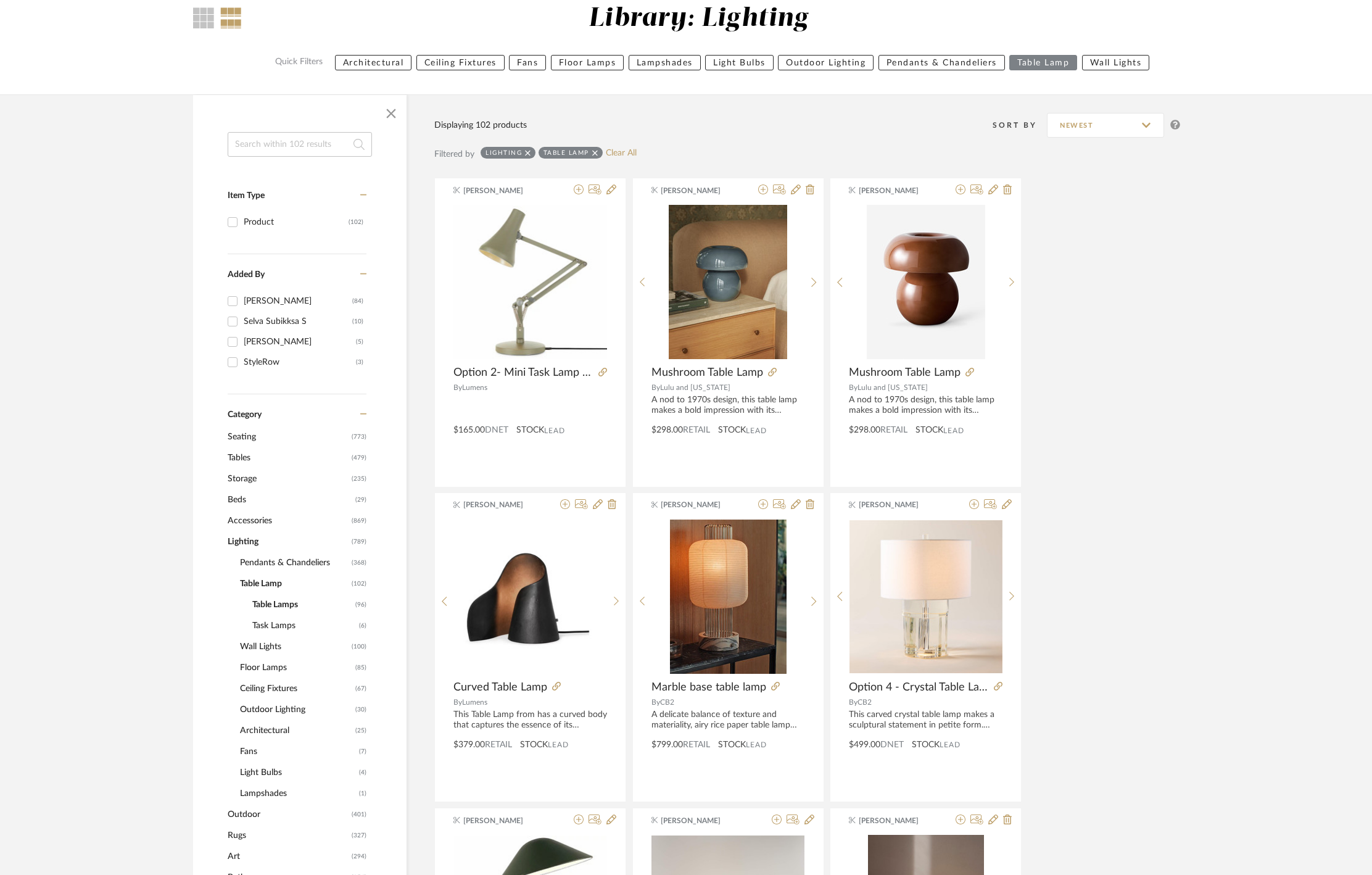
scroll to position [0, 0]
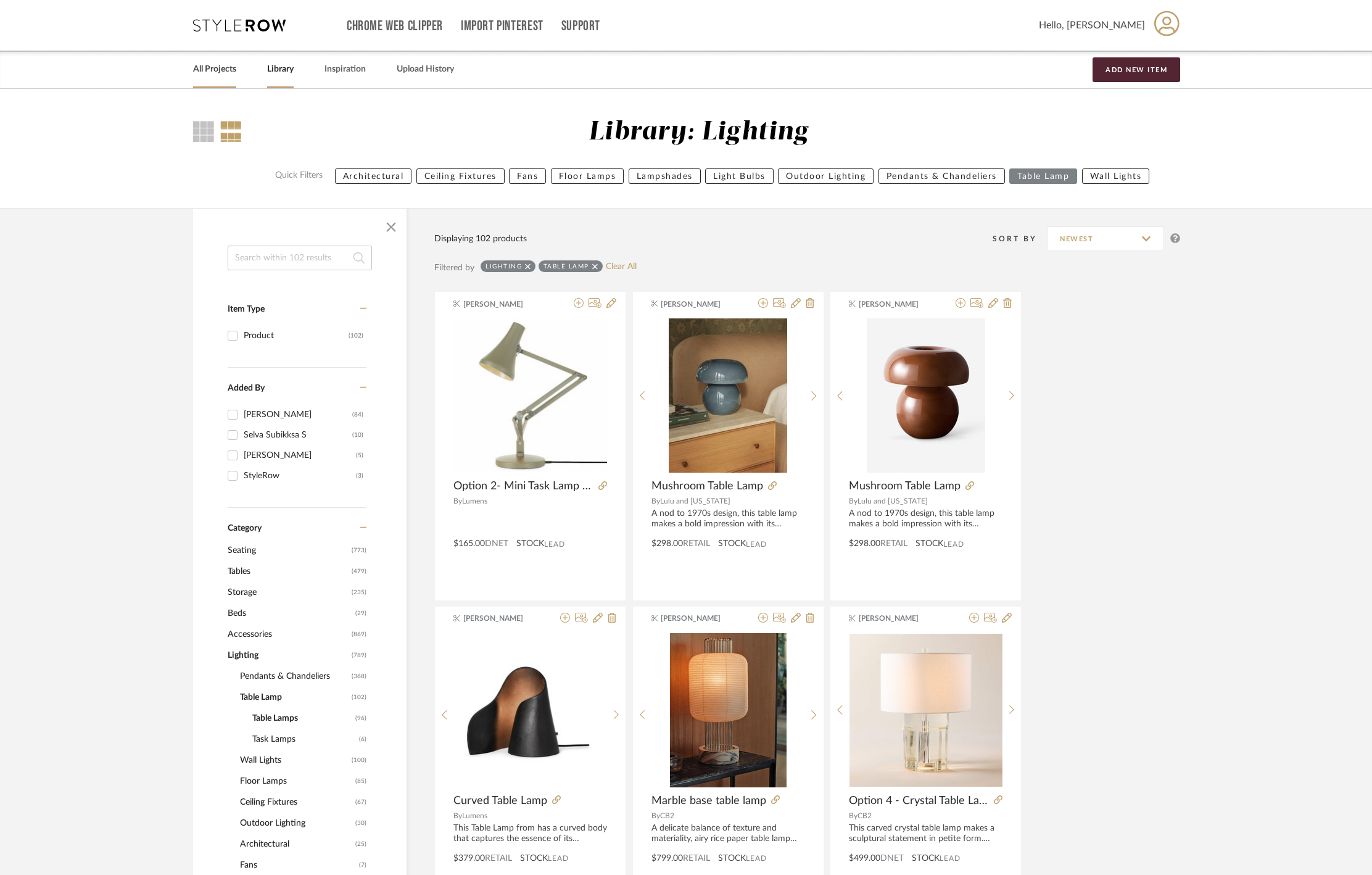
click at [228, 75] on link "All Projects" at bounding box center [215, 70] width 43 height 17
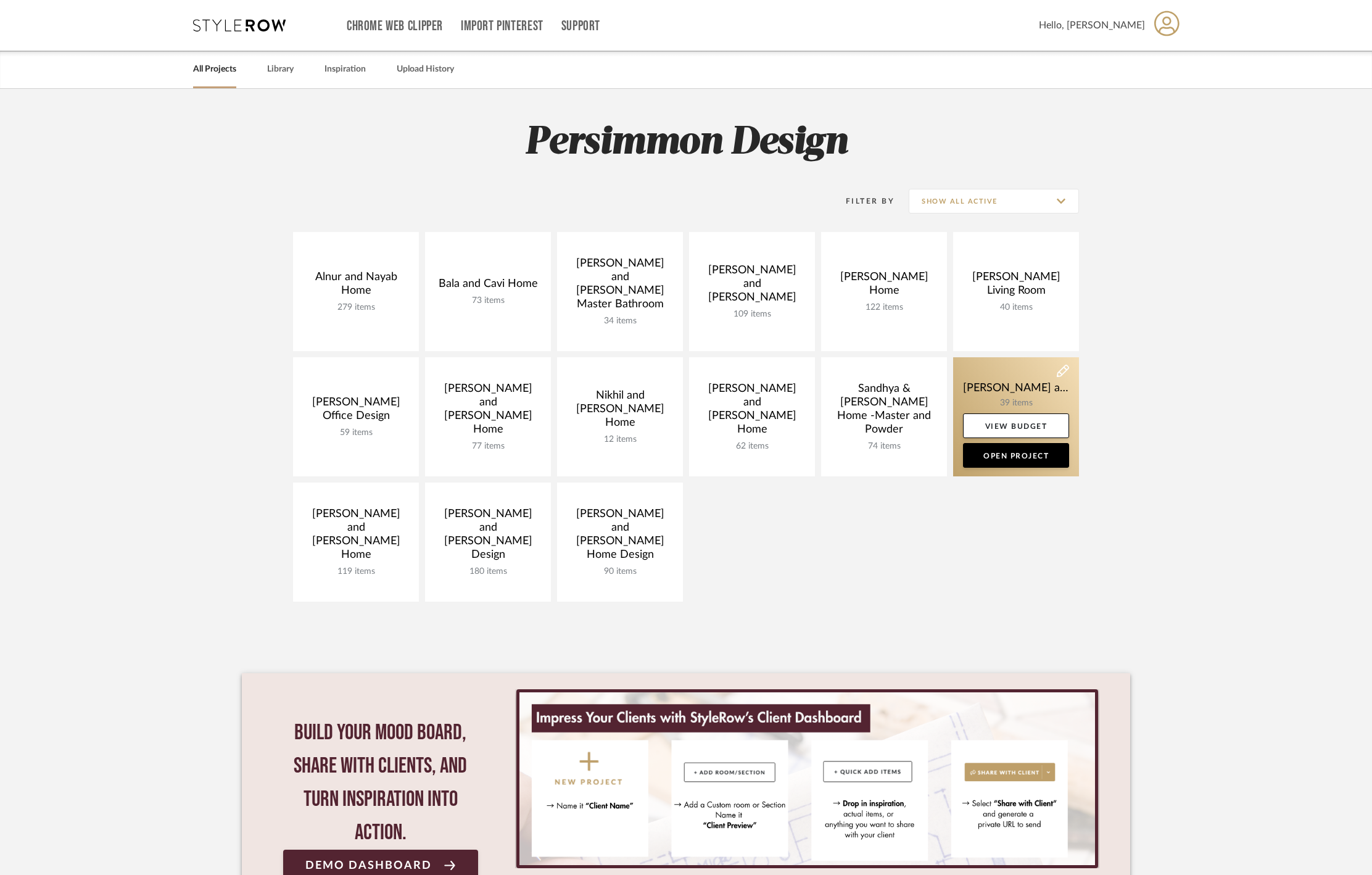
click at [1026, 382] on link at bounding box center [1016, 417] width 126 height 119
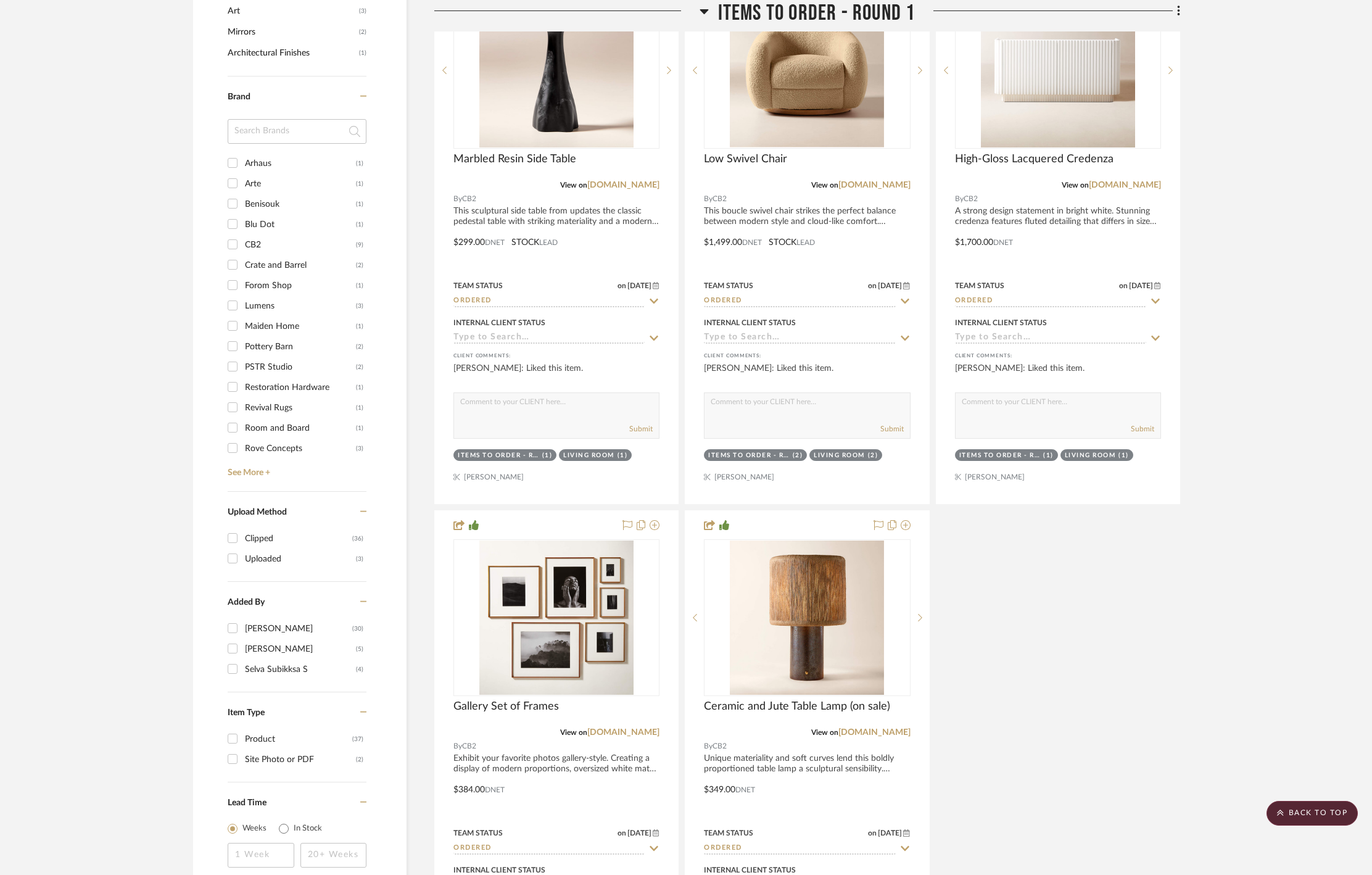
scroll to position [878, 0]
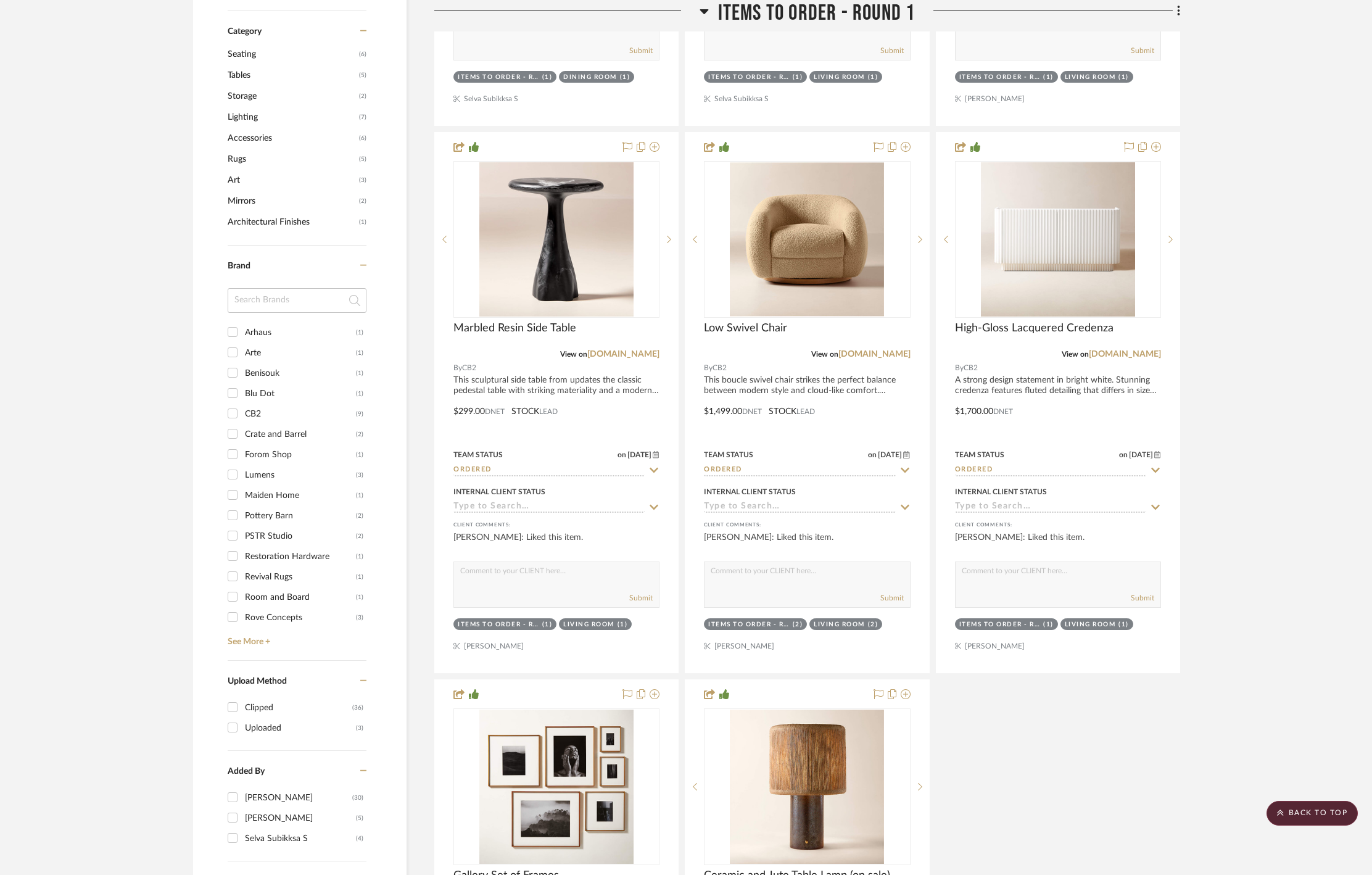
click at [266, 142] on span "Accessories" at bounding box center [292, 138] width 128 height 21
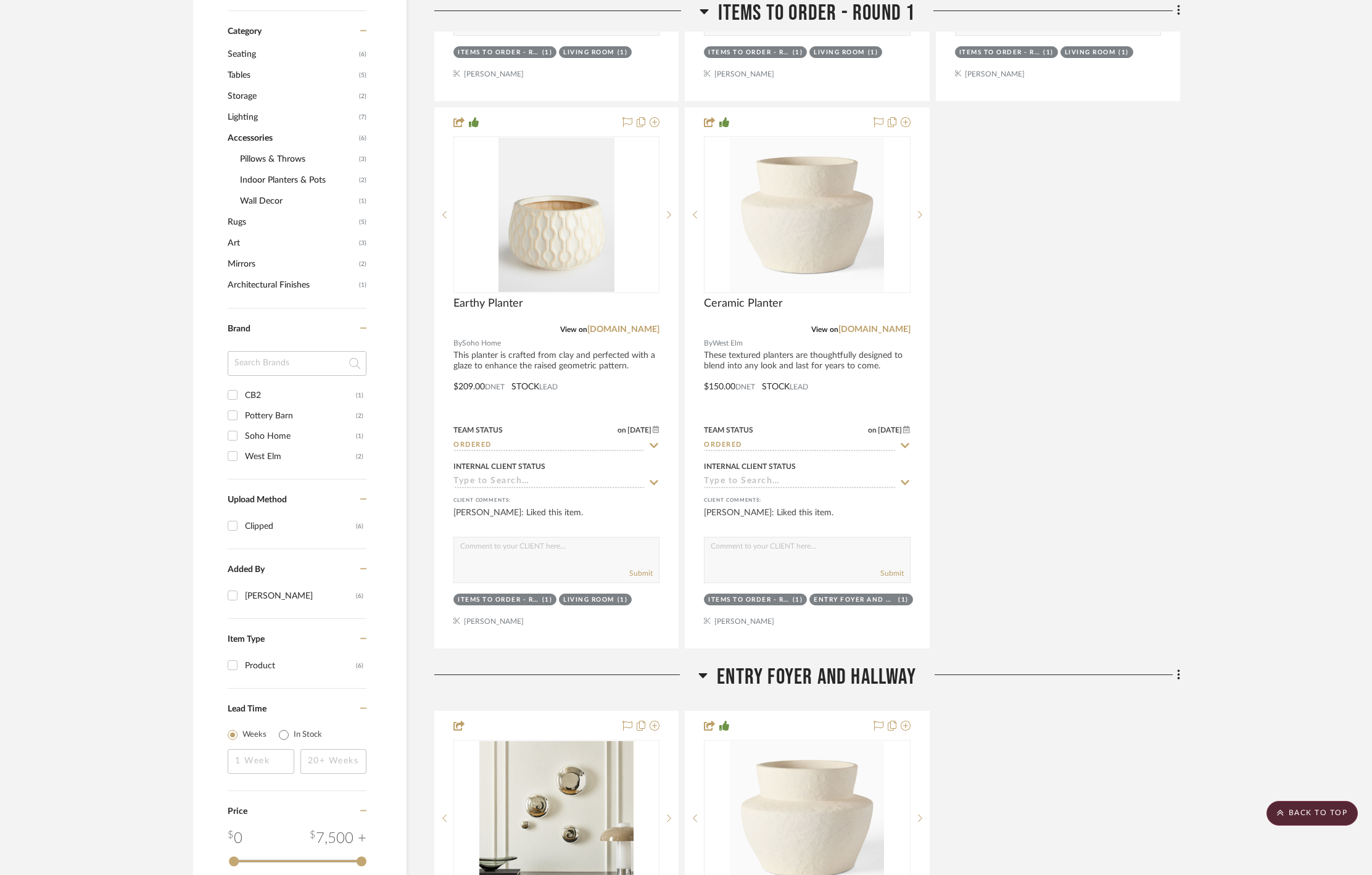
click at [305, 190] on span "Indoor Planters & Pots" at bounding box center [298, 180] width 116 height 21
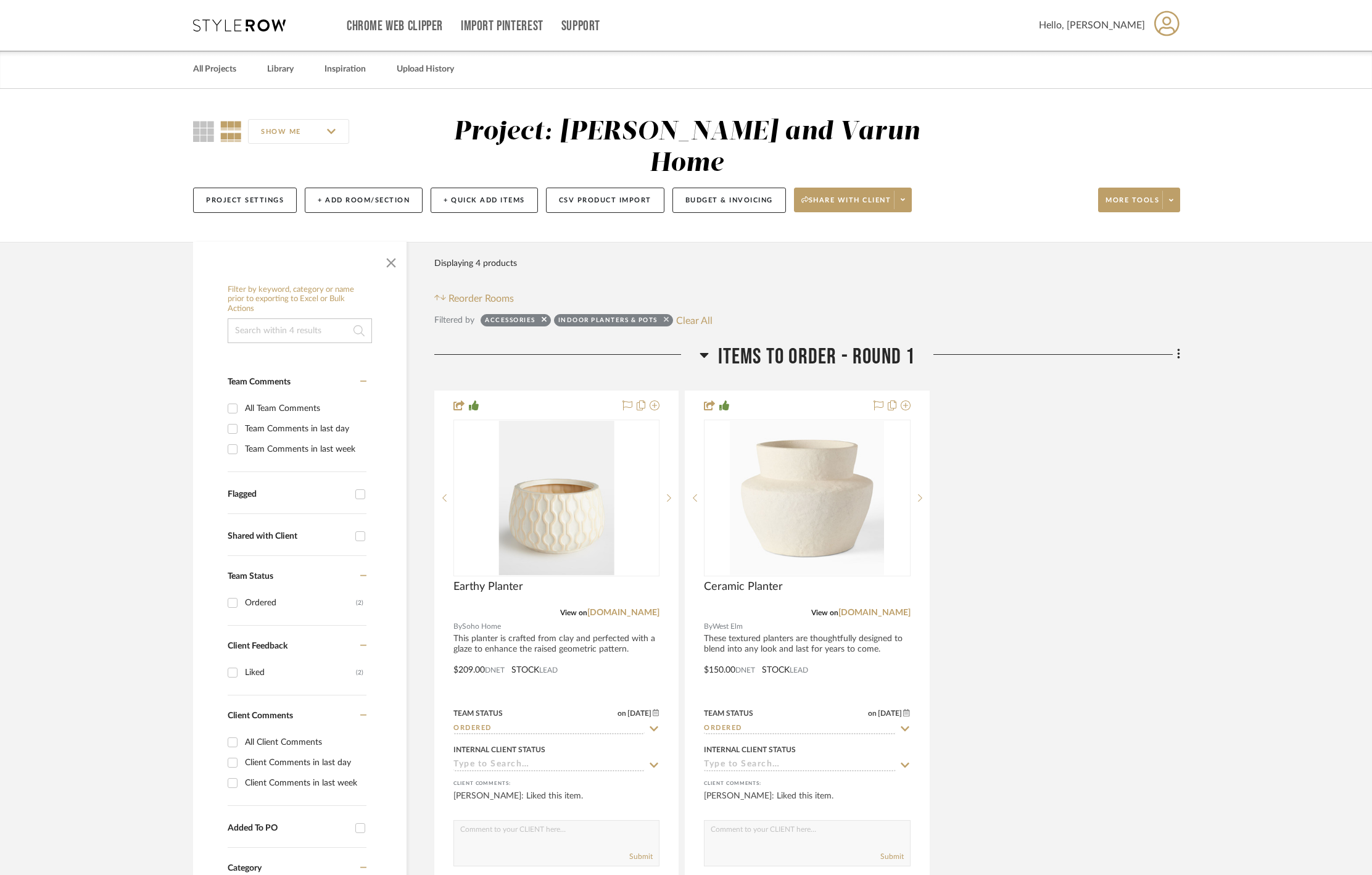
click at [669, 315] on icon at bounding box center [666, 319] width 5 height 8
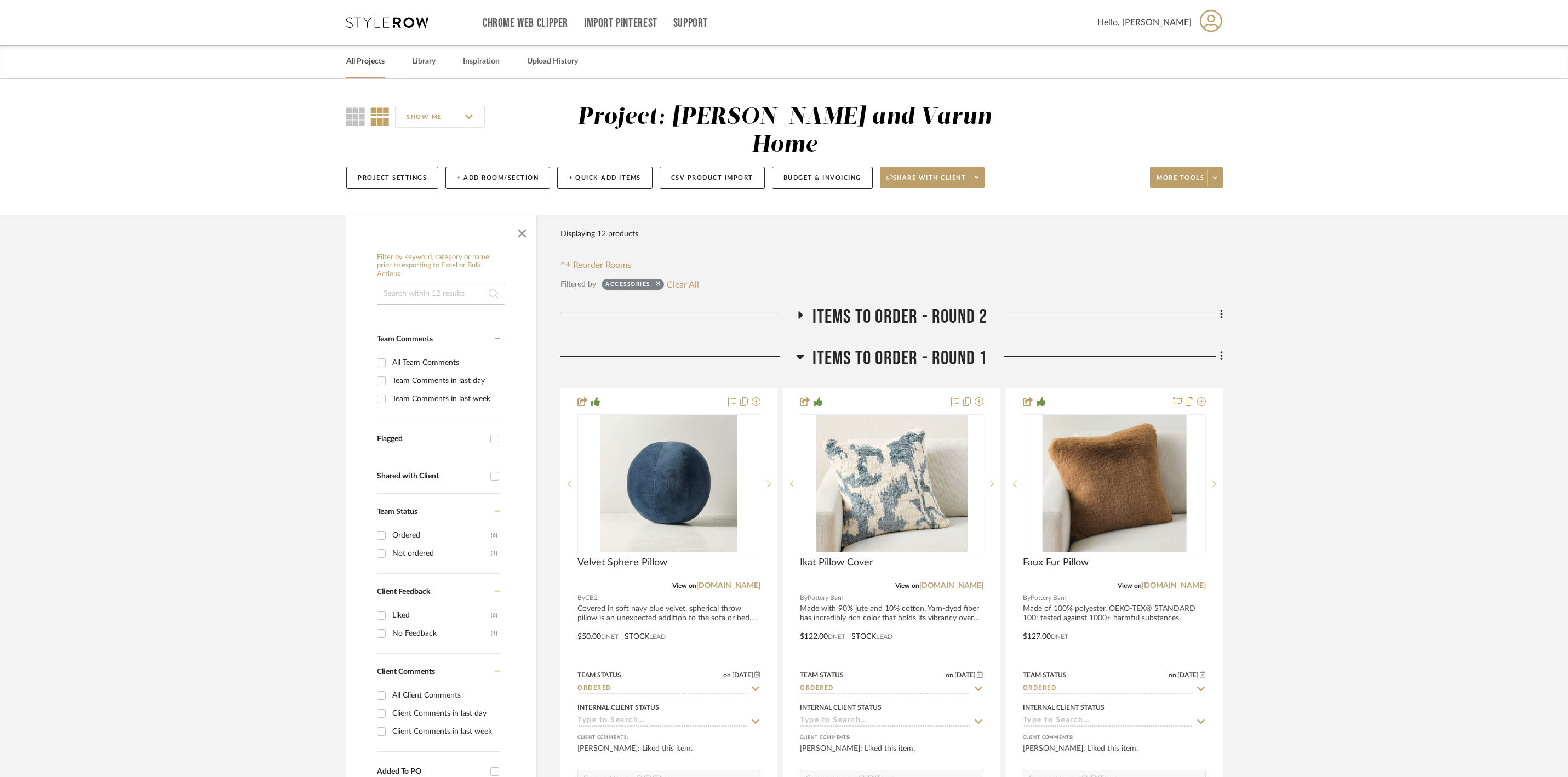
click at [385, 70] on div "All Projects" at bounding box center [365, 61] width 39 height 34
click at [385, 61] on link "All Projects" at bounding box center [365, 62] width 39 height 15
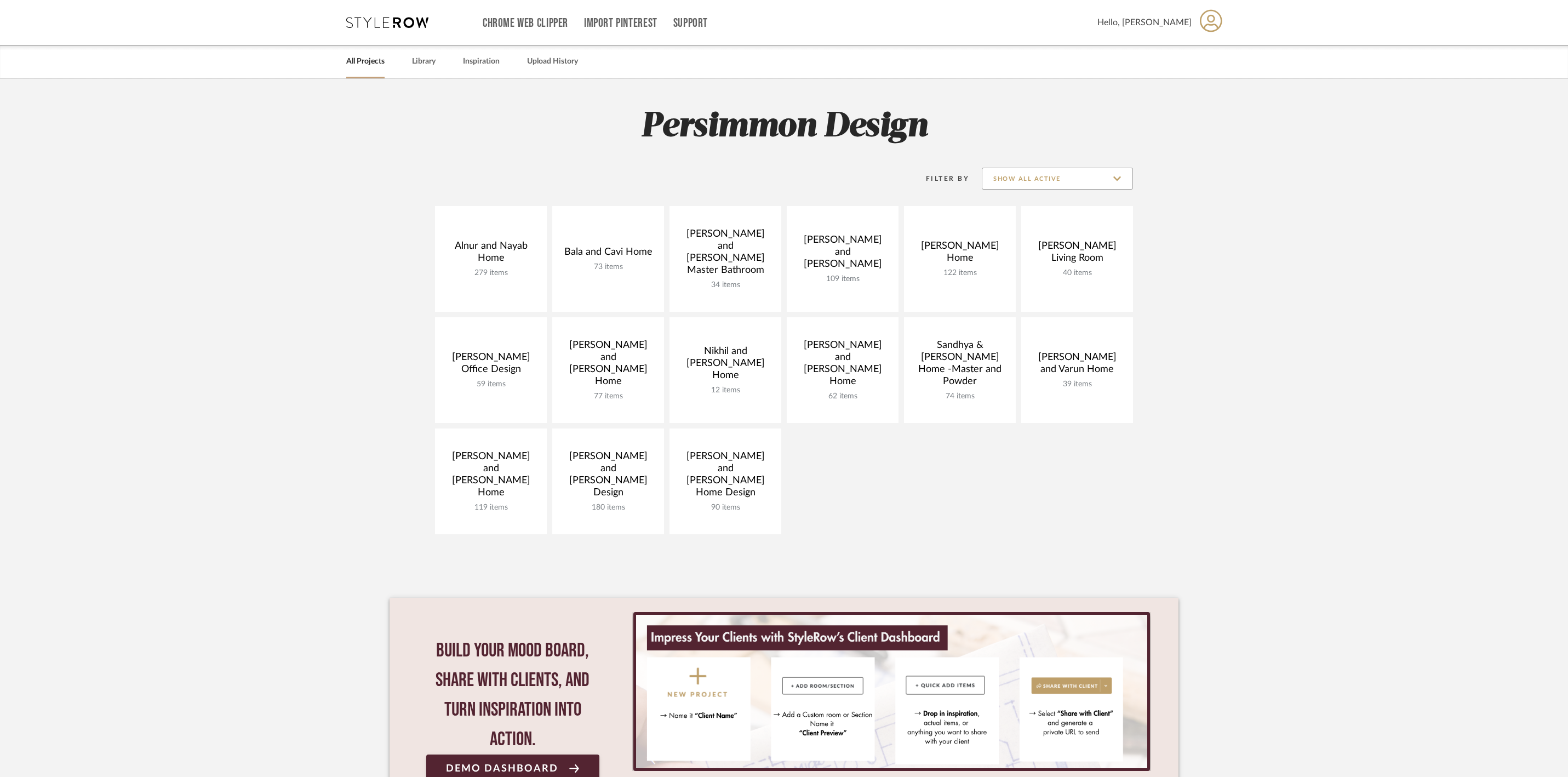
click at [1068, 179] on input "Show All Active" at bounding box center [1057, 179] width 151 height 22
click at [1052, 253] on span "Archived" at bounding box center [1057, 259] width 150 height 26
type input "Archived"
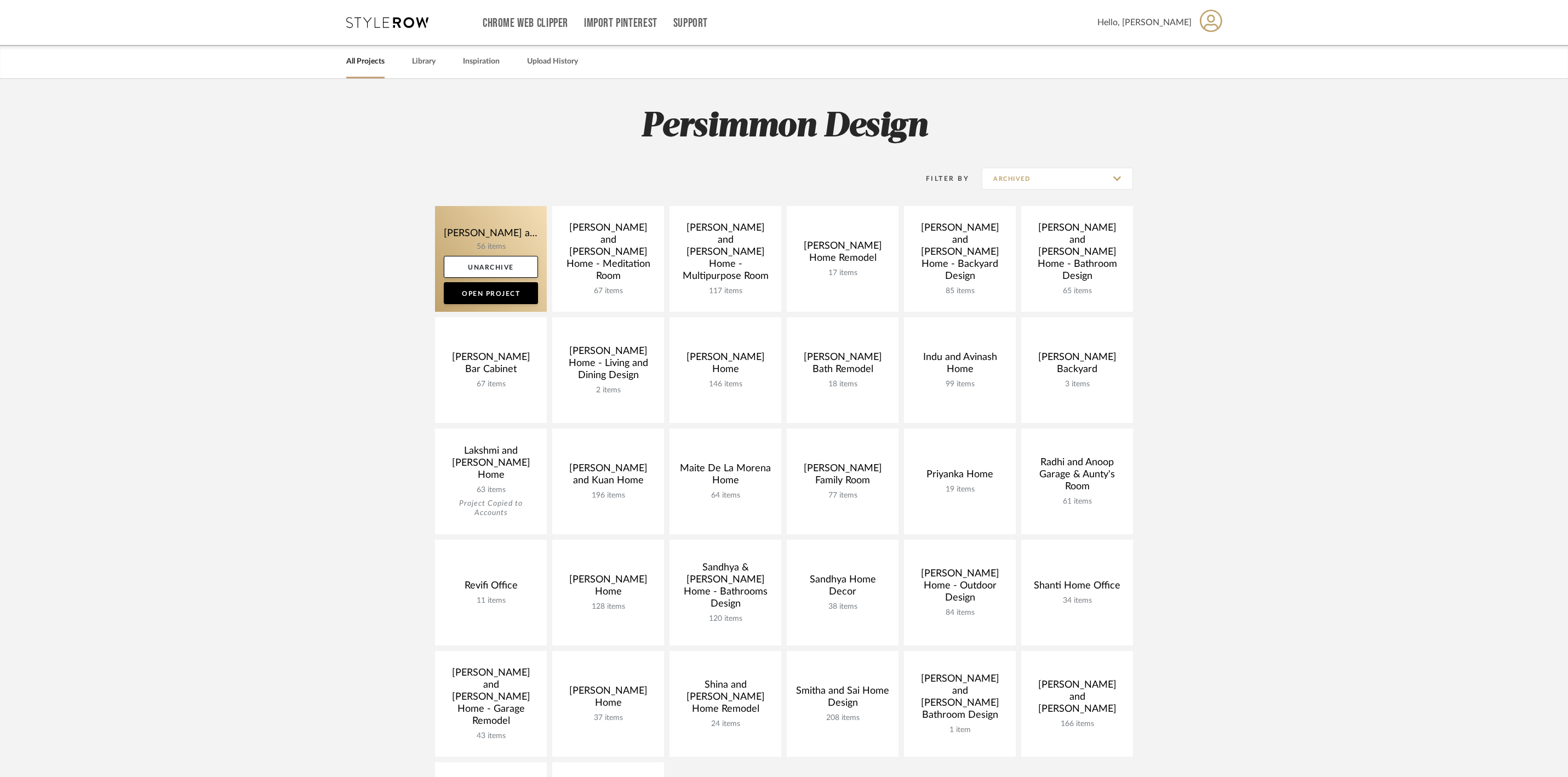
click at [501, 236] on link at bounding box center [491, 259] width 111 height 106
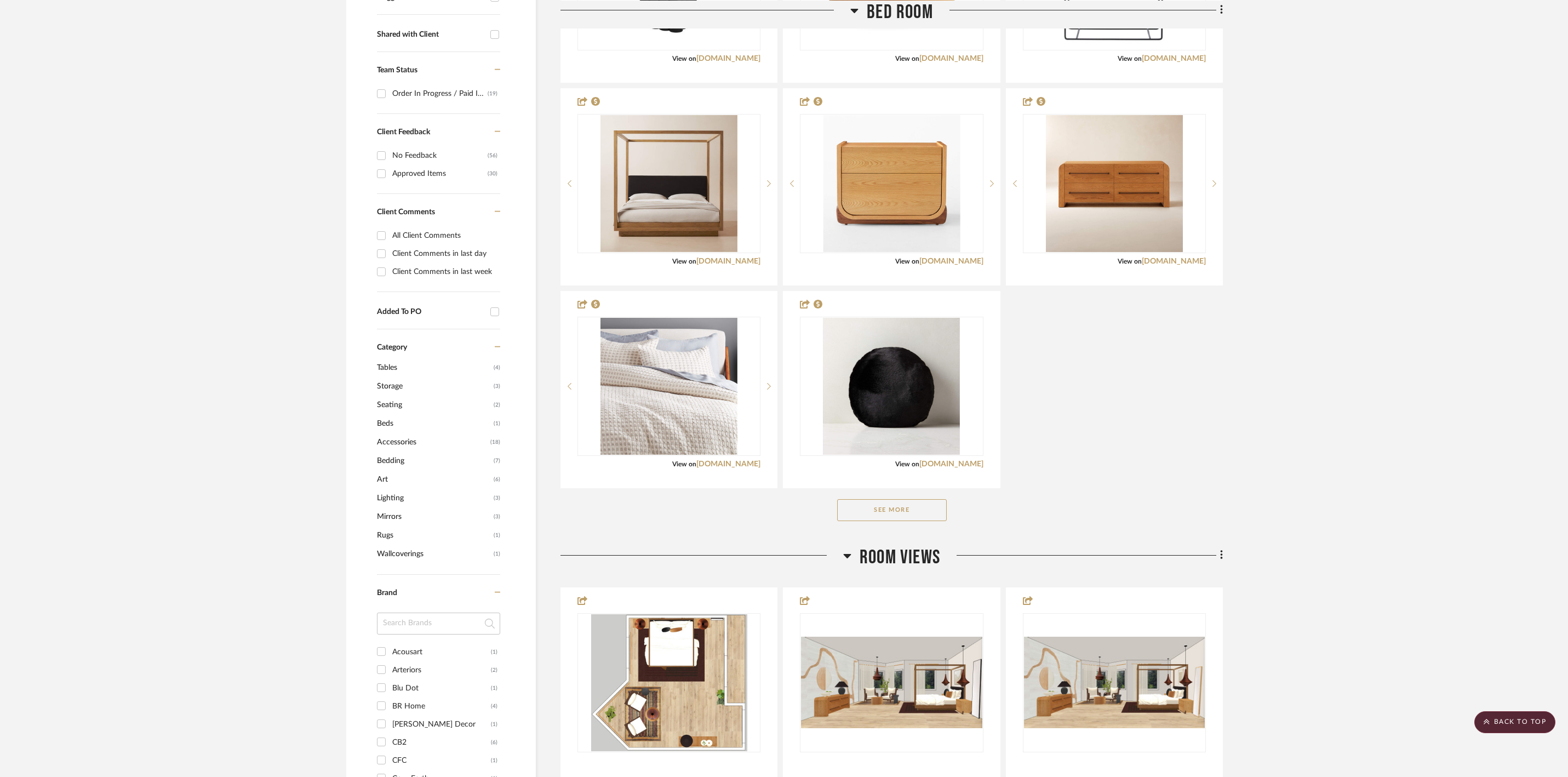
scroll to position [846, 0]
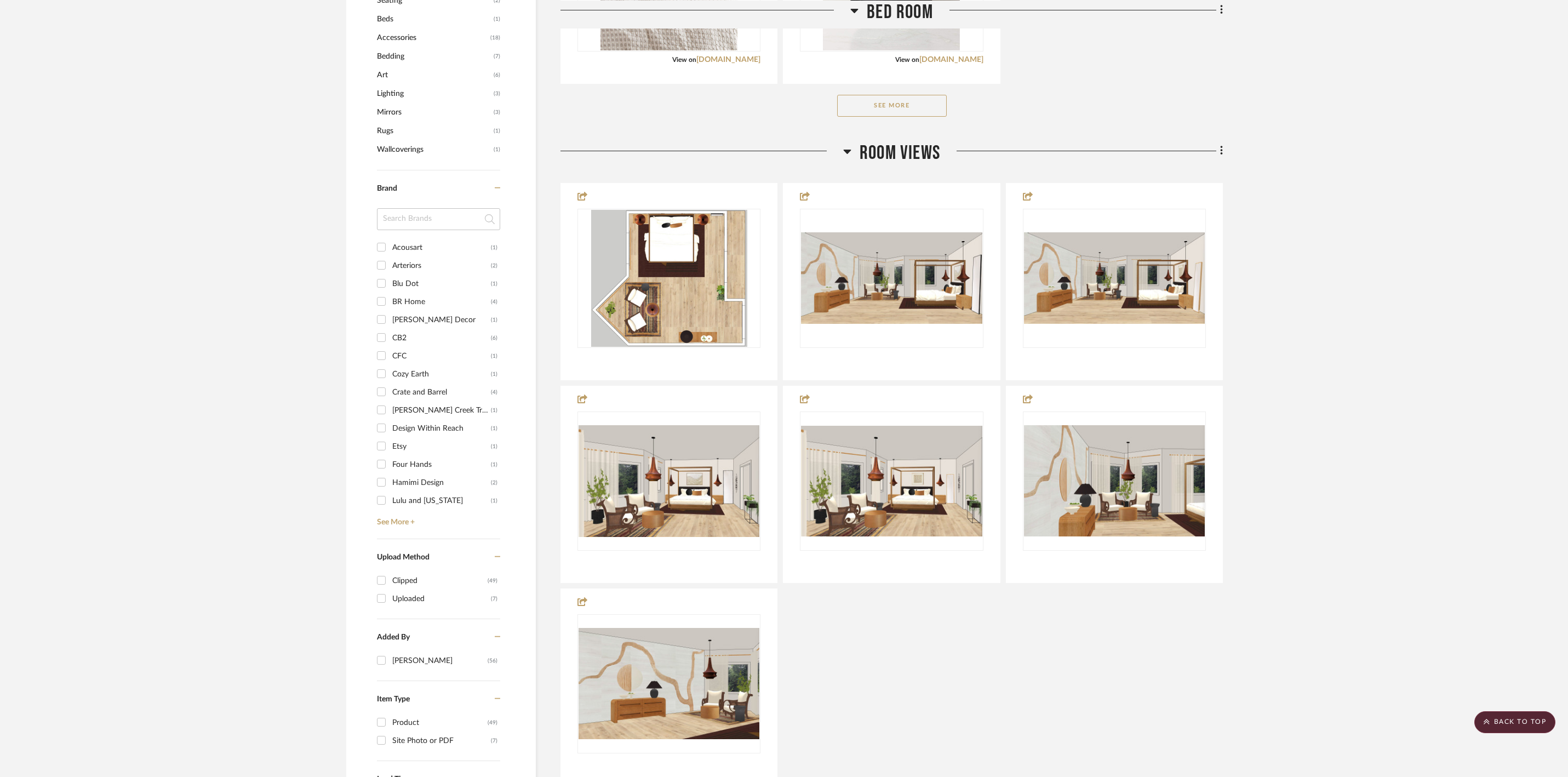
click at [848, 158] on icon at bounding box center [847, 151] width 8 height 13
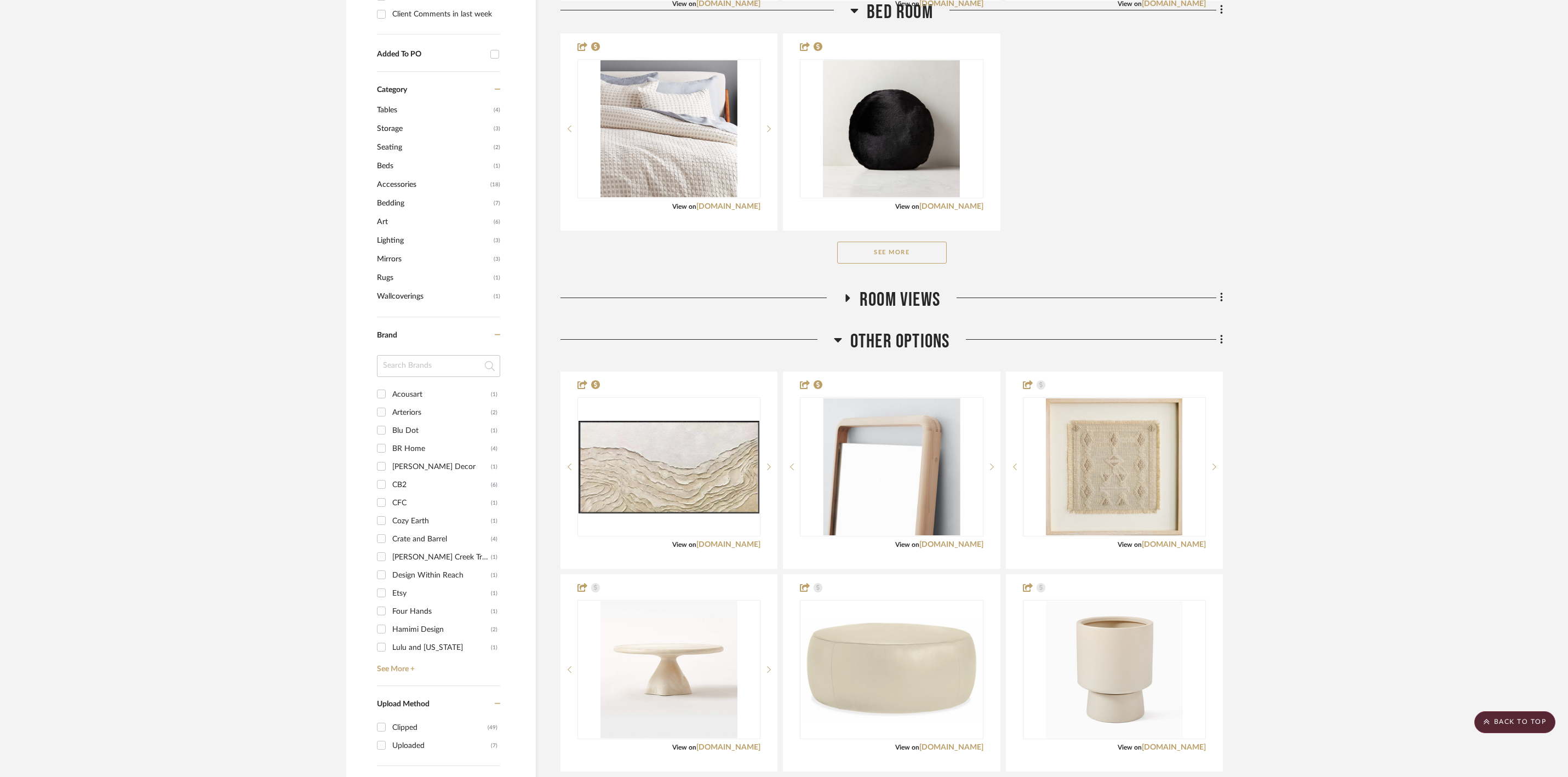
scroll to position [496, 0]
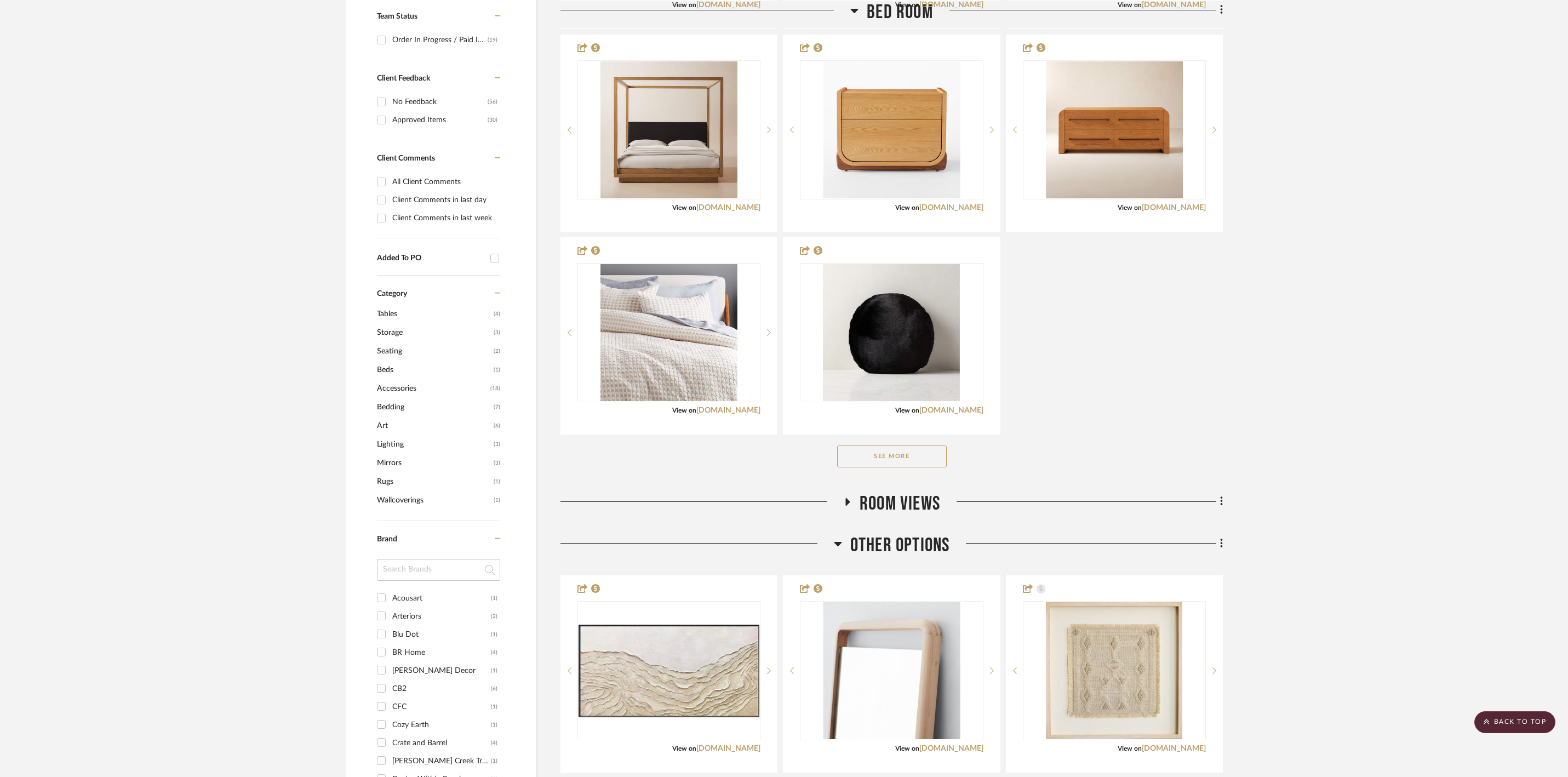
click at [409, 398] on span "Accessories" at bounding box center [432, 388] width 111 height 18
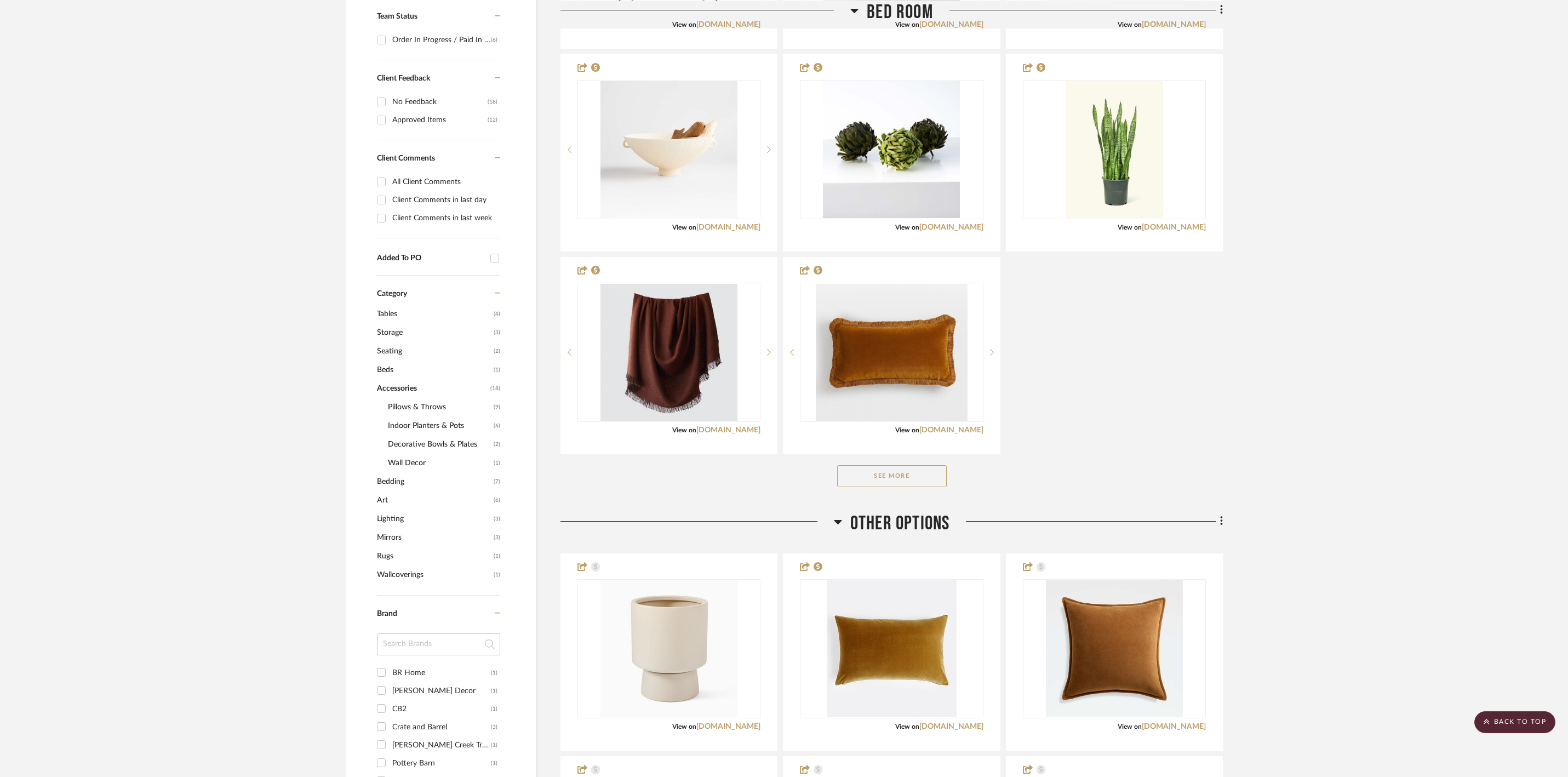
click at [454, 435] on span "Indoor Planters & Pots" at bounding box center [439, 426] width 103 height 18
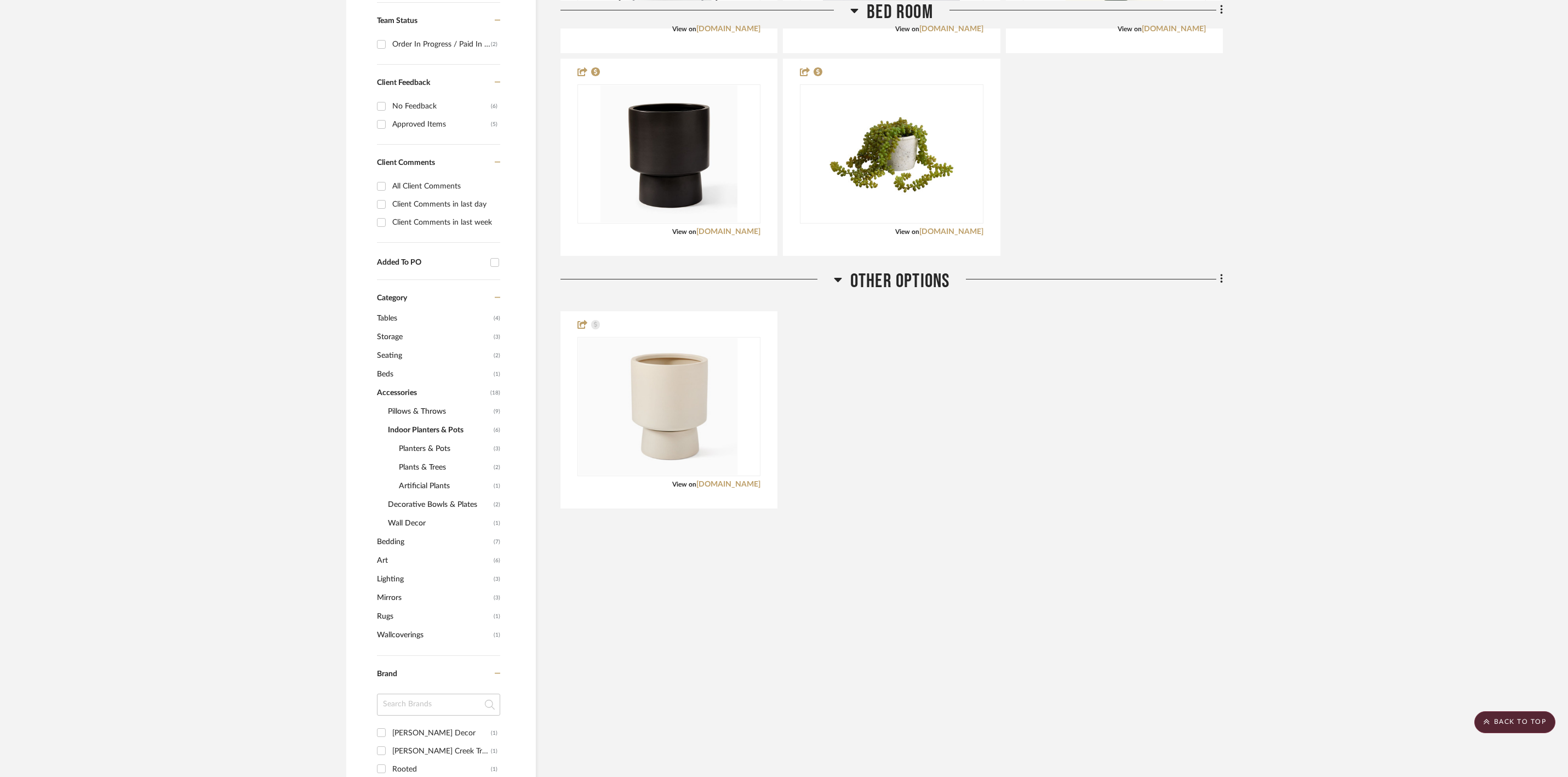
scroll to position [327, 0]
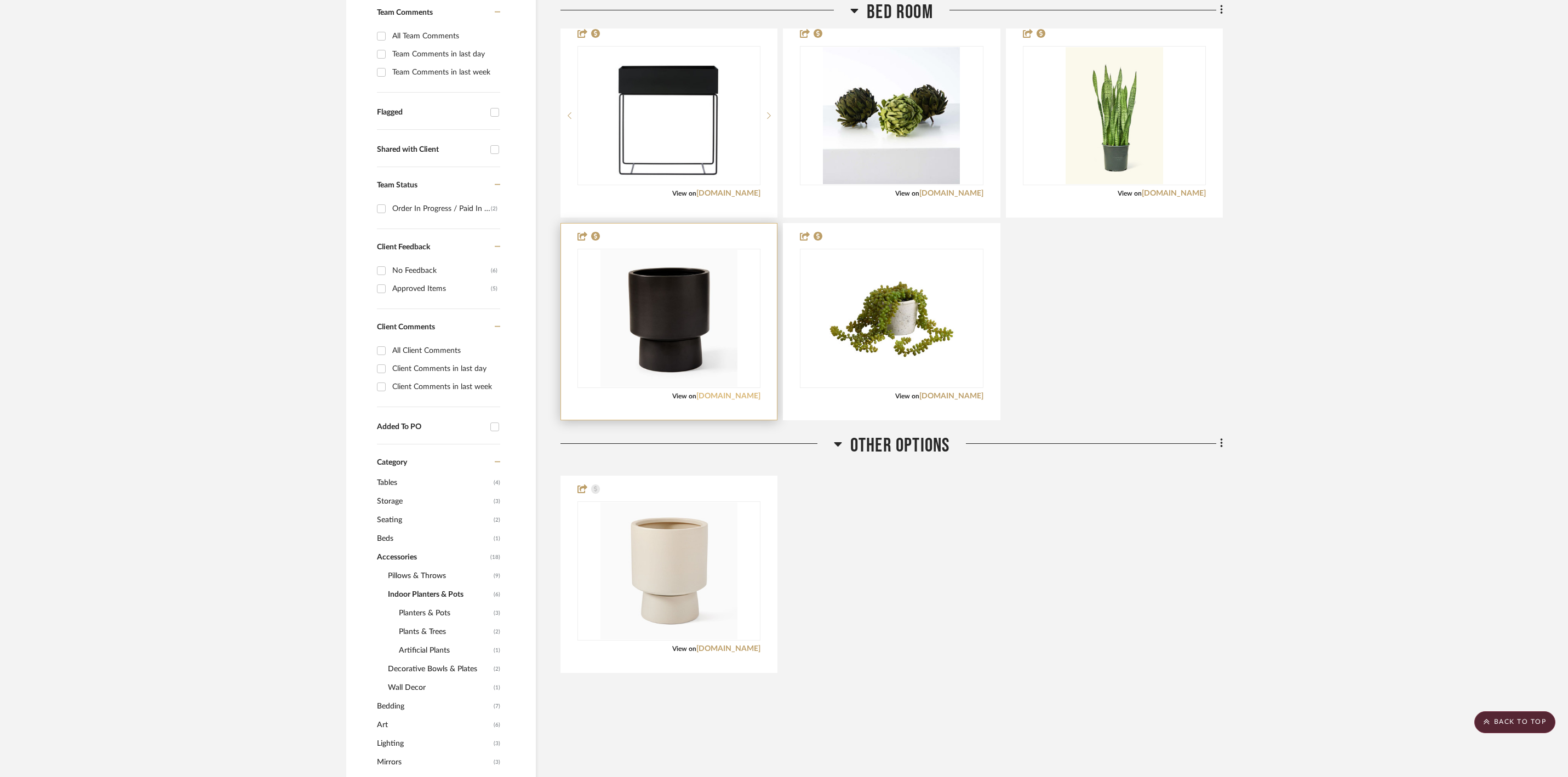
click at [735, 400] on link "[DOMAIN_NAME]" at bounding box center [728, 396] width 64 height 8
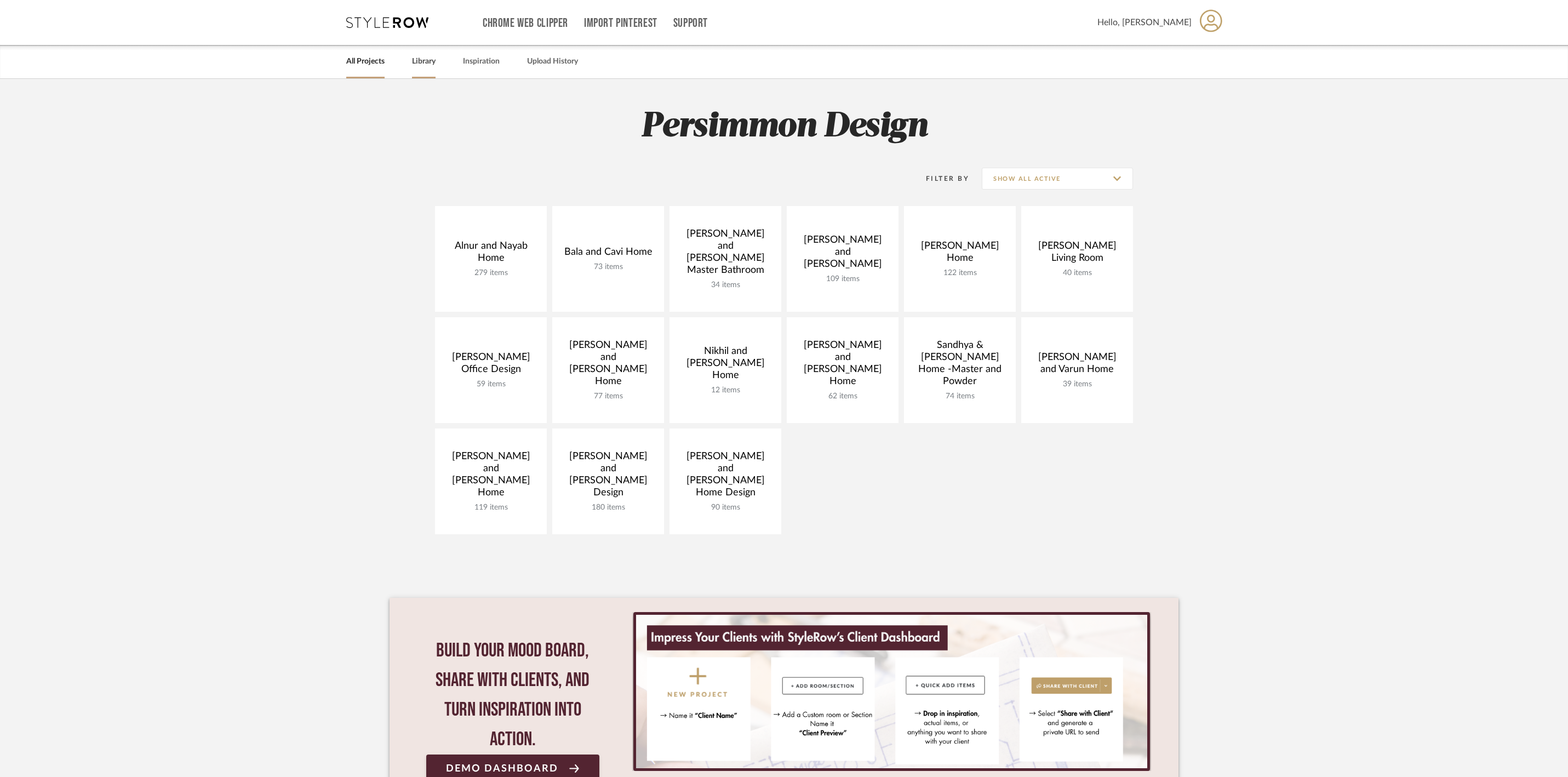
click at [435, 65] on link "Library" at bounding box center [424, 62] width 23 height 15
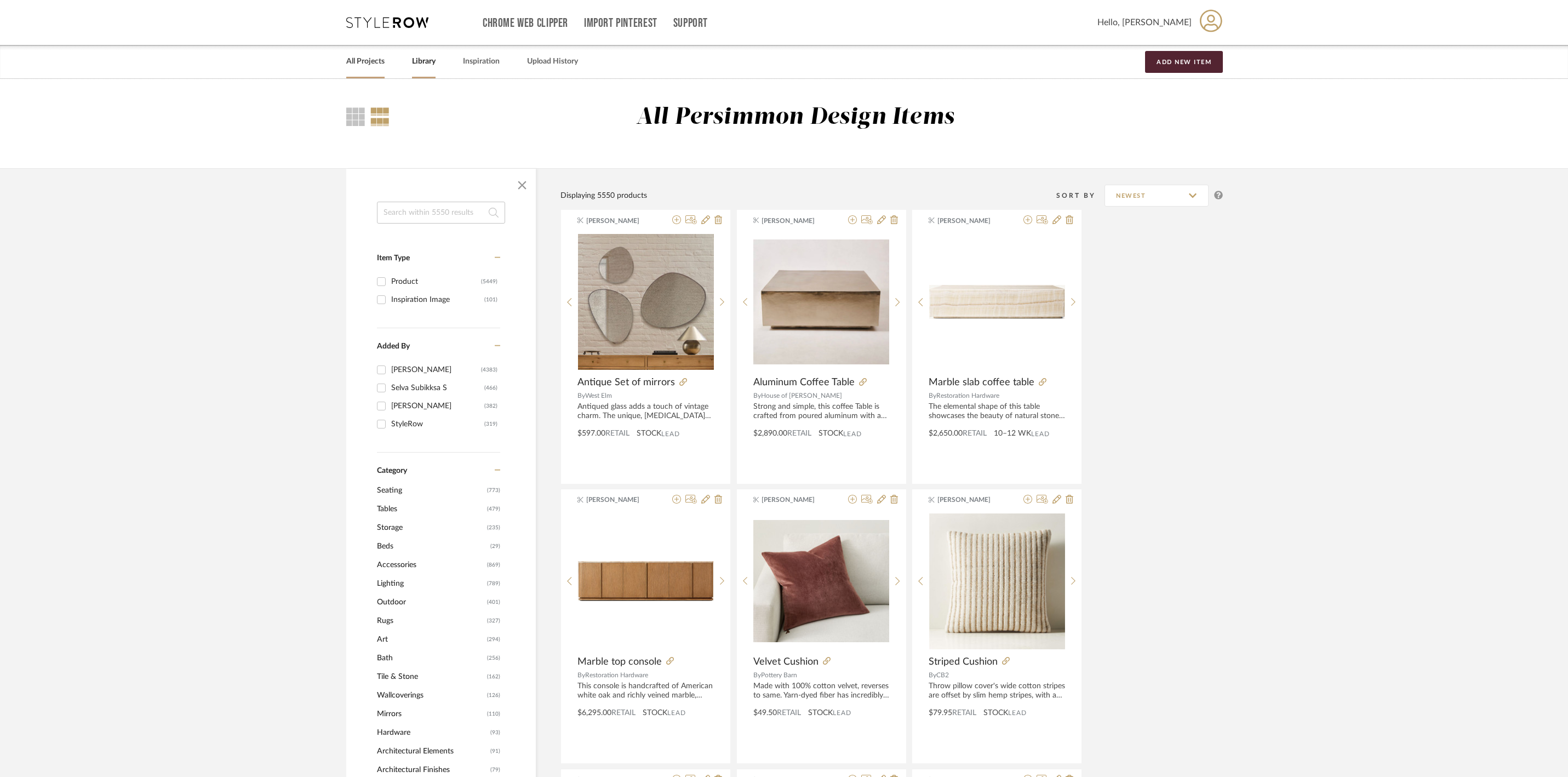
click at [376, 64] on link "All Projects" at bounding box center [365, 62] width 39 height 15
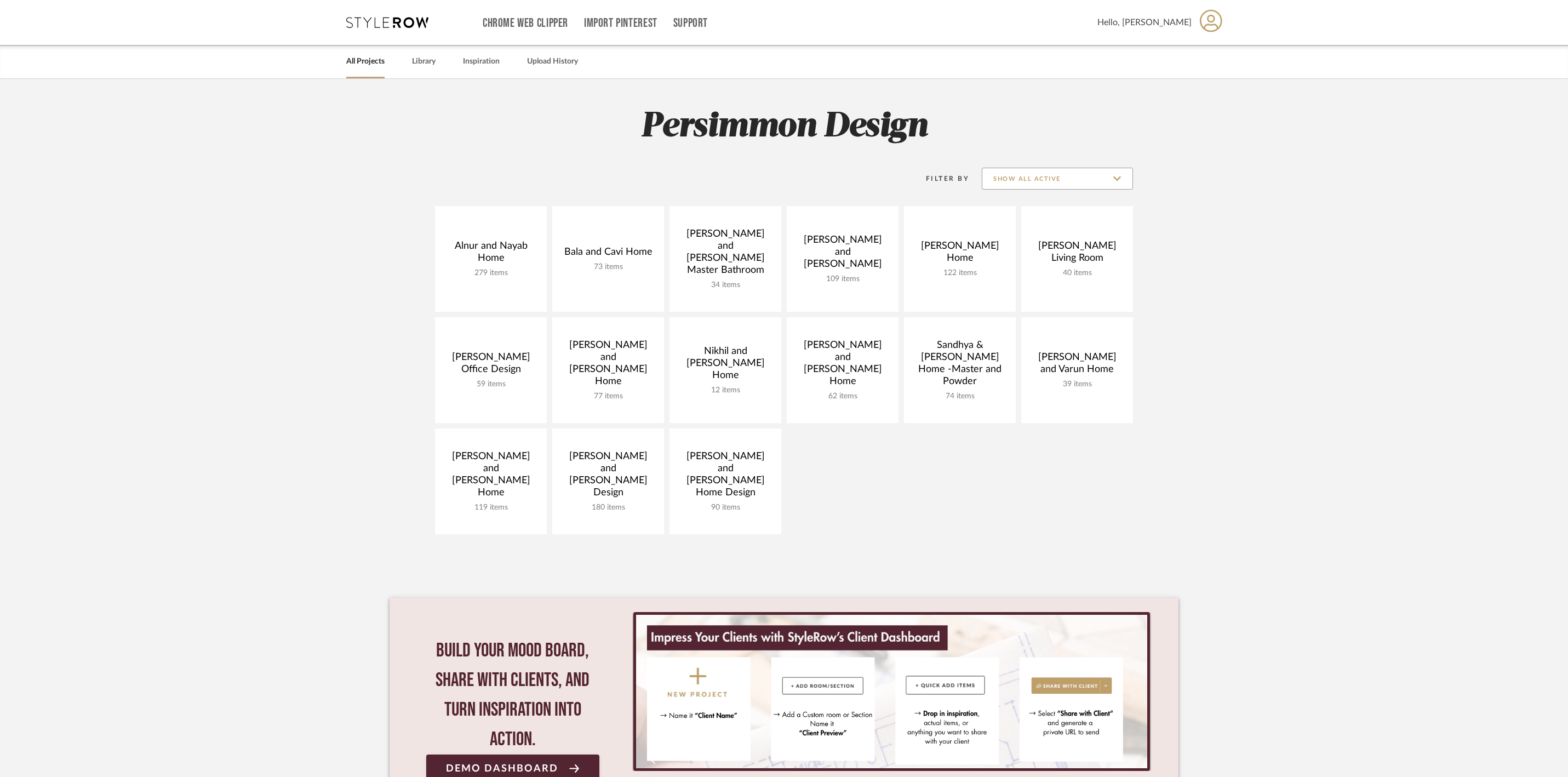
click at [1064, 182] on input "Show All Active" at bounding box center [1057, 179] width 151 height 22
click at [1046, 254] on span "Archived" at bounding box center [1059, 259] width 130 height 9
type input "Archived"
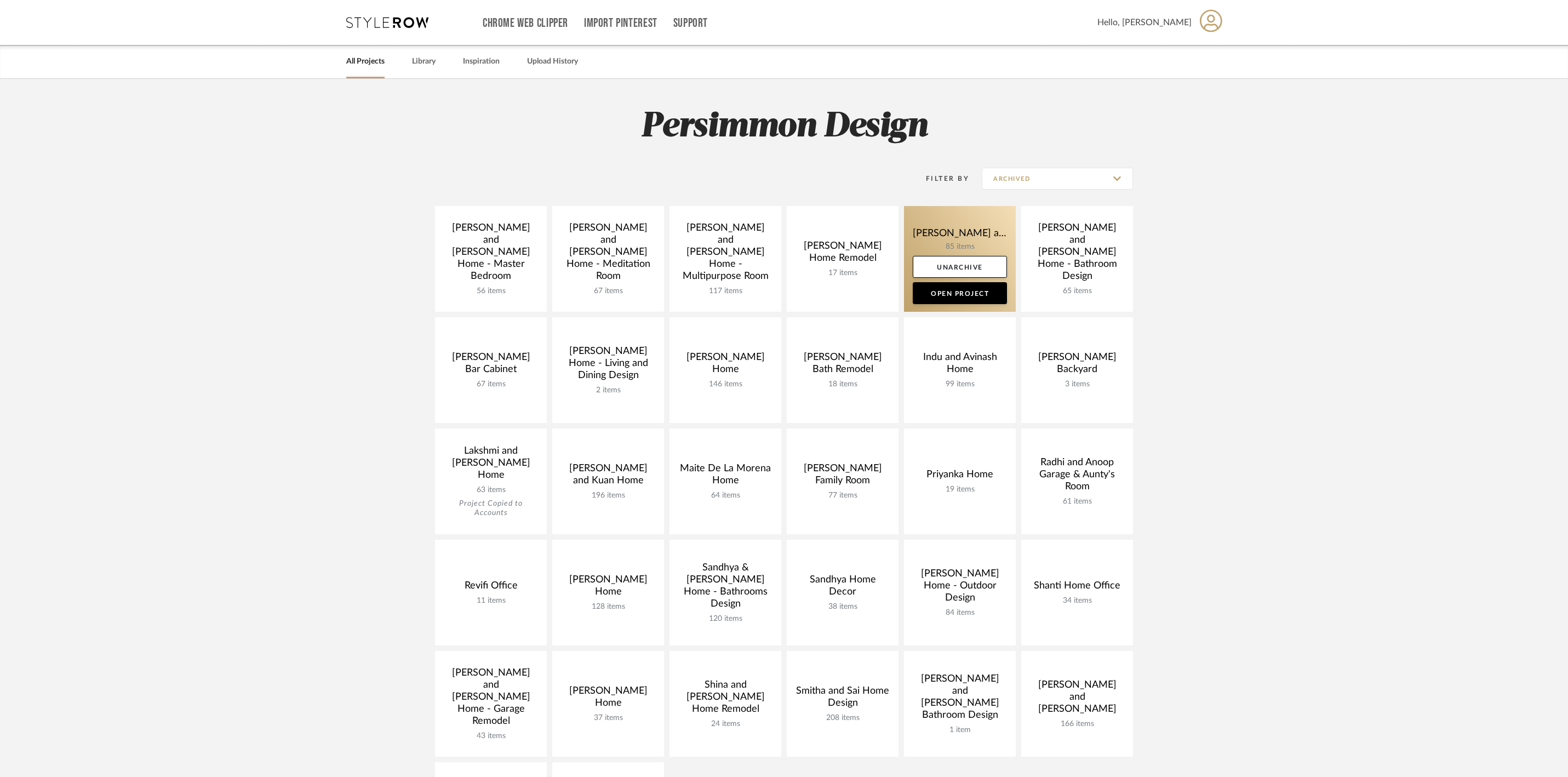
click at [942, 237] on link at bounding box center [960, 259] width 111 height 106
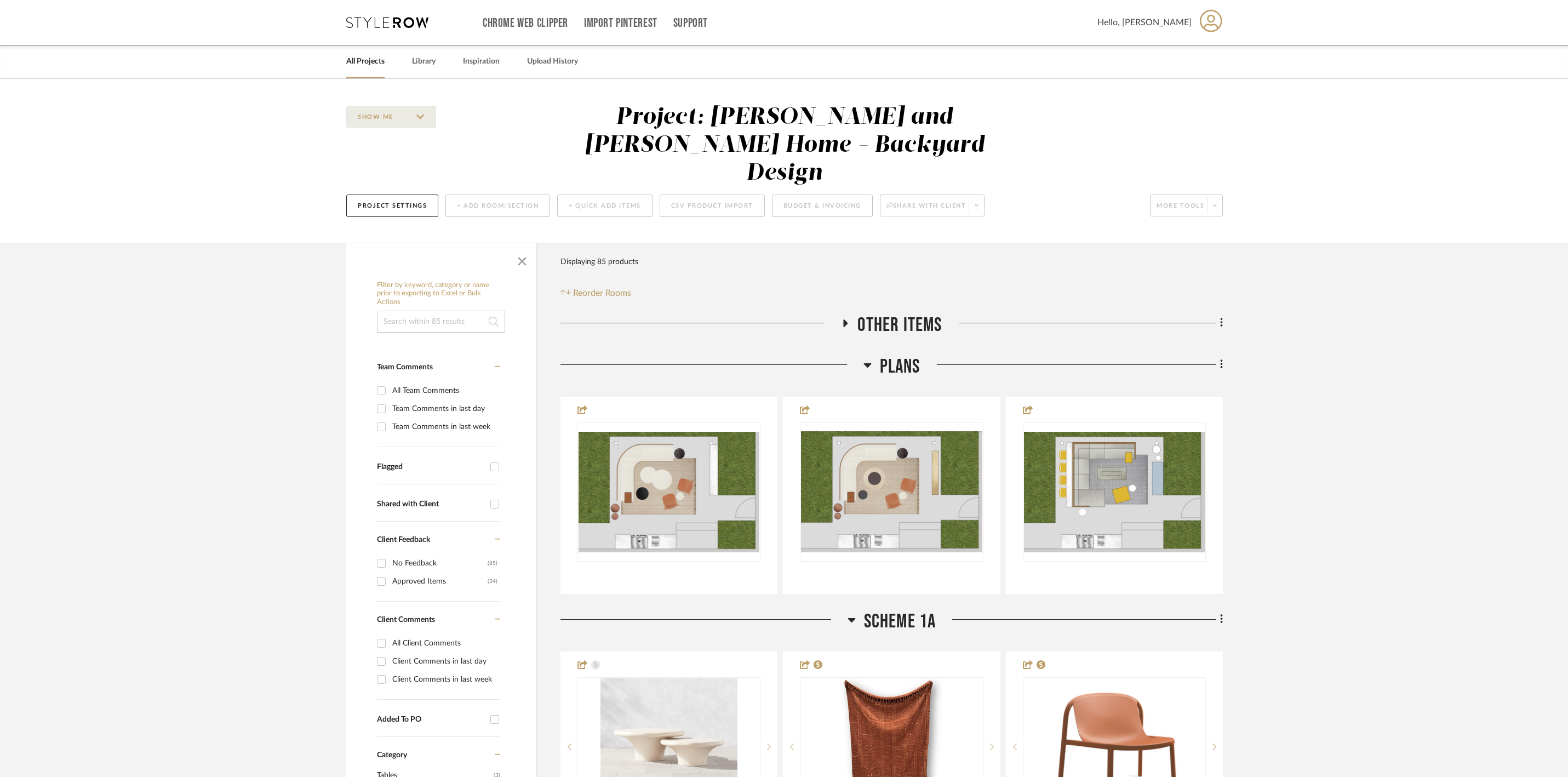
click at [868, 358] on icon at bounding box center [867, 365] width 8 height 13
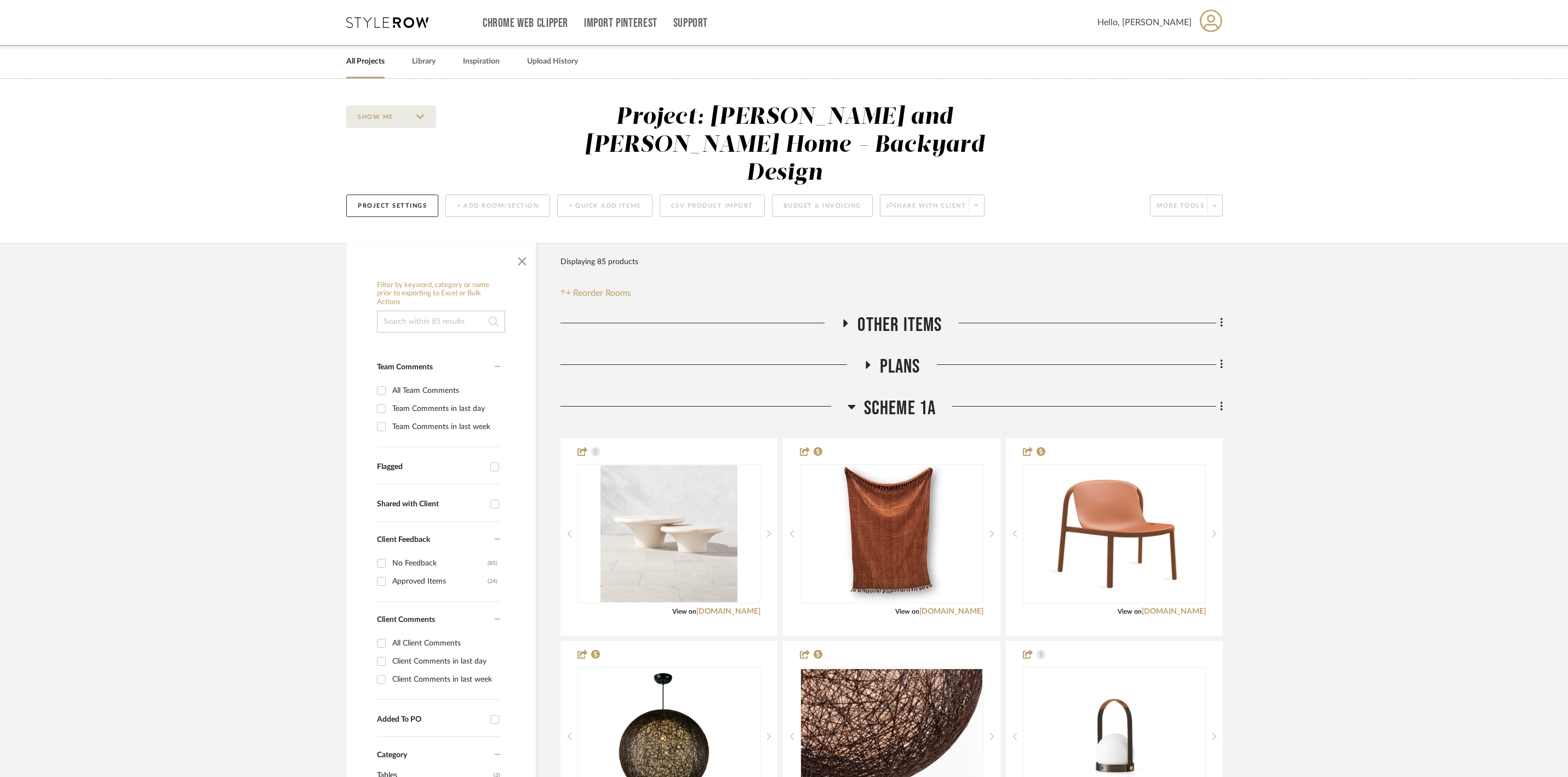
click at [854, 400] on icon at bounding box center [851, 406] width 8 height 13
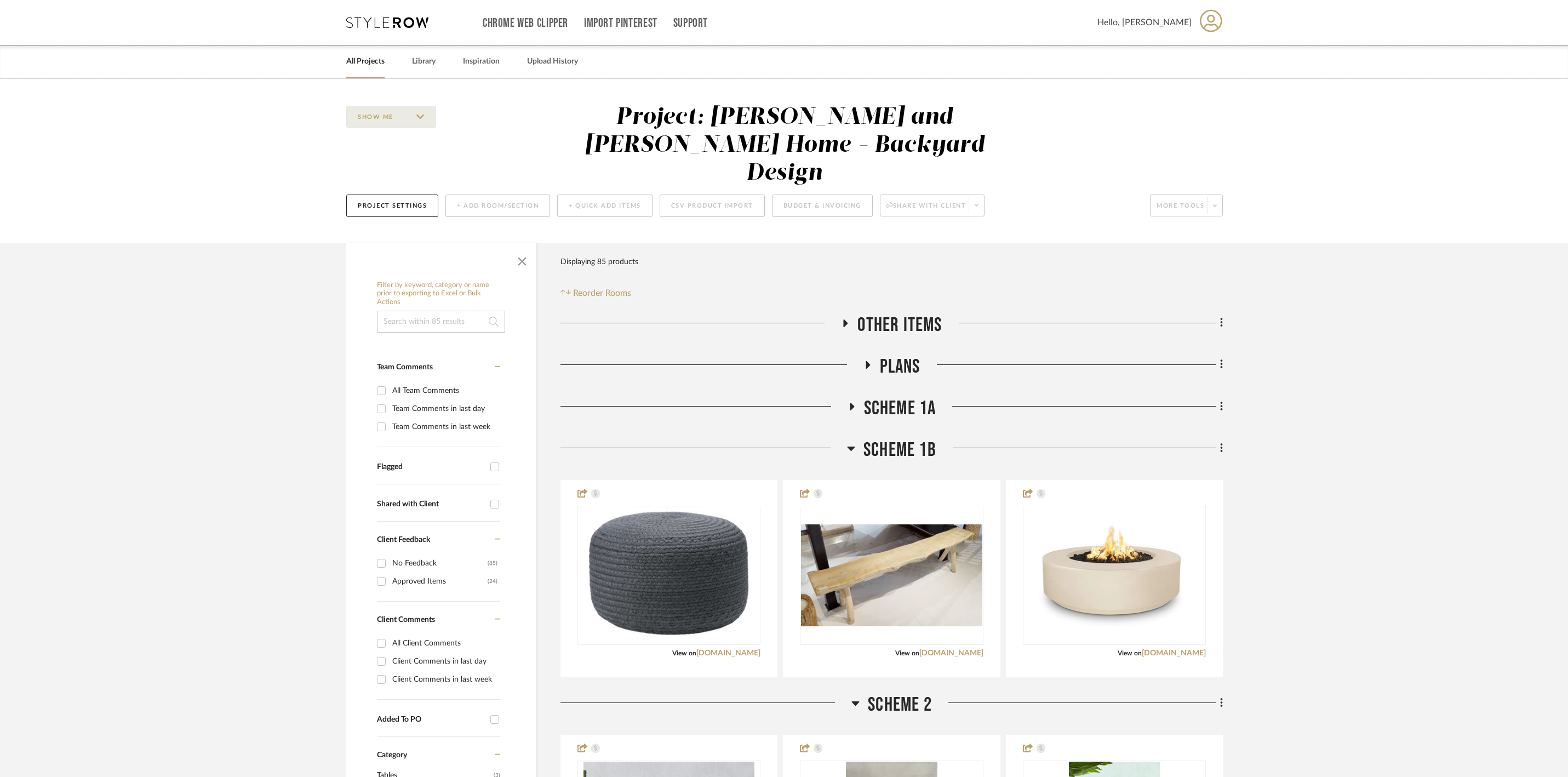
click at [856, 439] on h3 "Scheme 1b" at bounding box center [892, 450] width 89 height 23
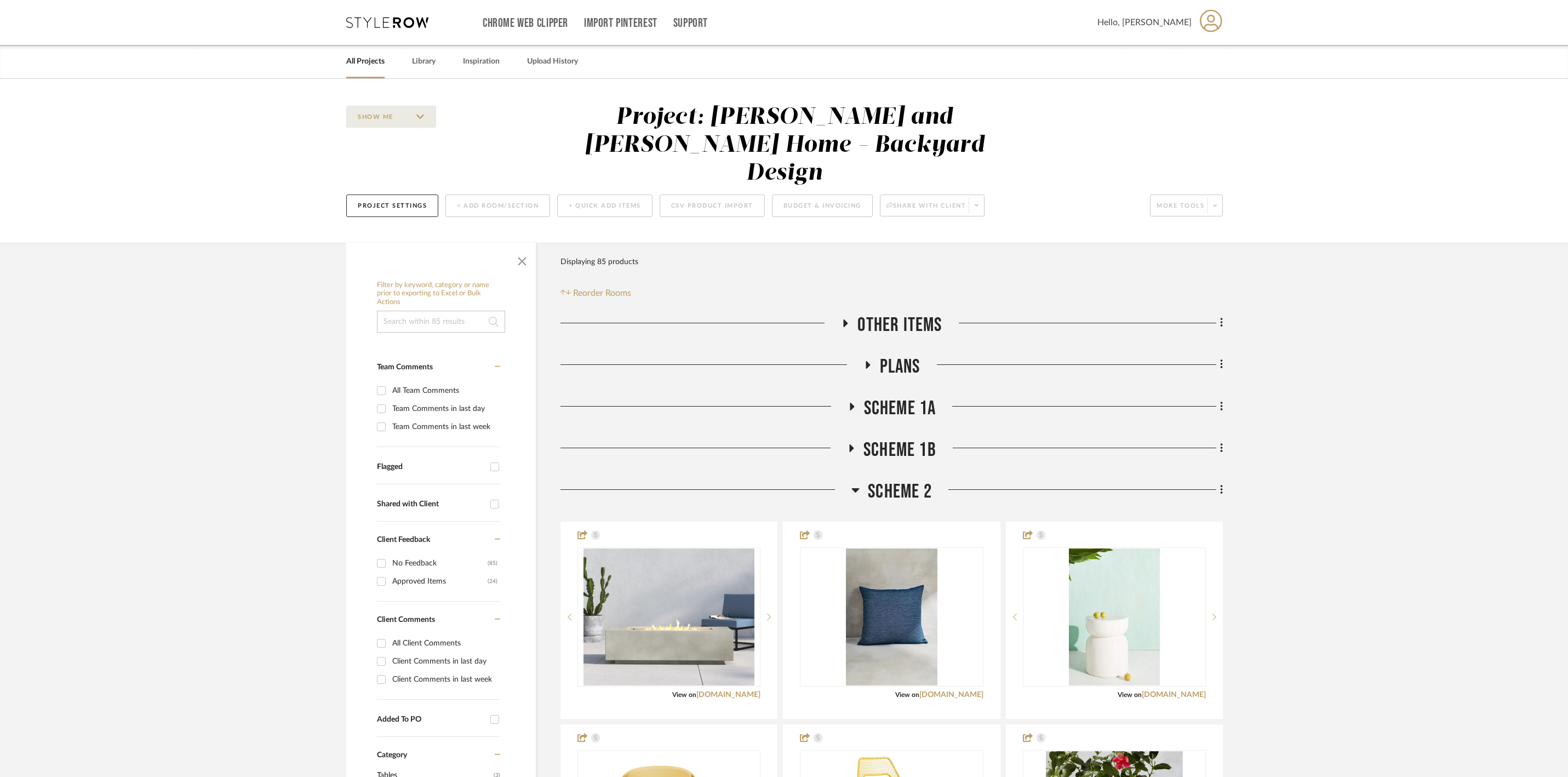
click at [856, 488] on icon at bounding box center [856, 490] width 8 height 4
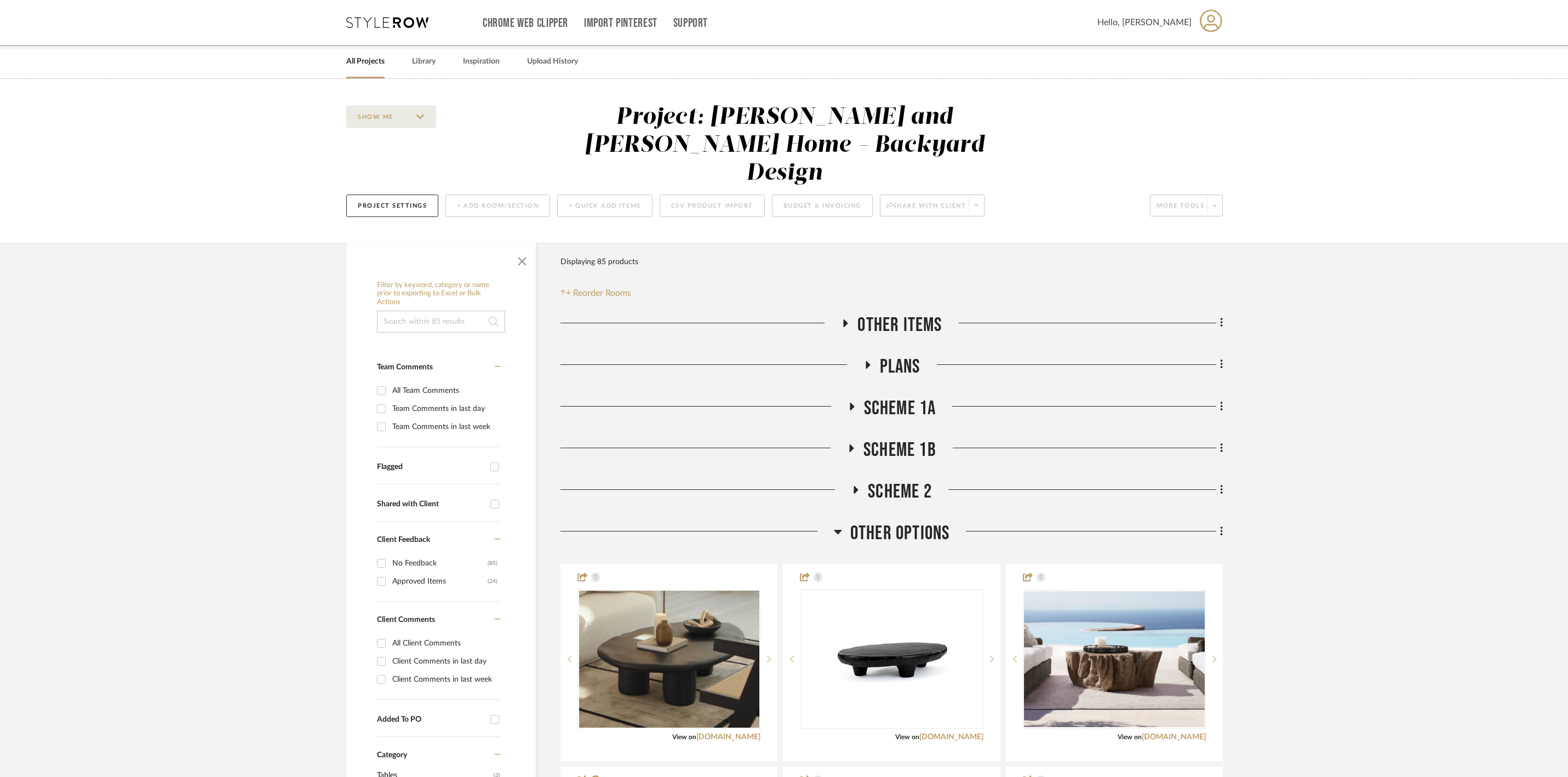
click at [843, 529] on h3 "Other Options" at bounding box center [892, 534] width 116 height 23
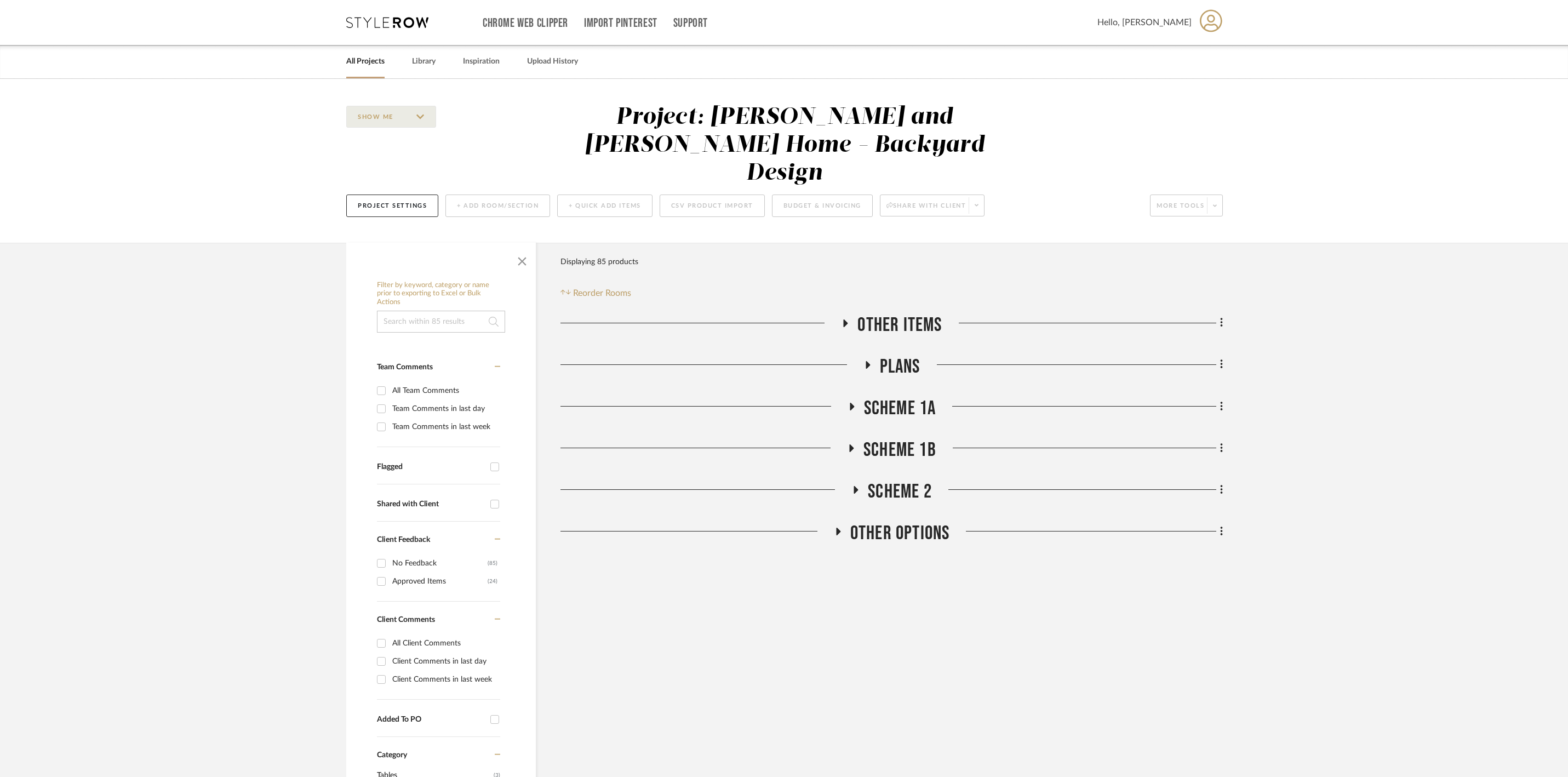
click at [842, 531] on fa-icon at bounding box center [837, 535] width 8 height 16
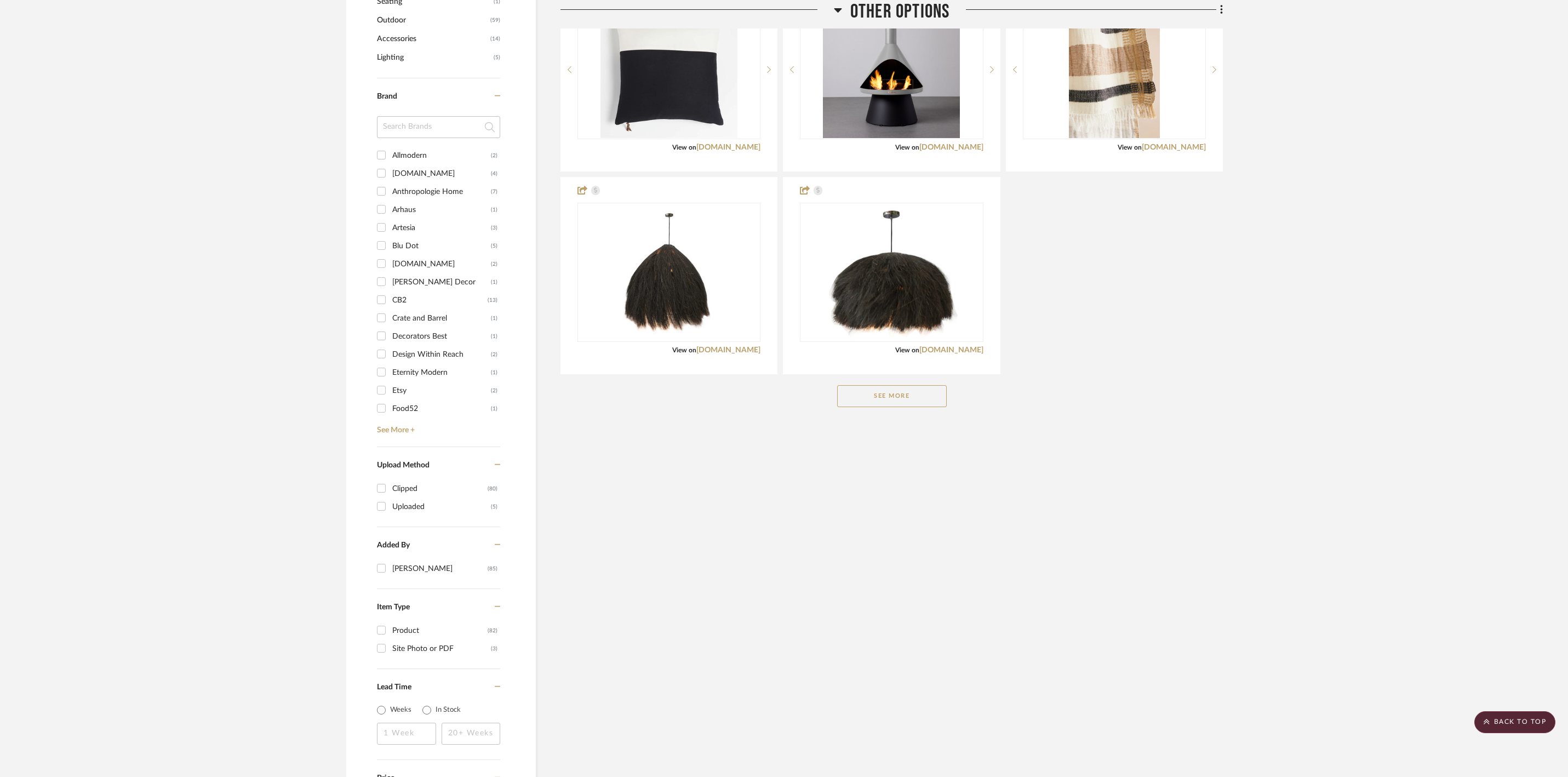
scroll to position [824, 0]
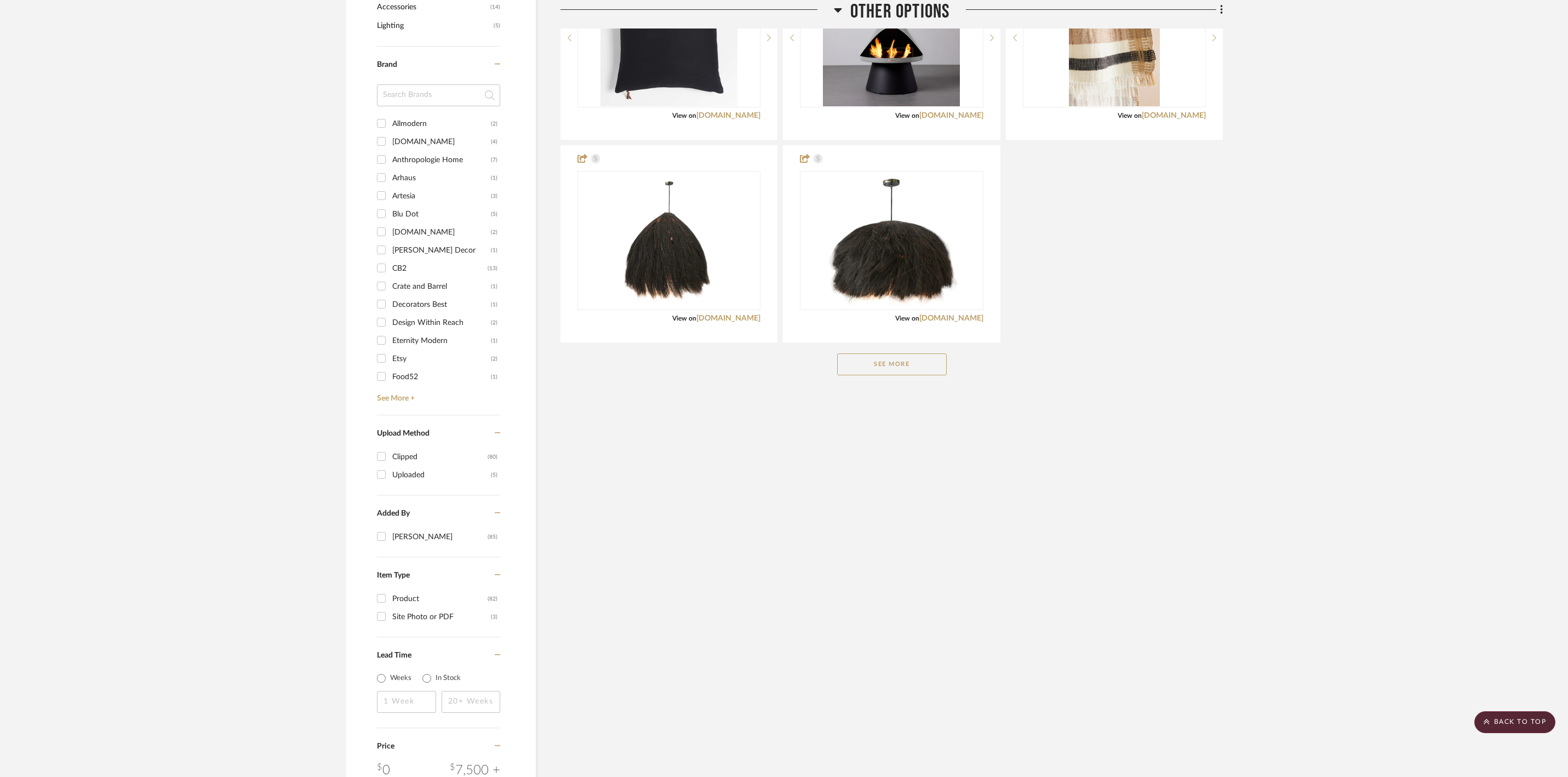
click at [886, 374] on button "See More" at bounding box center [892, 365] width 110 height 22
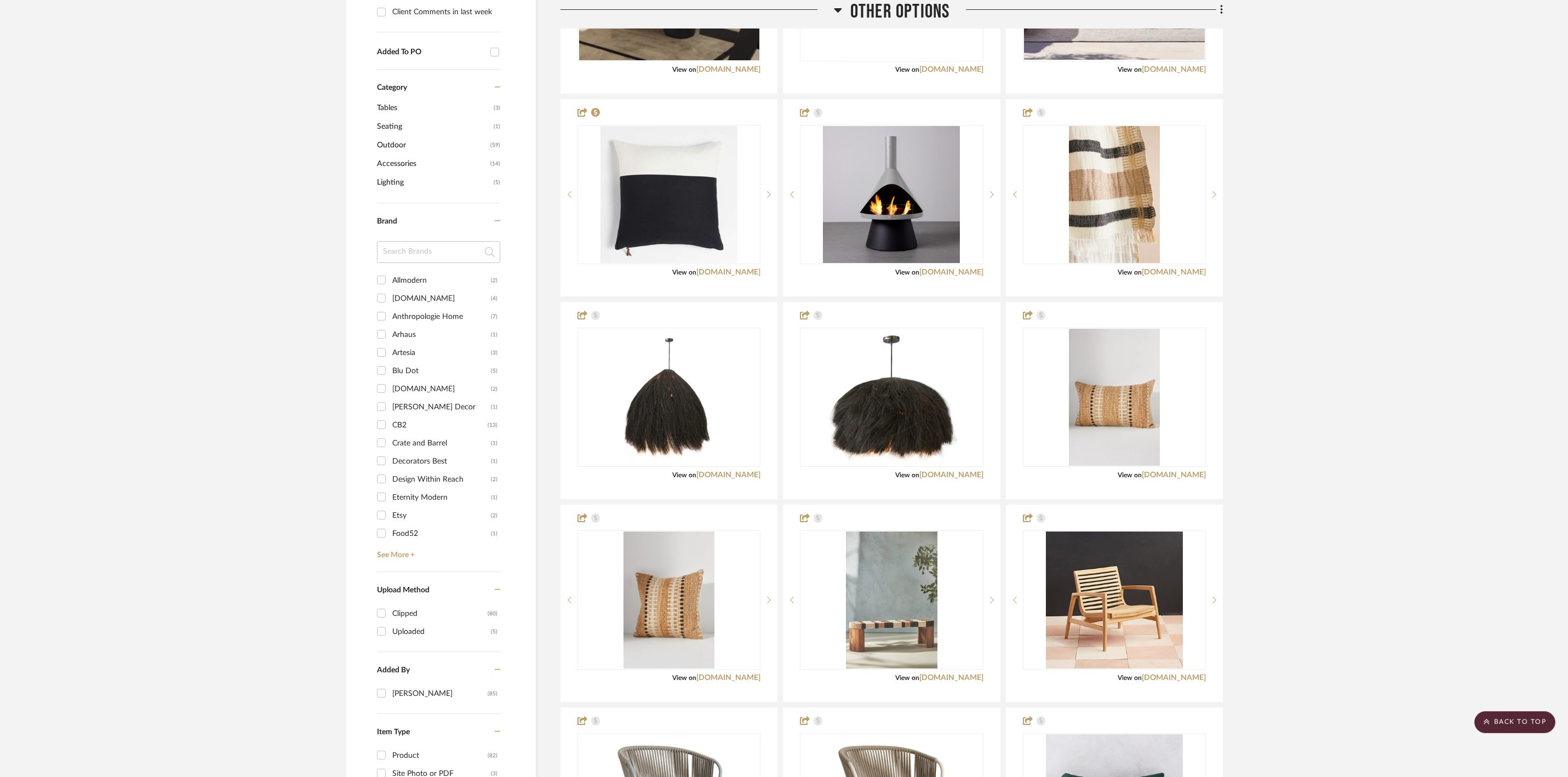
scroll to position [305, 0]
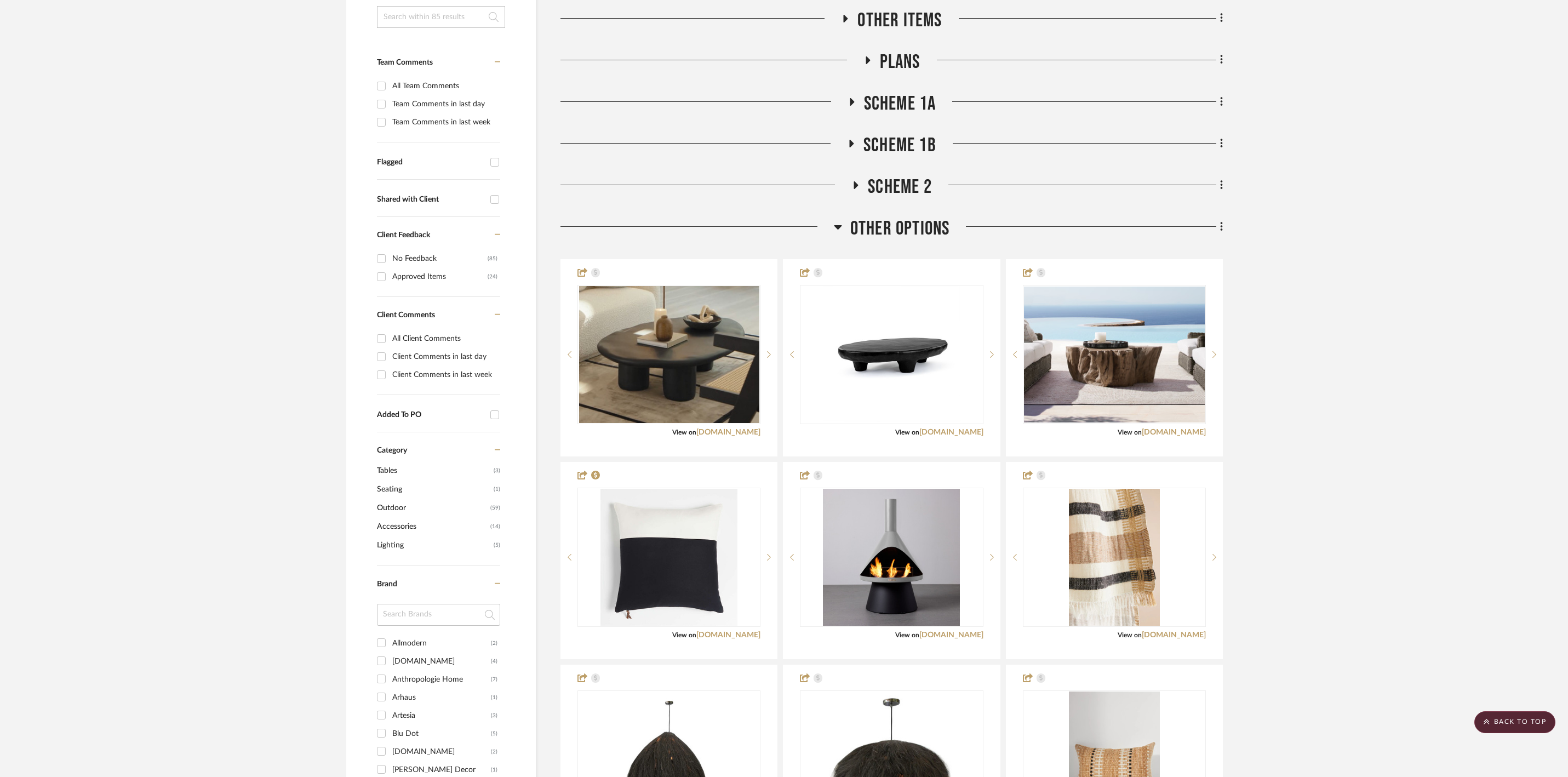
click at [836, 221] on icon at bounding box center [837, 227] width 8 height 13
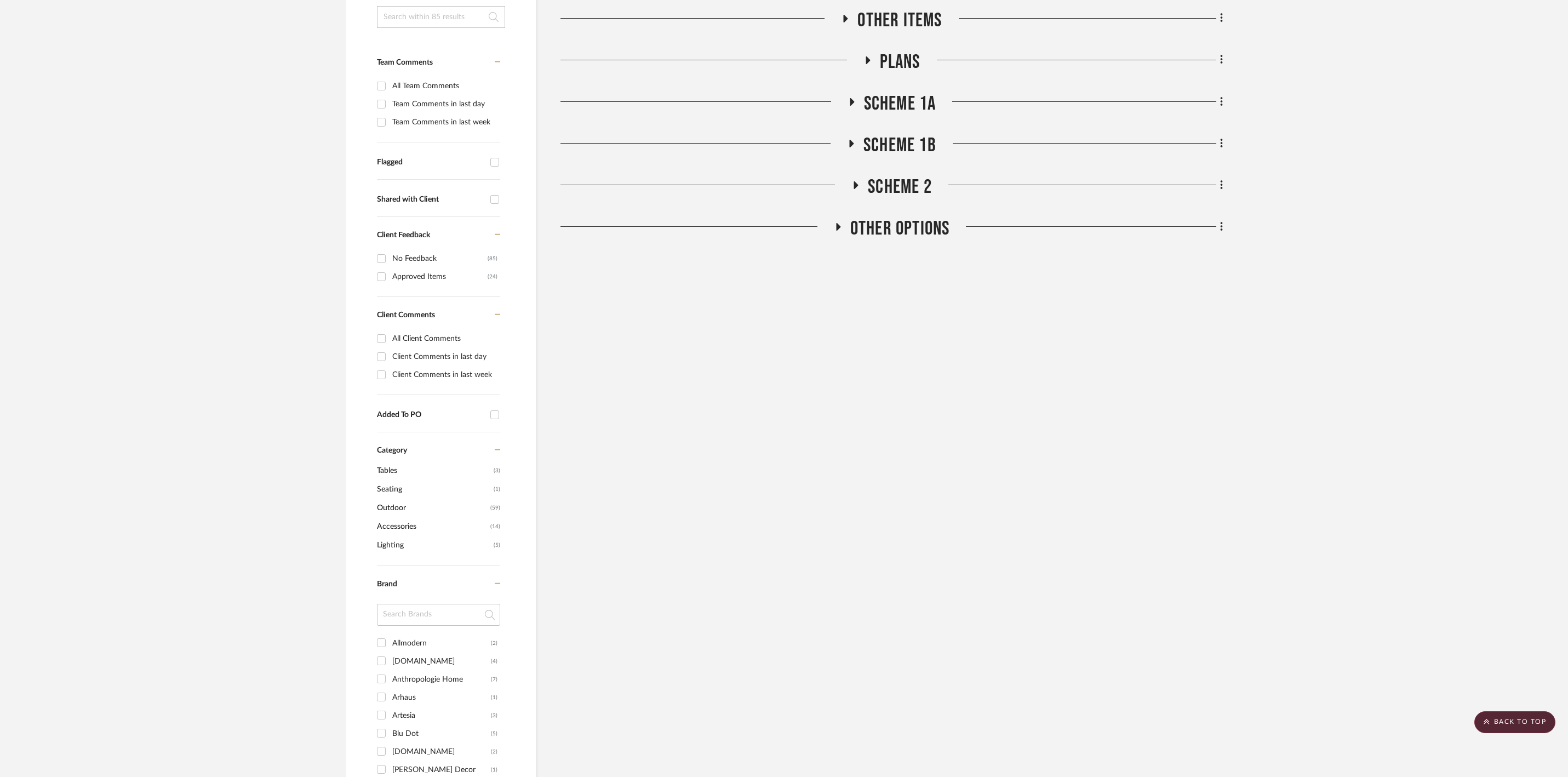
click at [860, 189] on h3 "Scheme 2" at bounding box center [891, 187] width 80 height 23
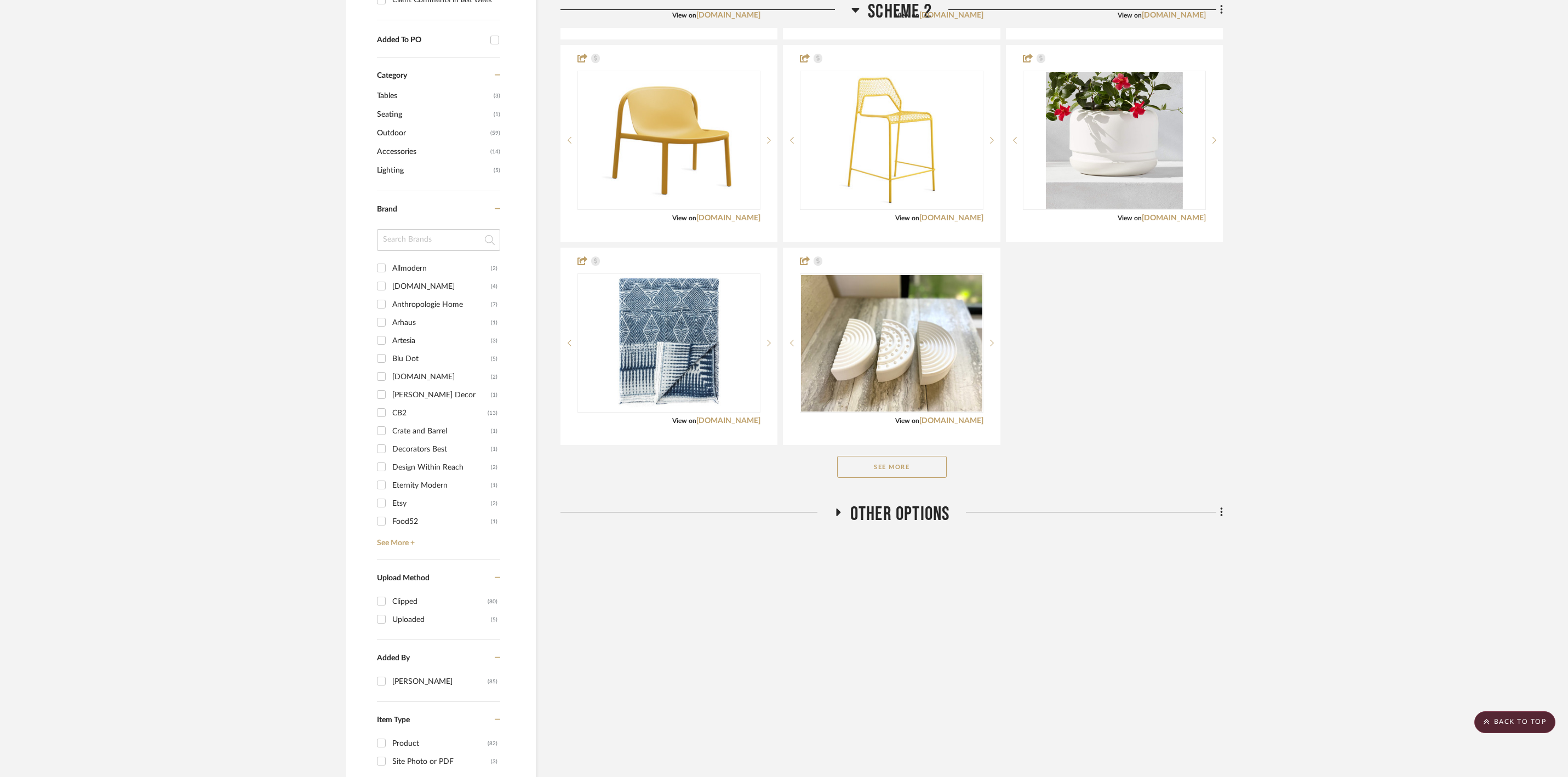
scroll to position [682, 0]
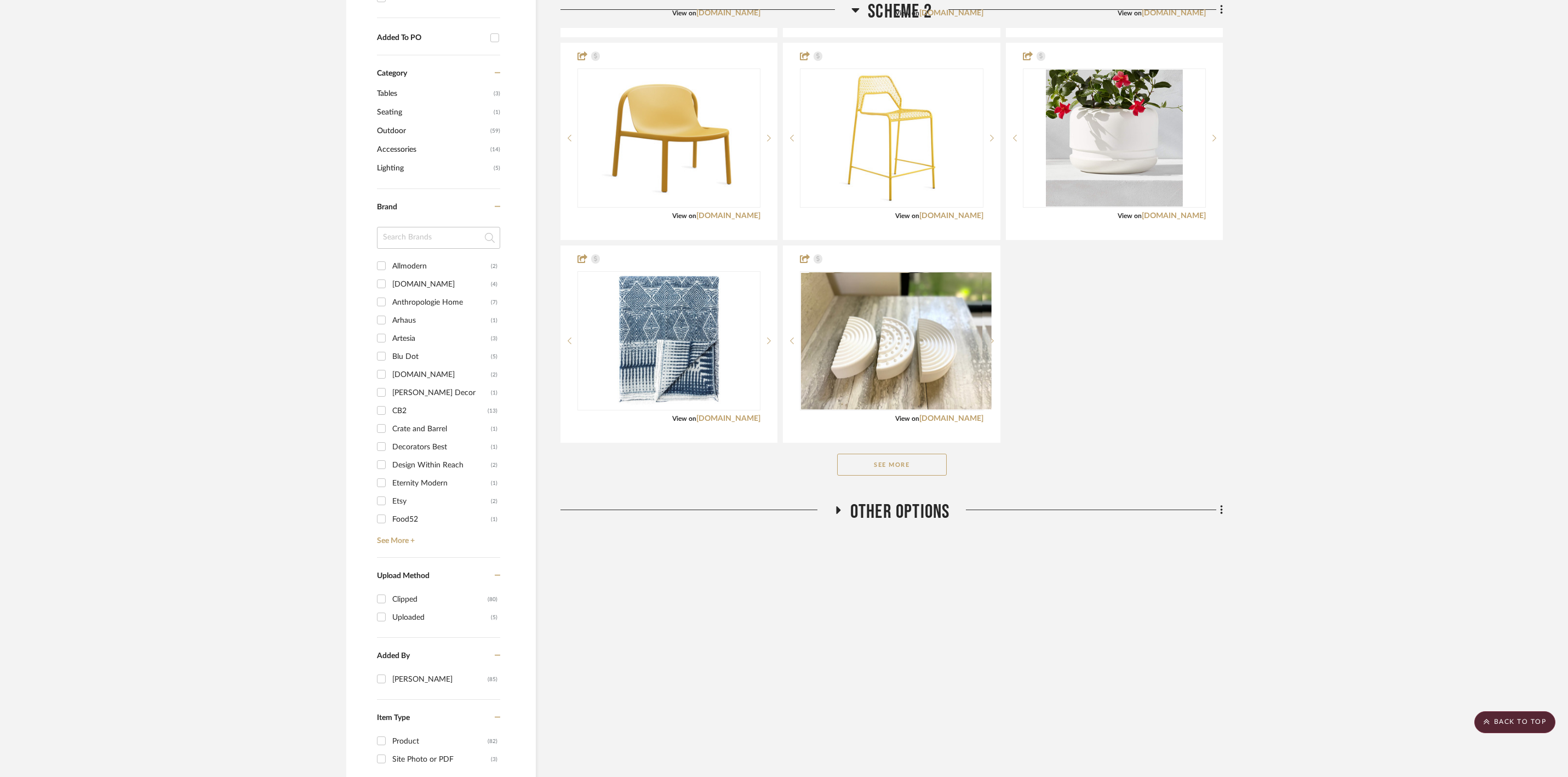
click at [885, 476] on button "See More" at bounding box center [892, 465] width 110 height 22
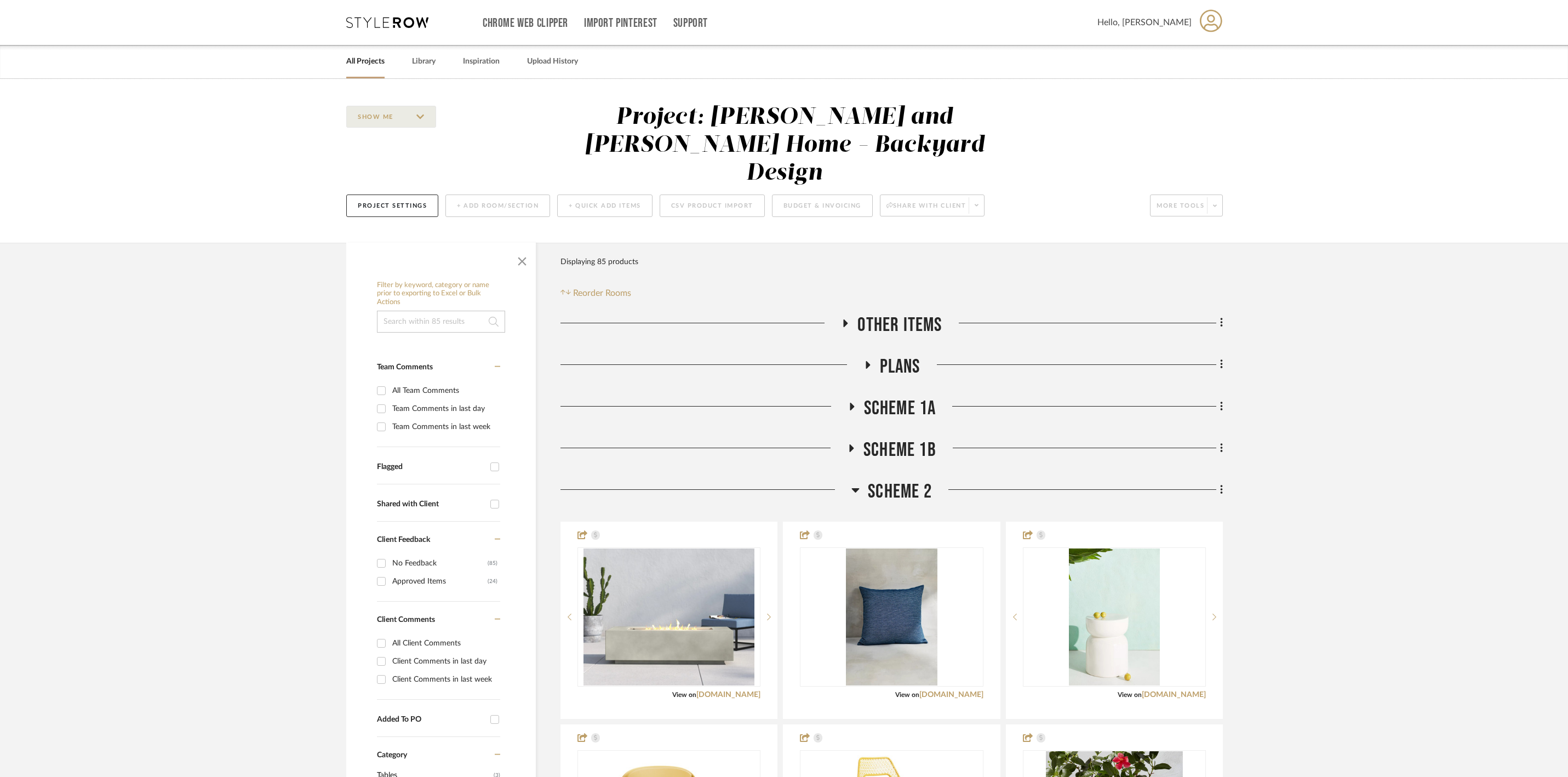
scroll to position [0, 0]
click at [857, 489] on icon at bounding box center [855, 490] width 8 height 13
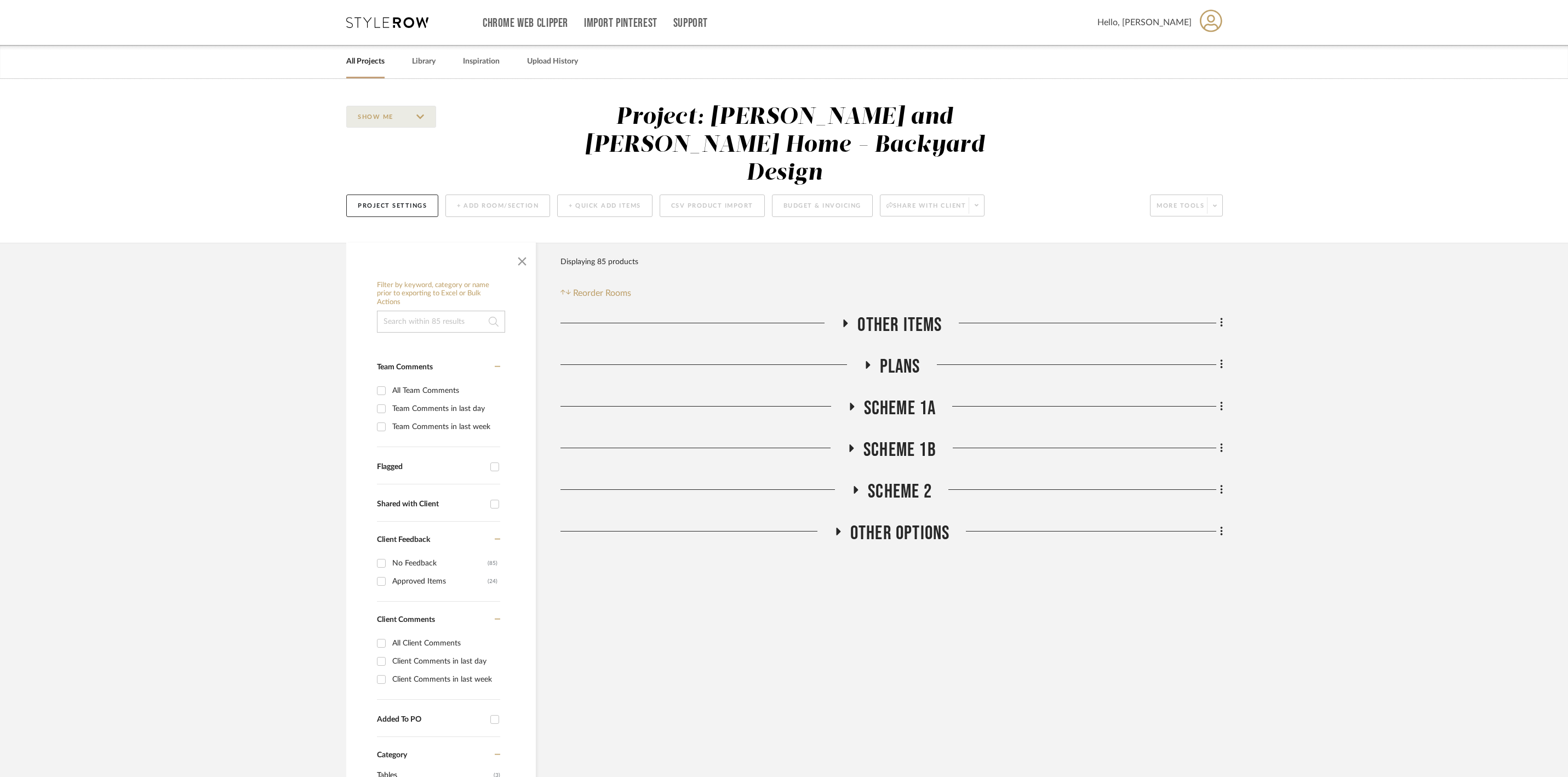
click at [849, 445] on icon at bounding box center [851, 448] width 13 height 8
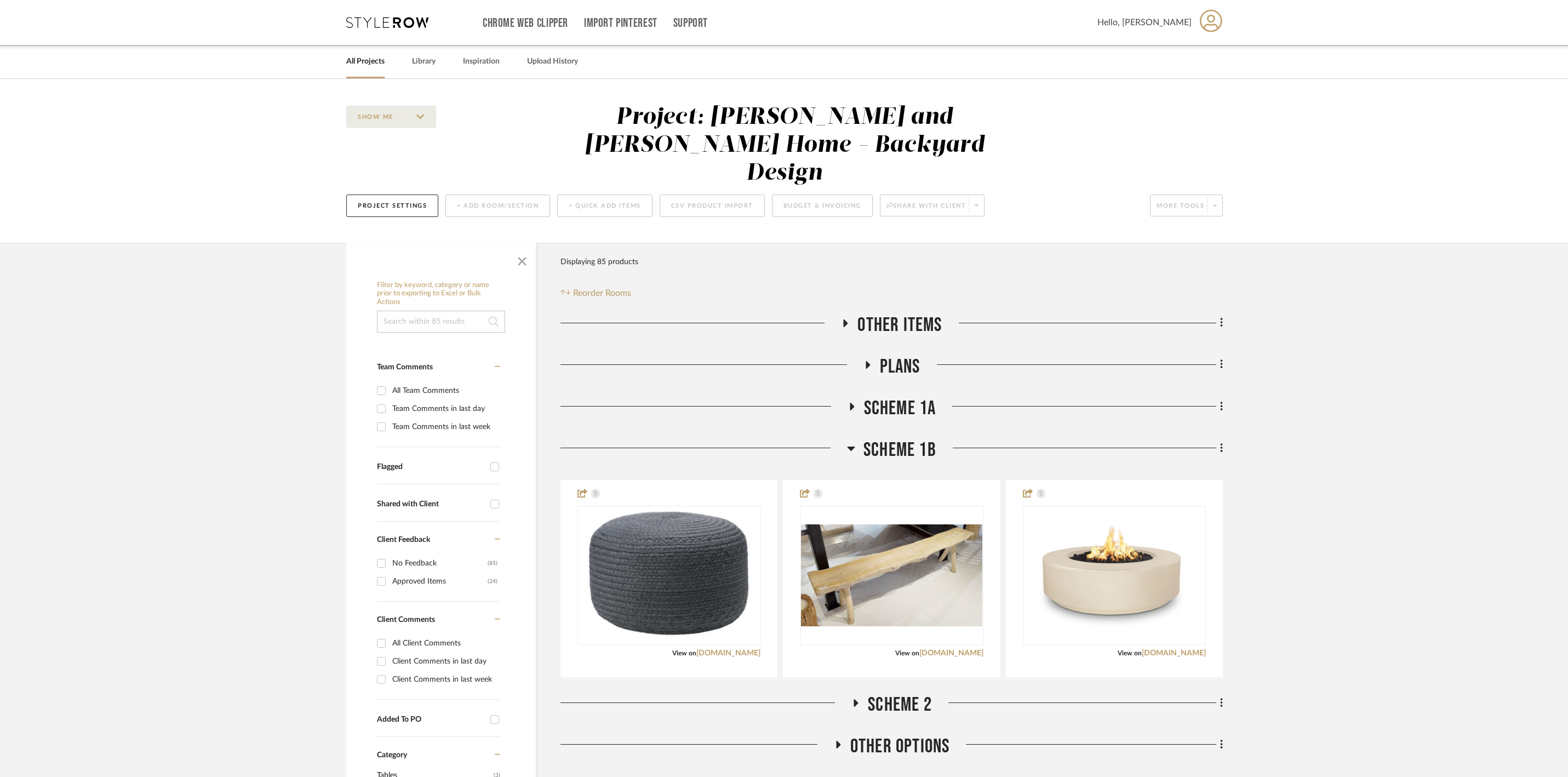
scroll to position [82, 0]
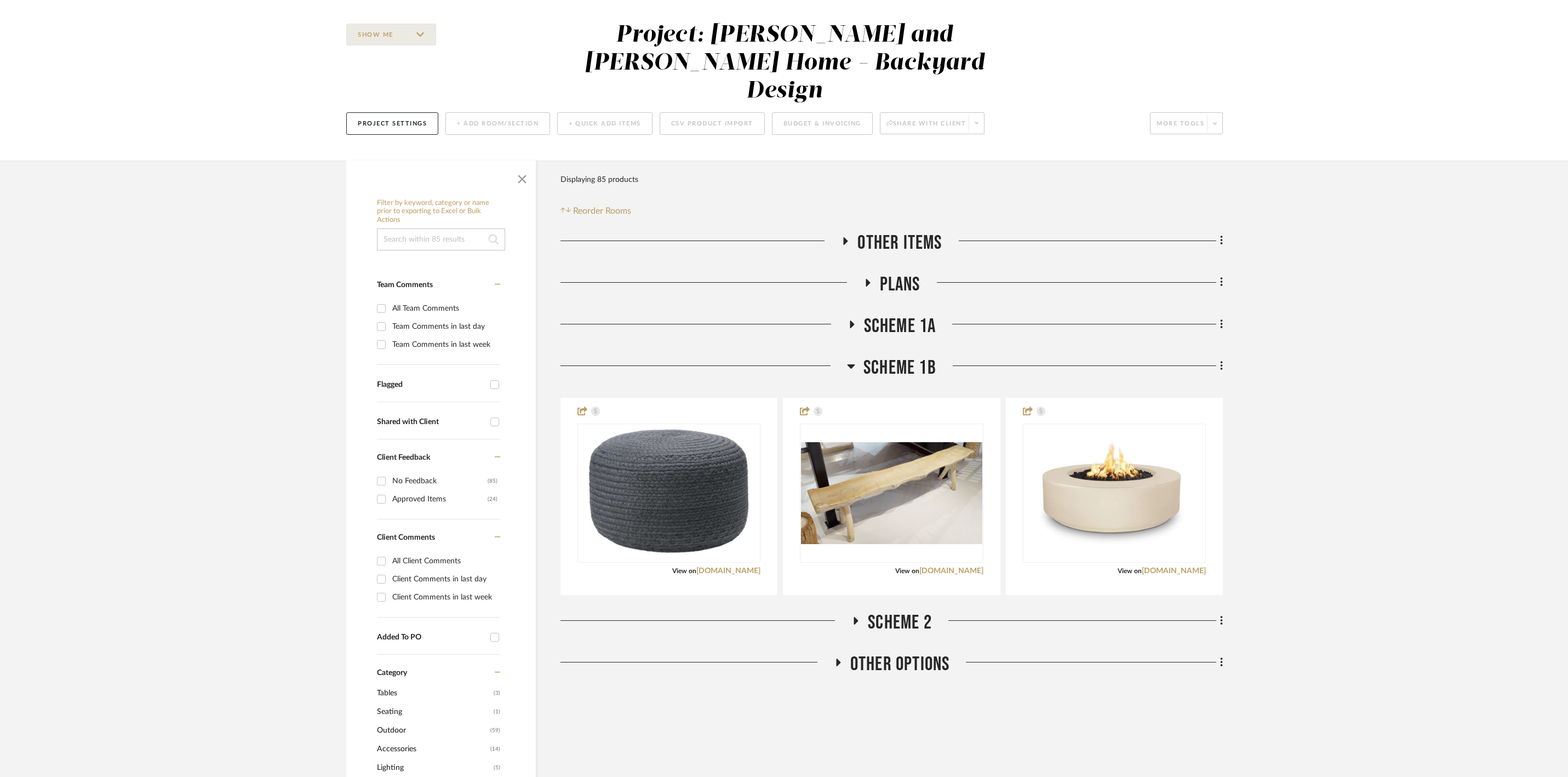
click at [854, 360] on icon at bounding box center [851, 366] width 8 height 13
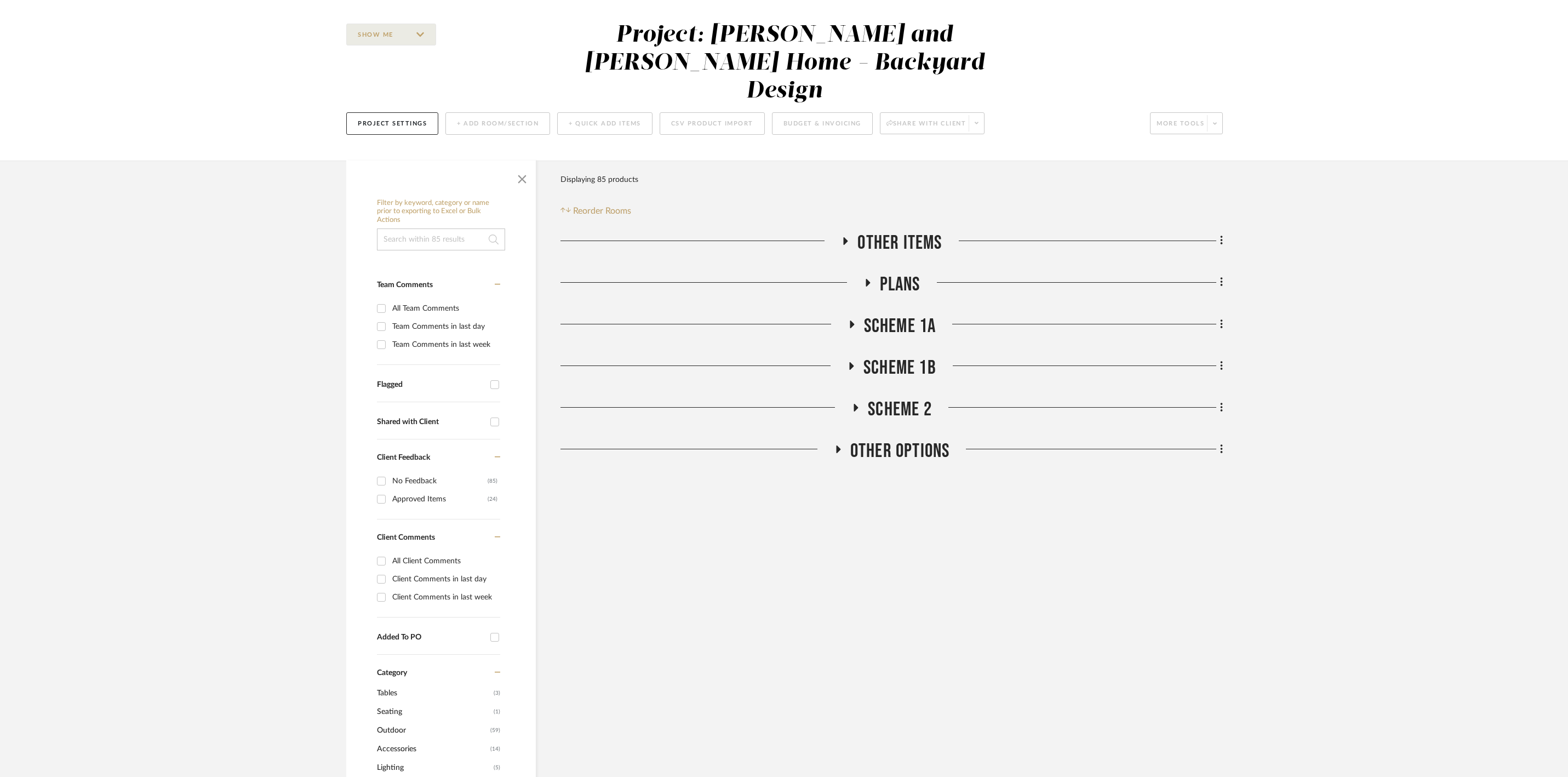
click at [848, 321] on icon at bounding box center [851, 324] width 13 height 8
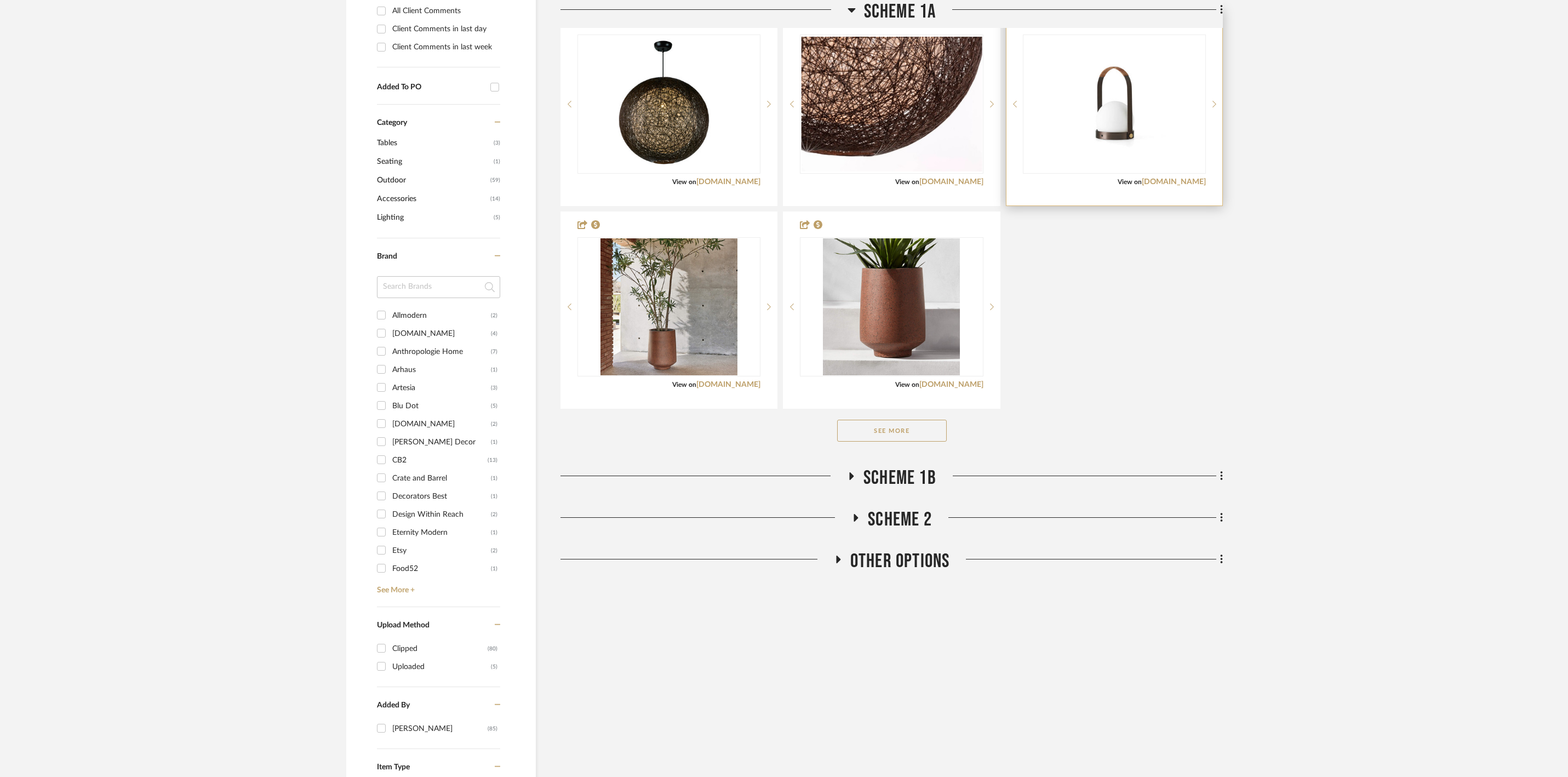
scroll to position [640, 0]
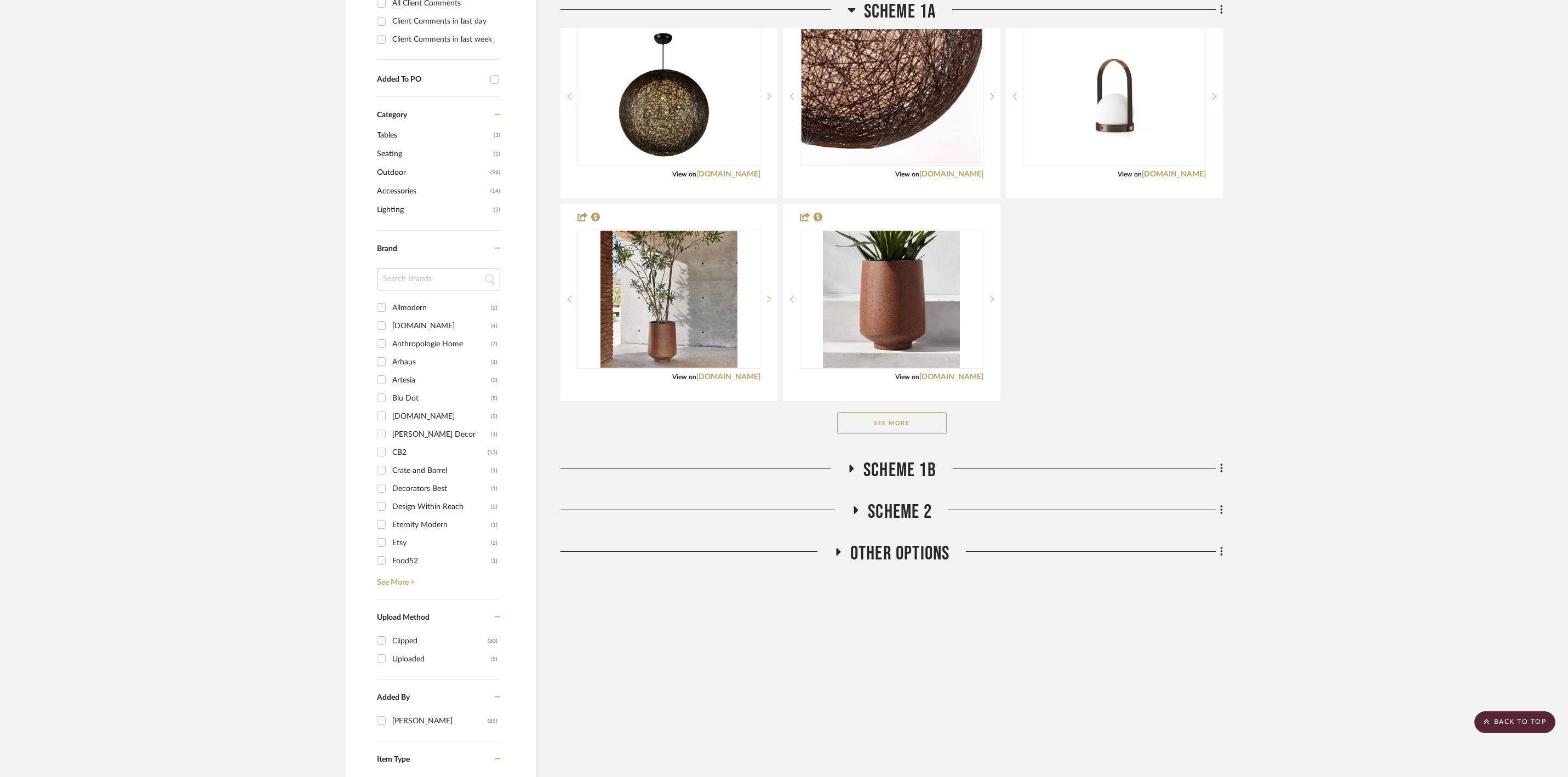
click at [890, 421] on button "See More" at bounding box center [892, 423] width 110 height 22
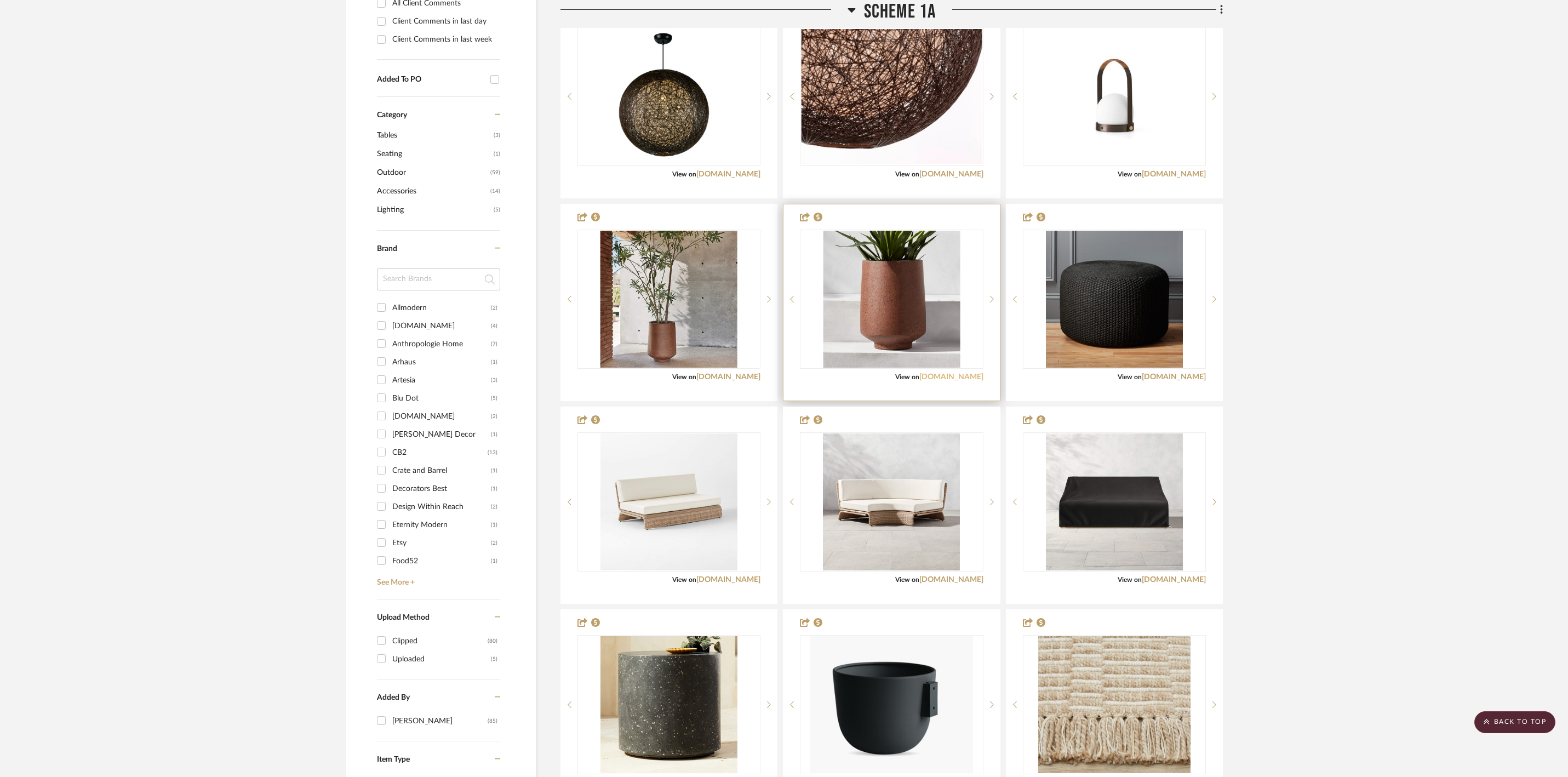
click at [963, 381] on link "[DOMAIN_NAME]" at bounding box center [951, 377] width 64 height 8
click at [968, 379] on link "[DOMAIN_NAME]" at bounding box center [951, 377] width 64 height 8
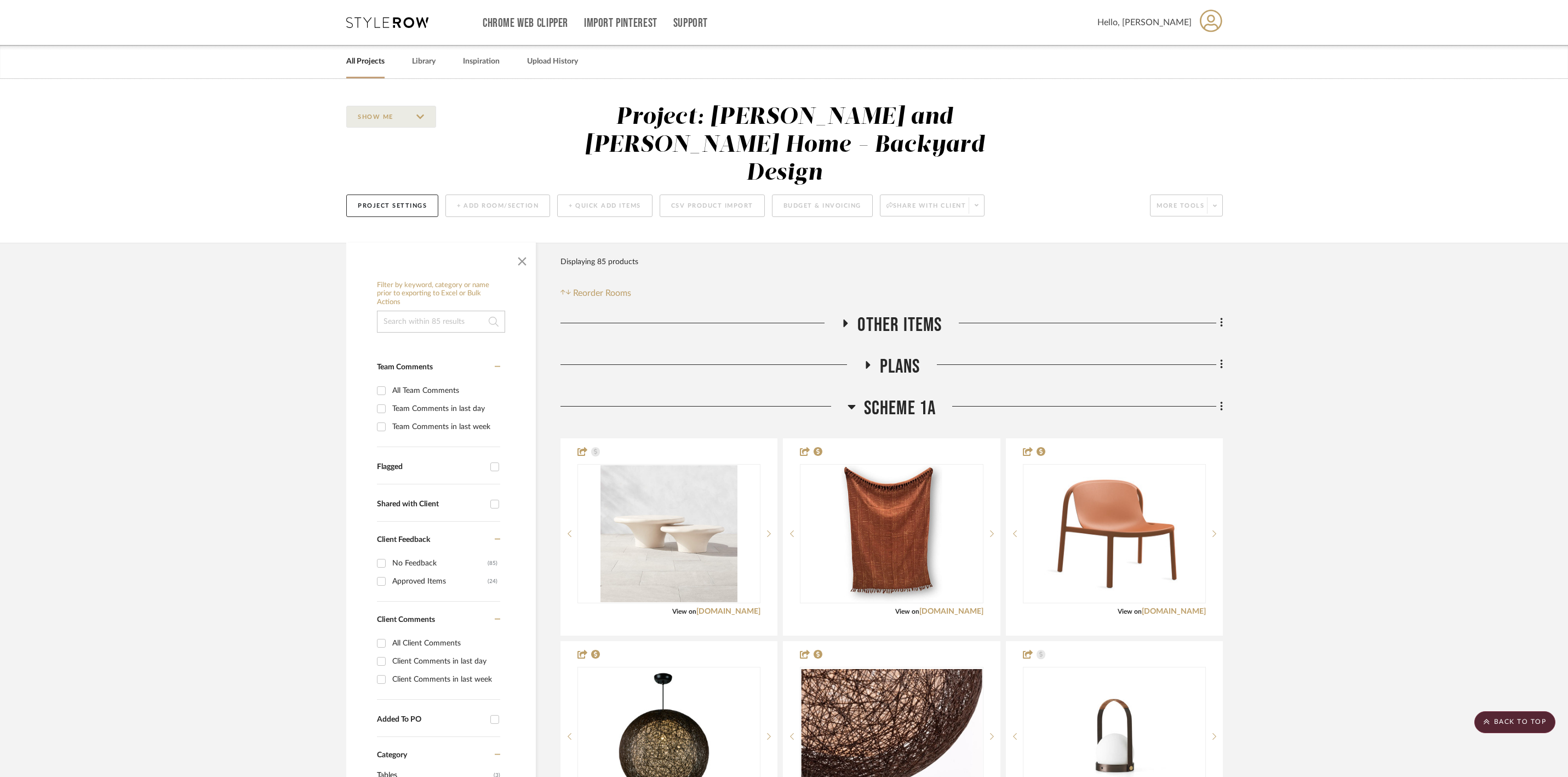
scroll to position [0, 0]
click at [853, 405] on icon at bounding box center [851, 407] width 8 height 4
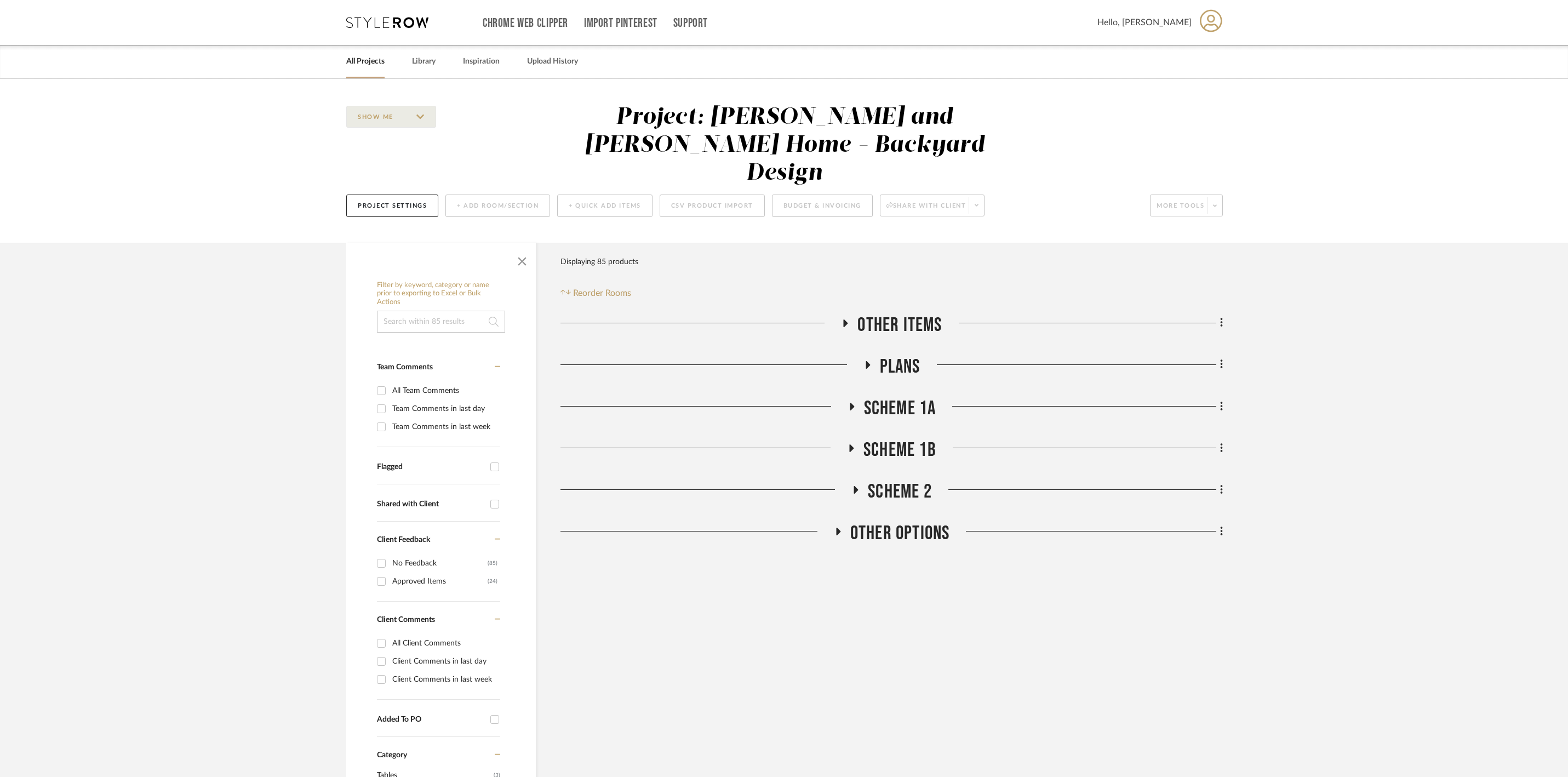
click at [868, 361] on icon at bounding box center [867, 365] width 4 height 8
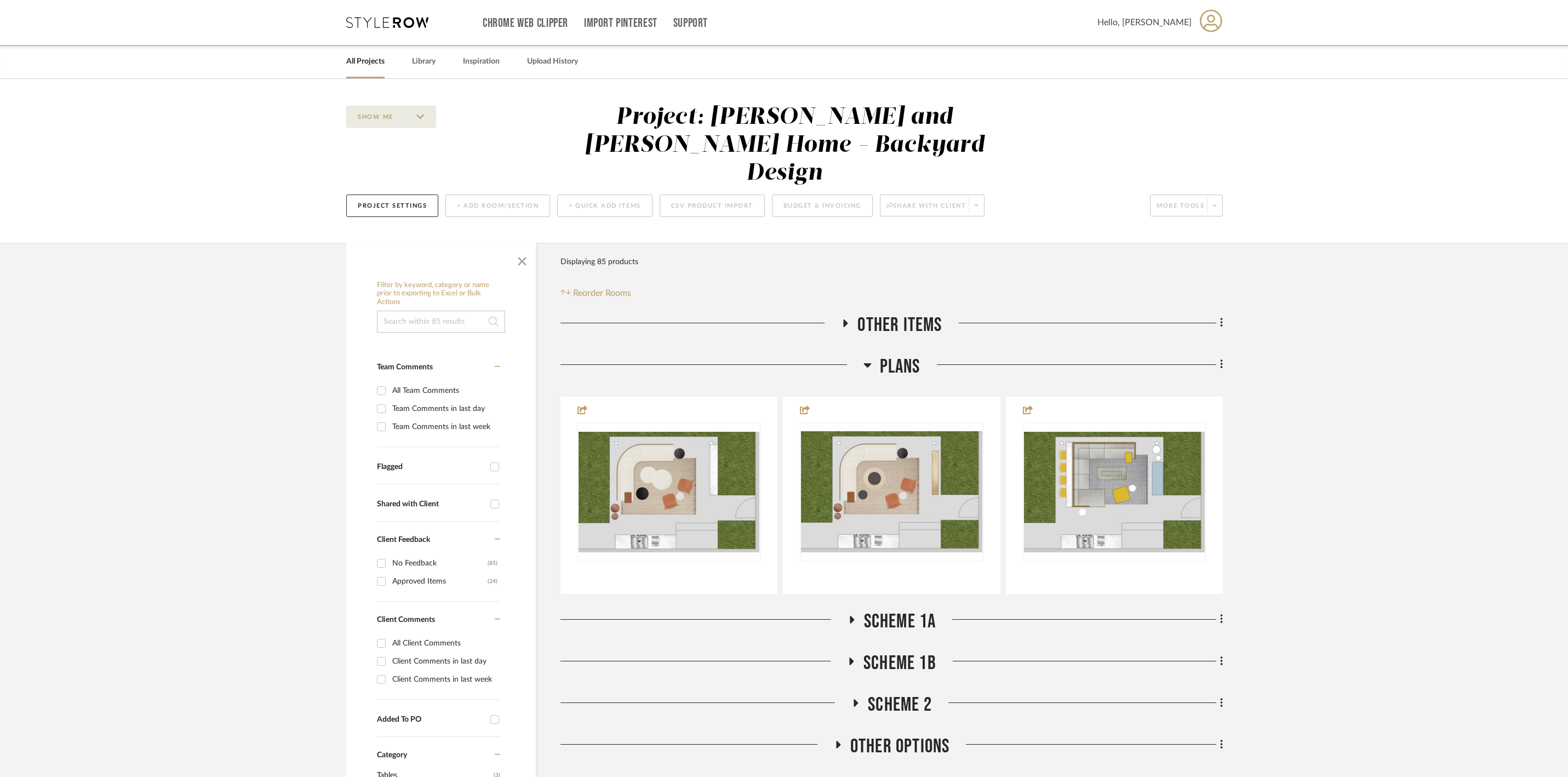
click at [870, 364] on icon at bounding box center [867, 365] width 8 height 13
